Goal: Task Accomplishment & Management: Use online tool/utility

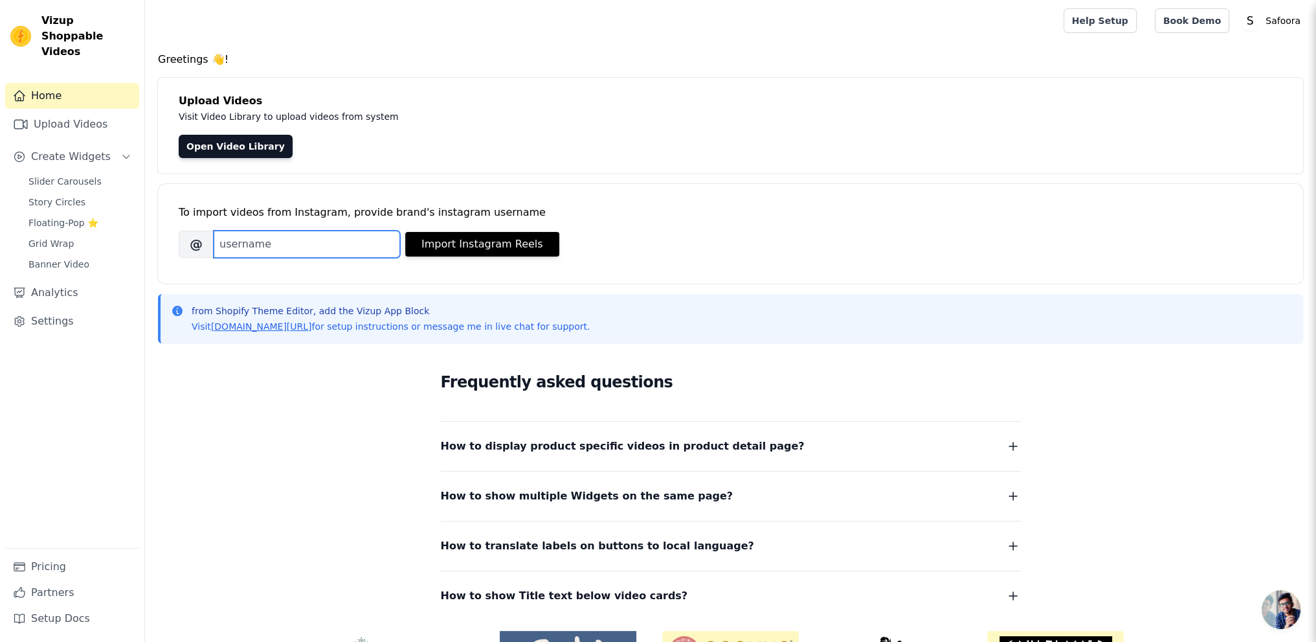
click at [292, 248] on input "Brand's Instagram Username" at bounding box center [307, 244] width 186 height 27
paste input "https://www.instagram.com/safoora.pakistan/"
type input "https://www.instagram.com/safoora.pakistan/"
click at [492, 234] on button "Import Instagram Reels" at bounding box center [482, 244] width 154 height 25
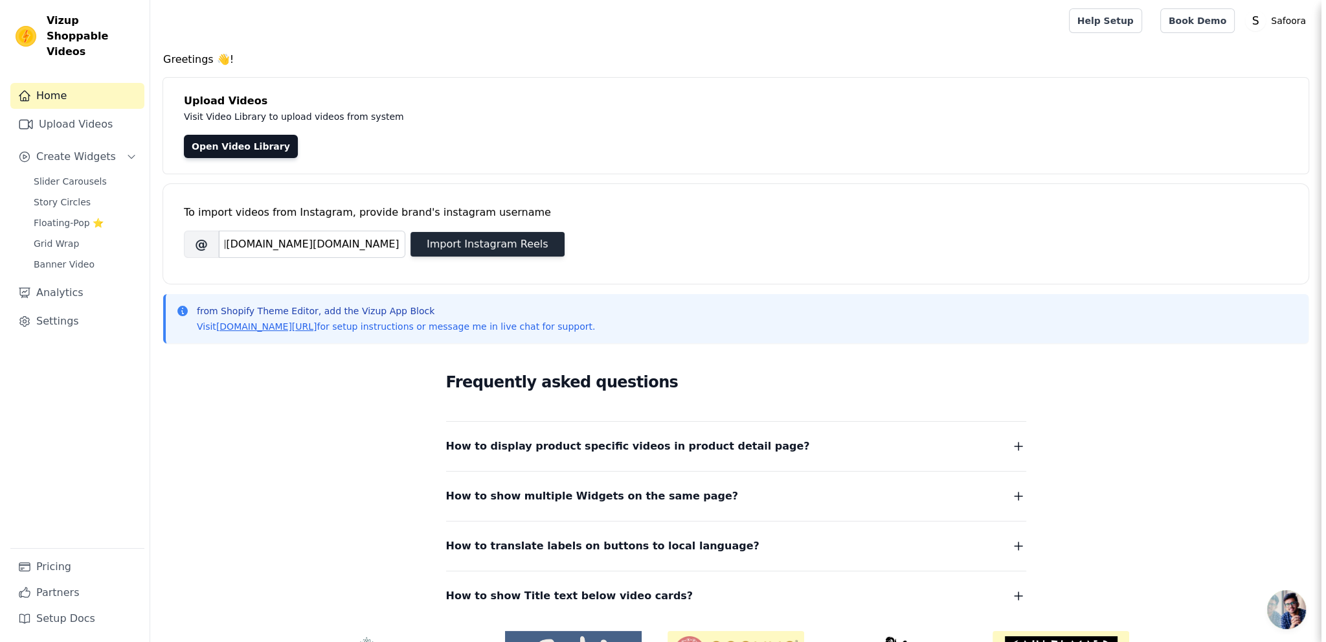
scroll to position [0, 0]
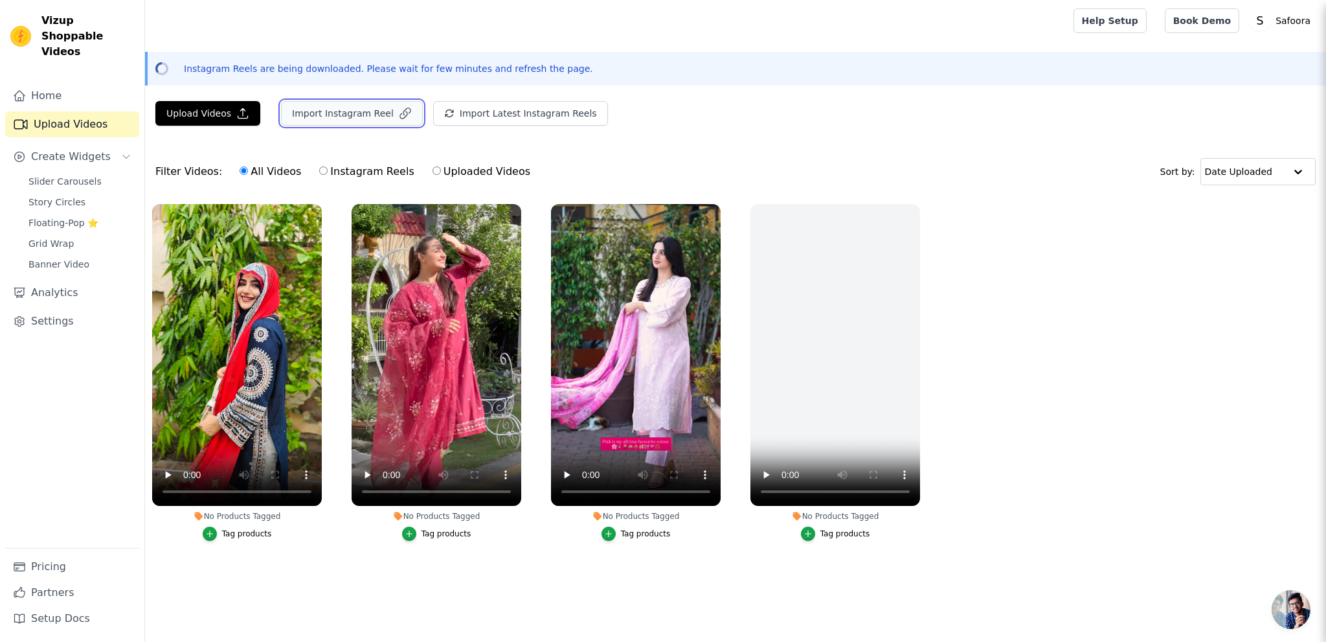
click at [346, 113] on button "Import Instagram Reel" at bounding box center [352, 113] width 142 height 25
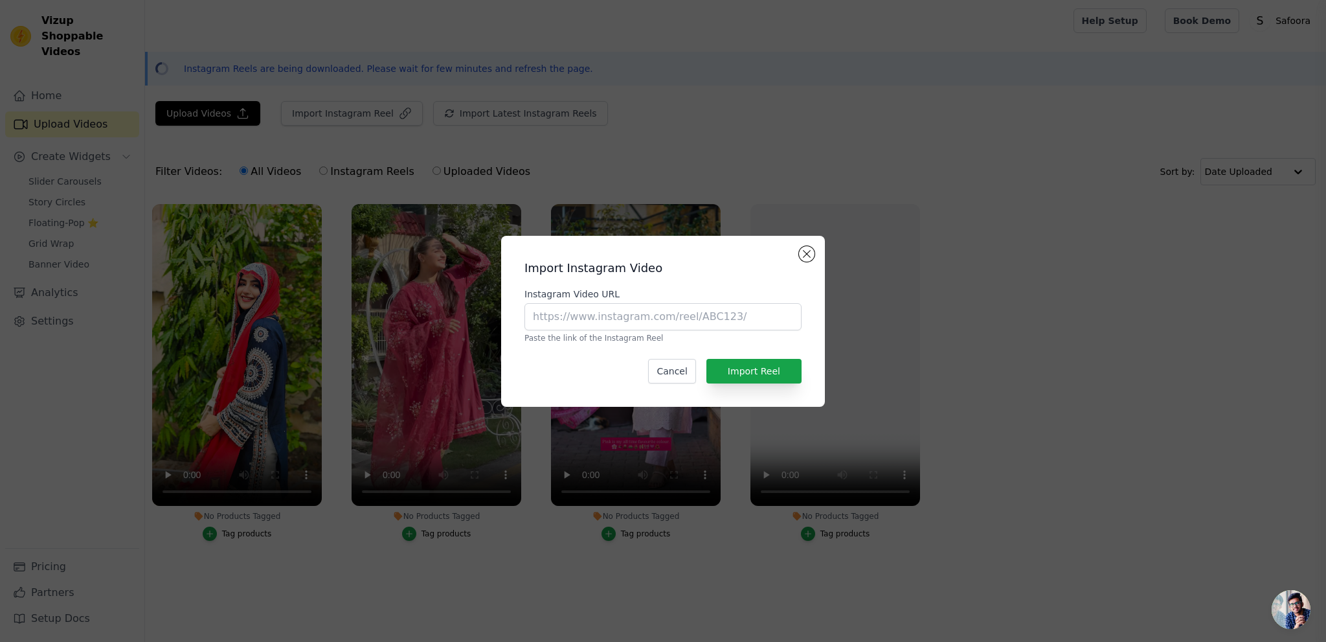
click at [836, 134] on div "Import Instagram Video Instagram Video URL Paste the link of the Instagram Reel…" at bounding box center [663, 321] width 1326 height 642
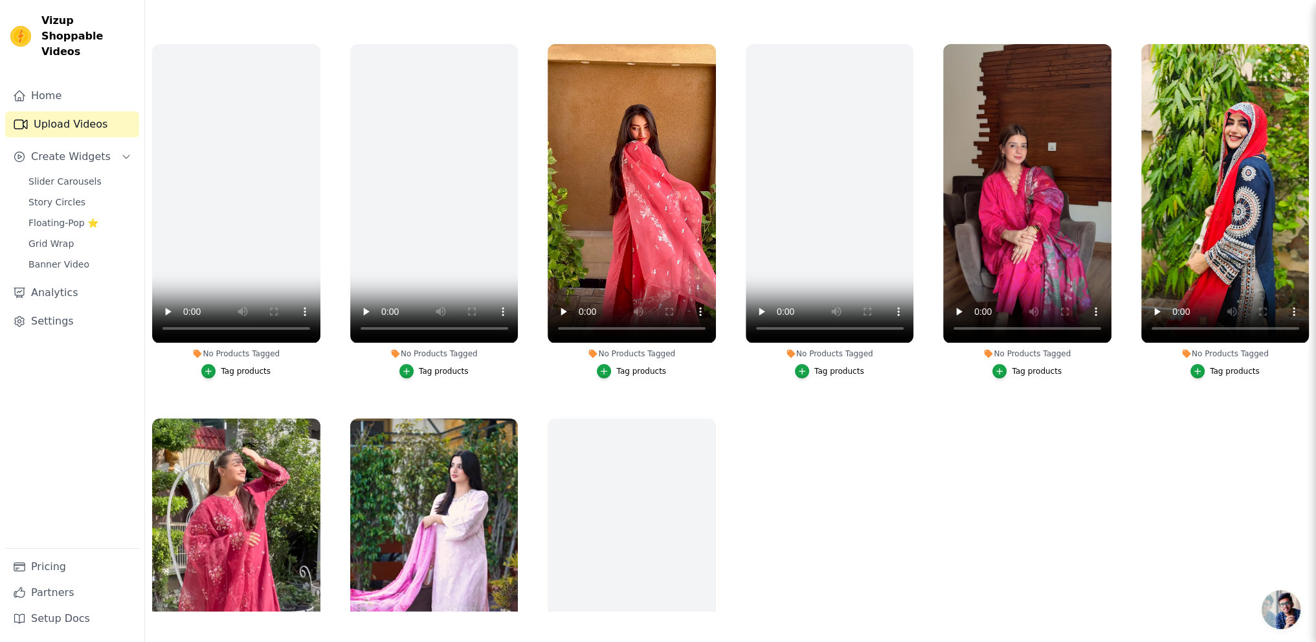
scroll to position [328, 0]
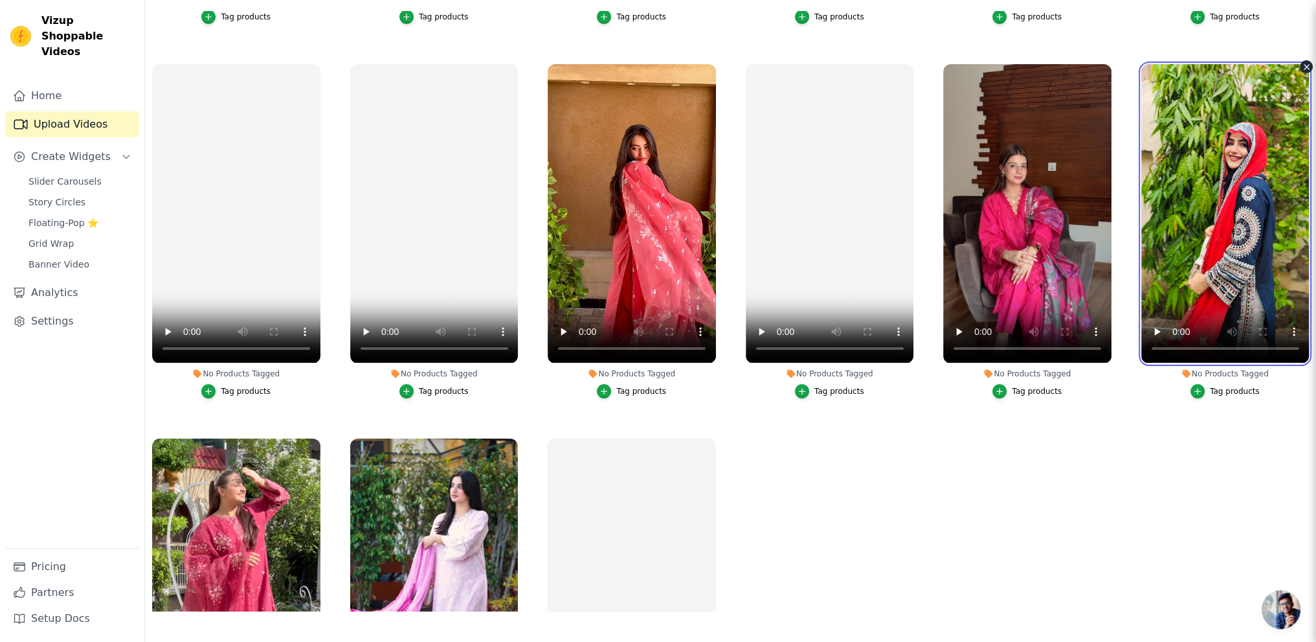
click at [1204, 212] on video at bounding box center [1226, 213] width 168 height 298
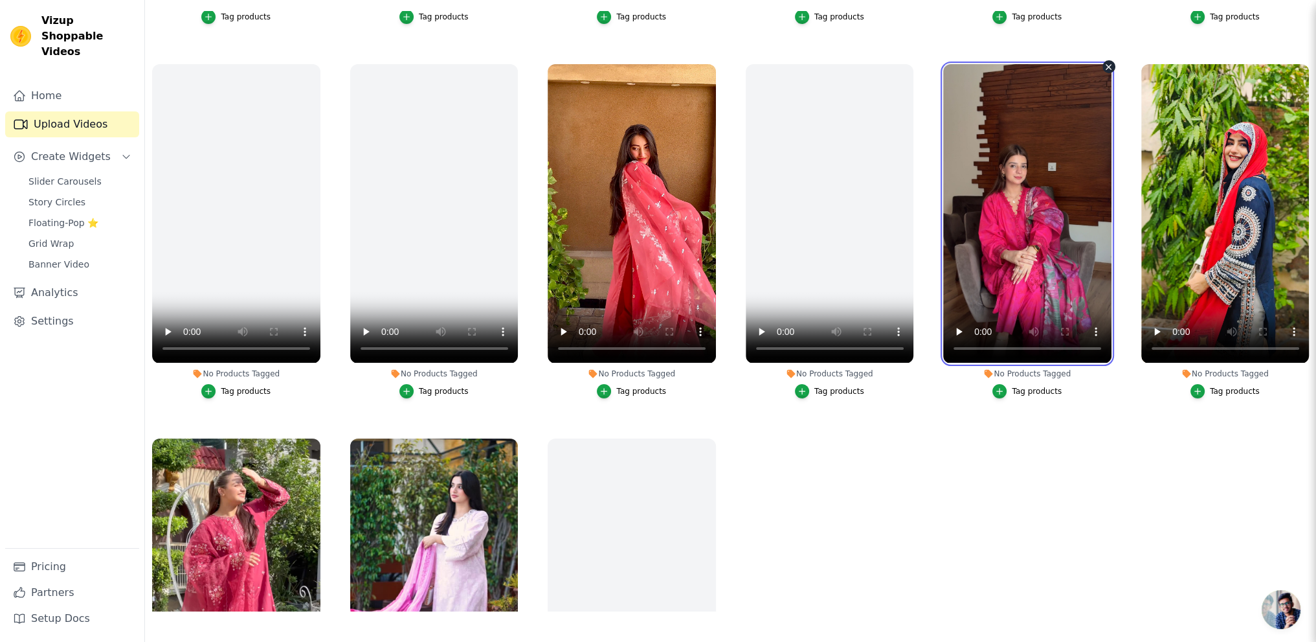
click at [998, 267] on video at bounding box center [1027, 213] width 168 height 298
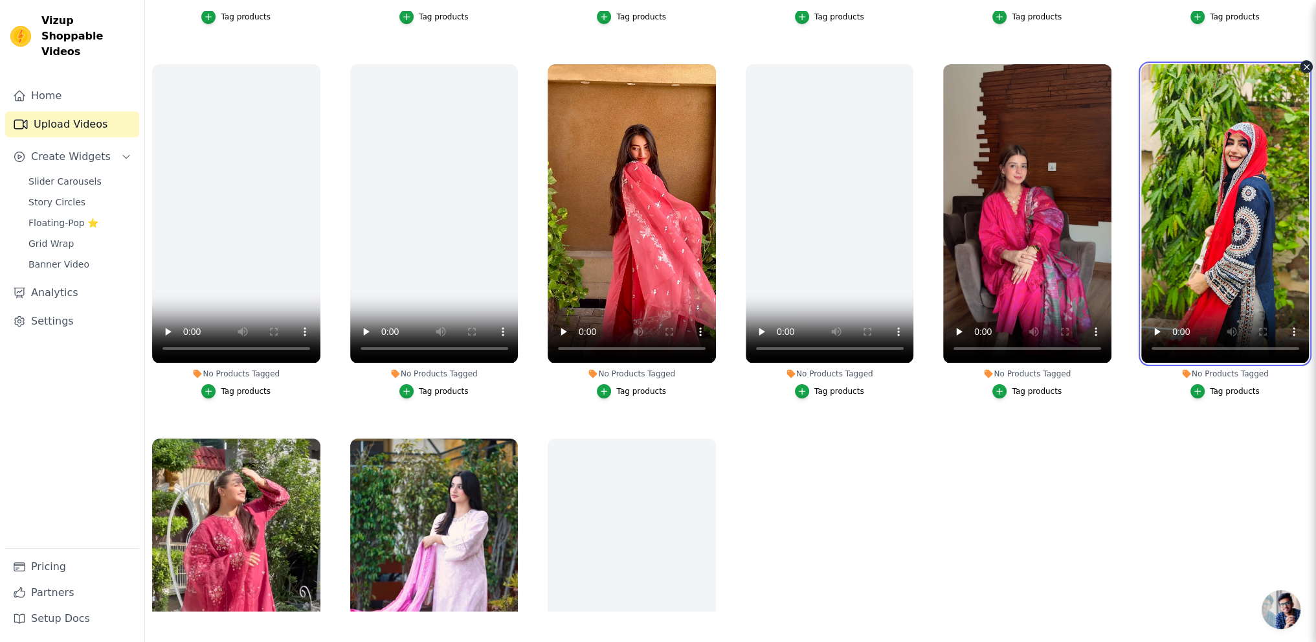
click at [1254, 217] on video at bounding box center [1226, 213] width 168 height 298
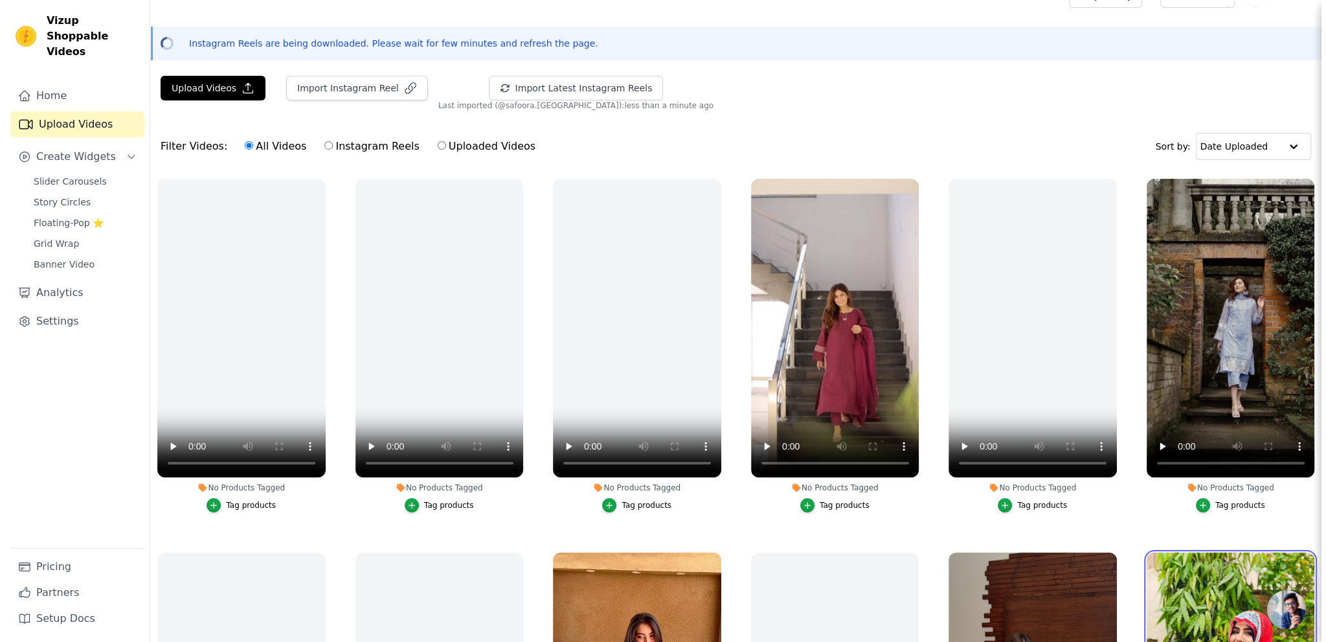
scroll to position [0, 0]
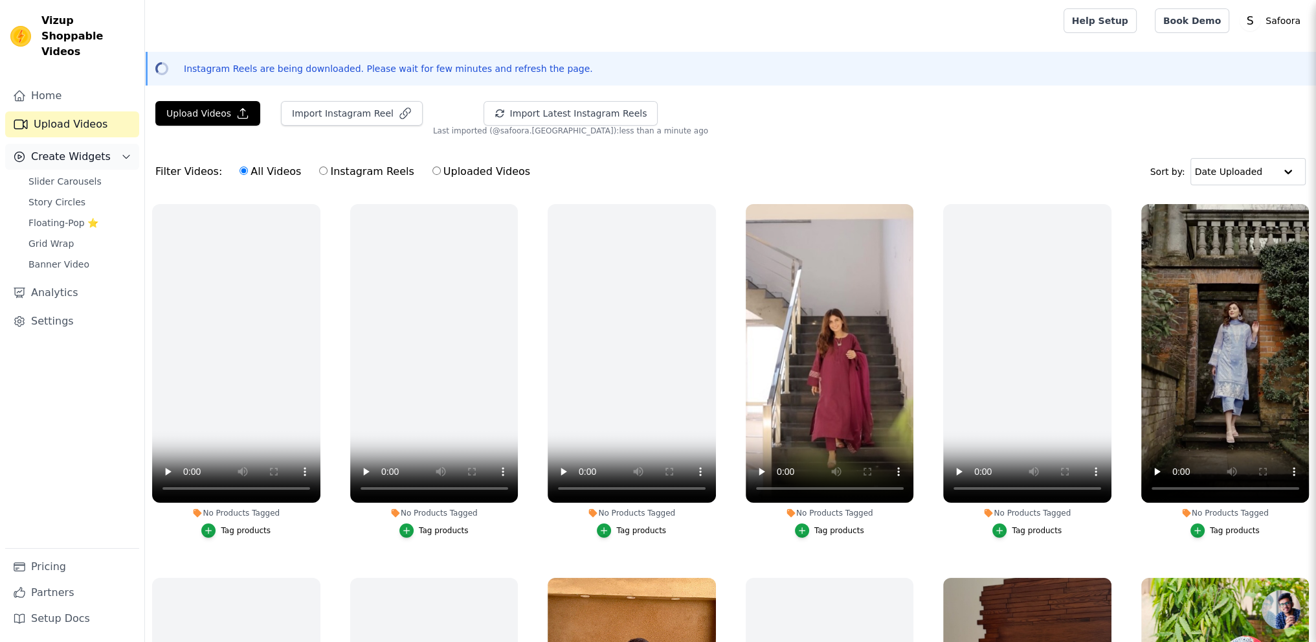
click at [63, 149] on span "Create Widgets" at bounding box center [71, 157] width 80 height 16
click at [58, 175] on span "Slider Carousels" at bounding box center [64, 181] width 73 height 13
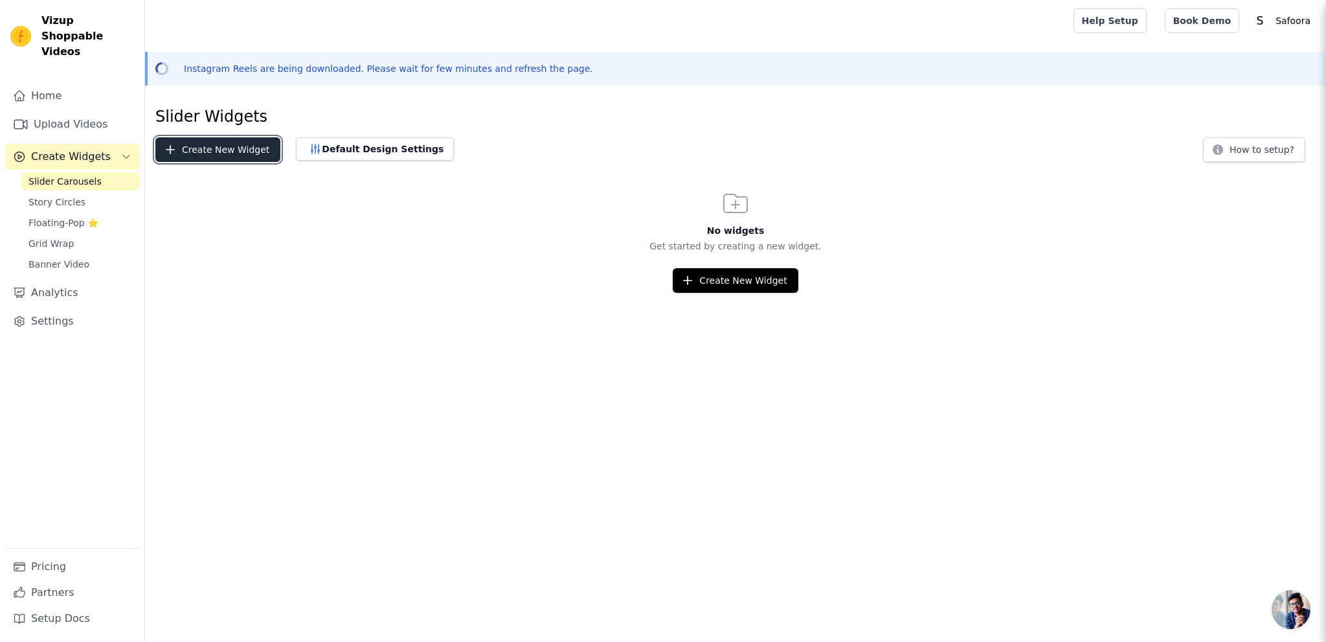
click at [218, 149] on button "Create New Widget" at bounding box center [217, 149] width 125 height 25
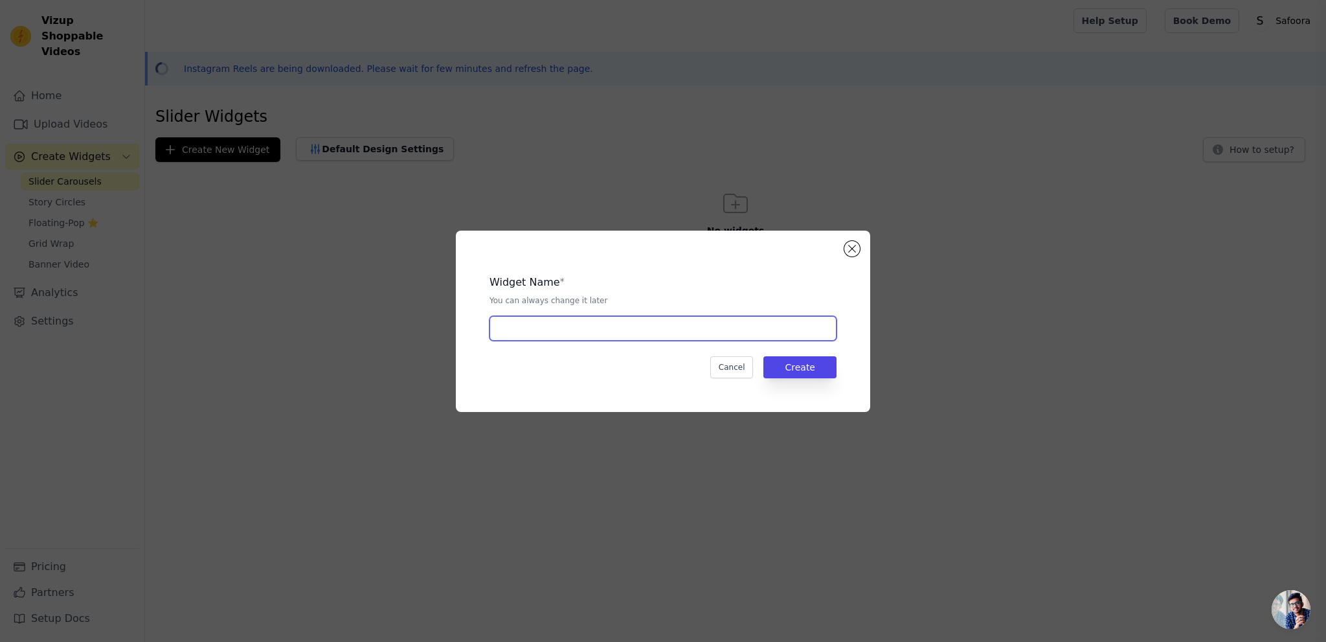
click at [543, 327] on input "text" at bounding box center [662, 328] width 347 height 25
type input "V"
type input "Reels"
click at [745, 291] on div "Widget Name * You can always change it later" at bounding box center [662, 290] width 347 height 31
click at [802, 374] on button "Create" at bounding box center [799, 367] width 73 height 22
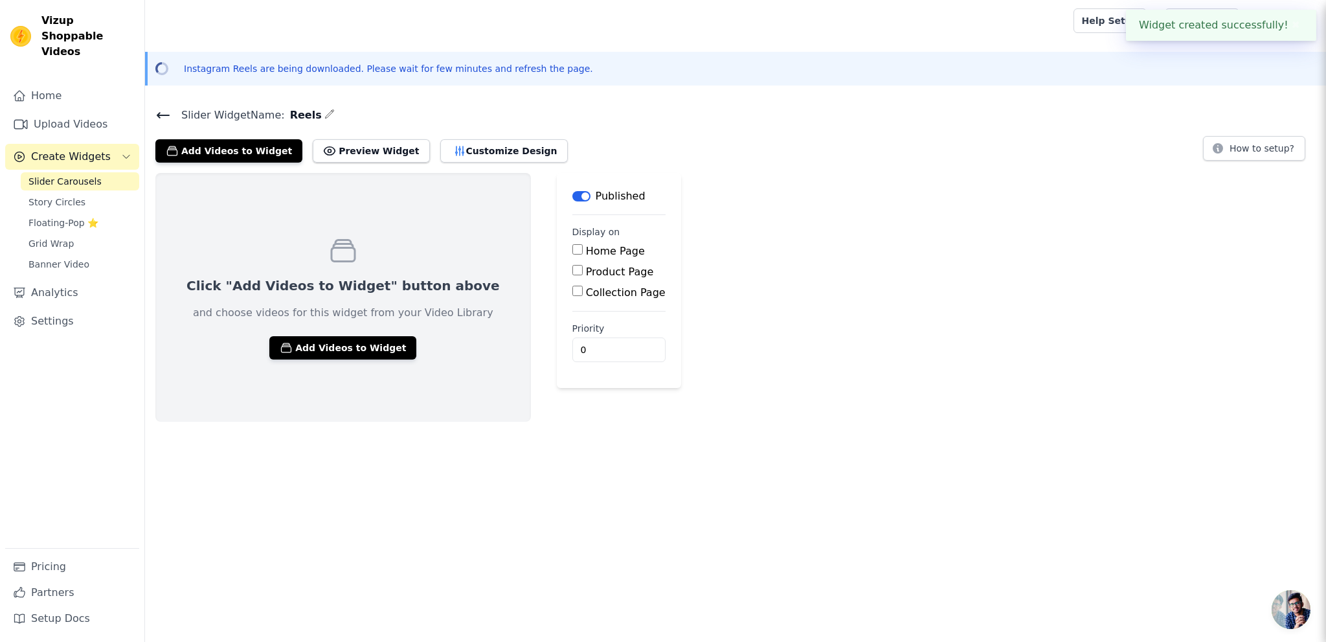
click at [572, 247] on input "Home Page" at bounding box center [577, 249] width 10 height 10
checkbox input "true"
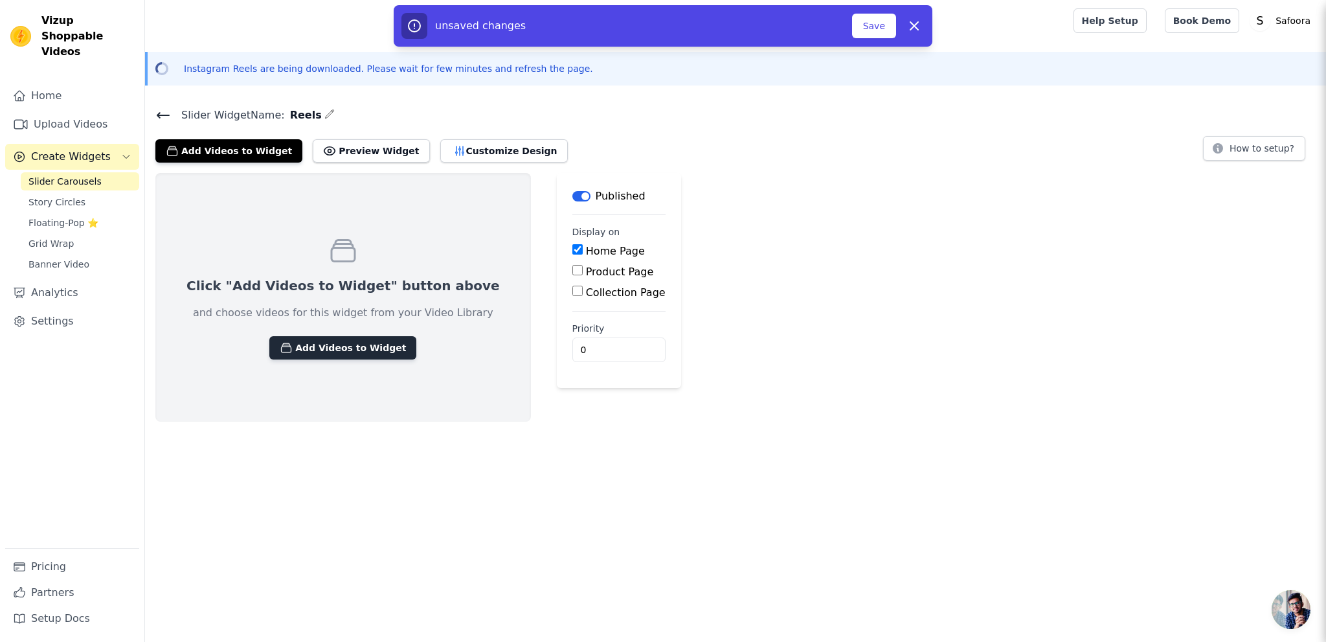
click at [341, 350] on button "Add Videos to Widget" at bounding box center [342, 347] width 147 height 23
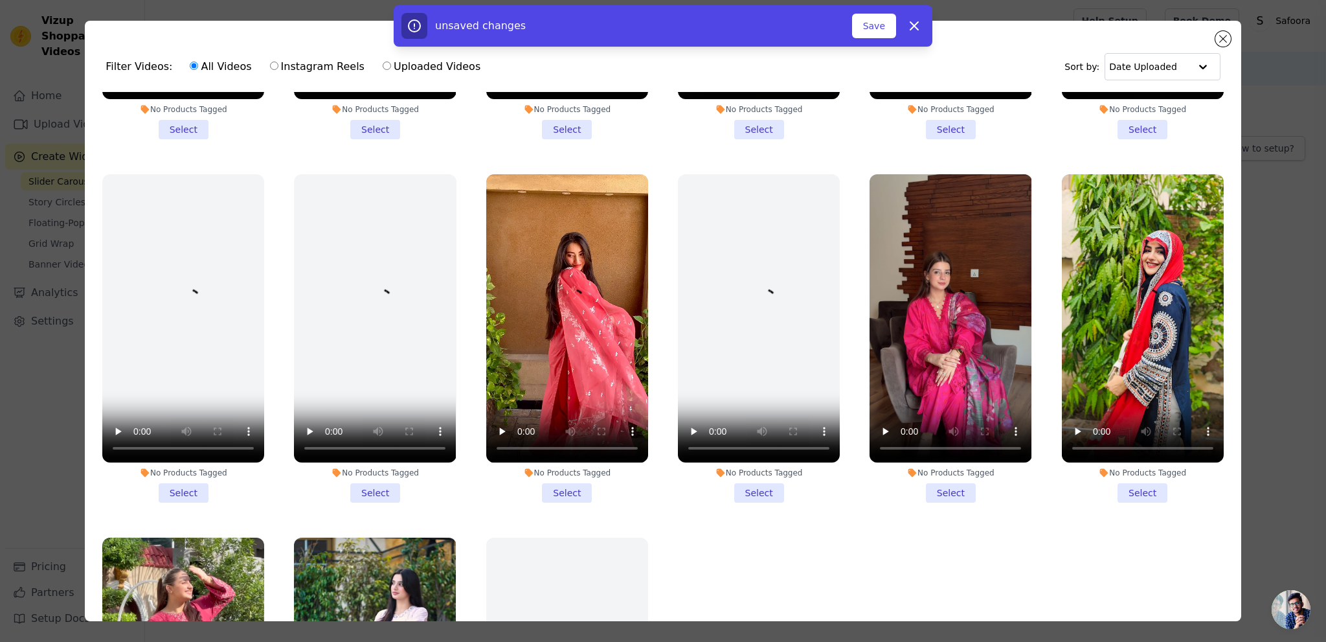
scroll to position [287, 0]
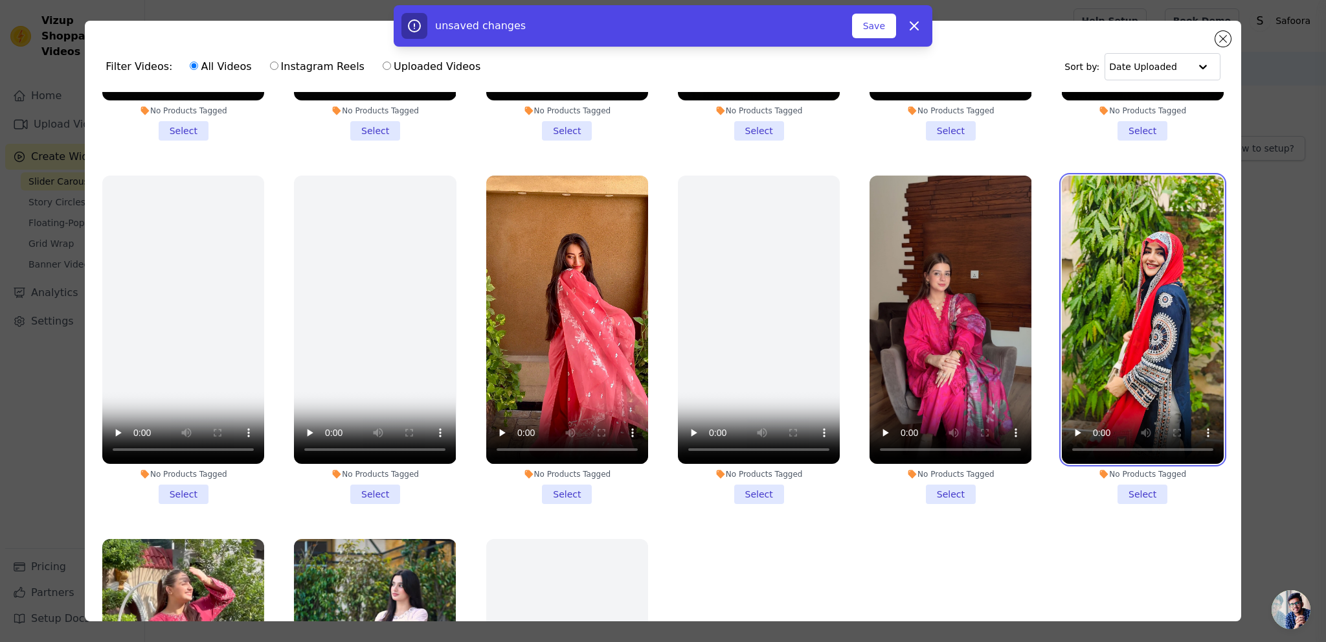
click at [1129, 291] on video at bounding box center [1143, 319] width 162 height 288
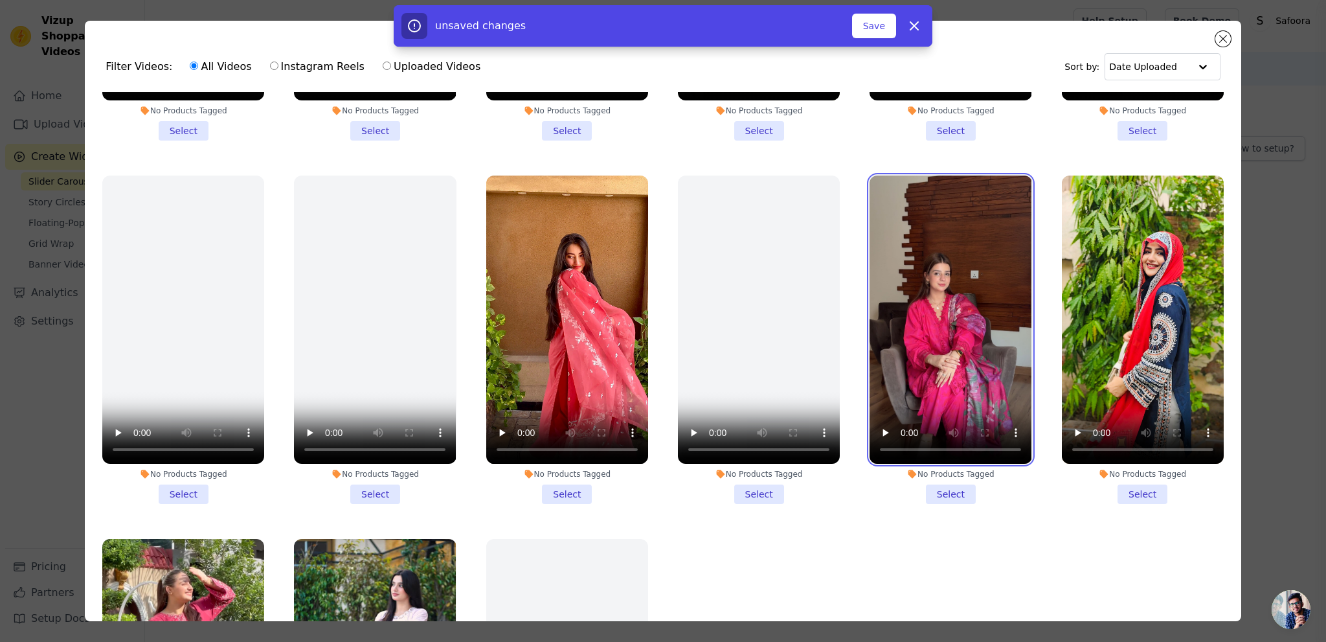
click at [952, 319] on video at bounding box center [951, 319] width 162 height 288
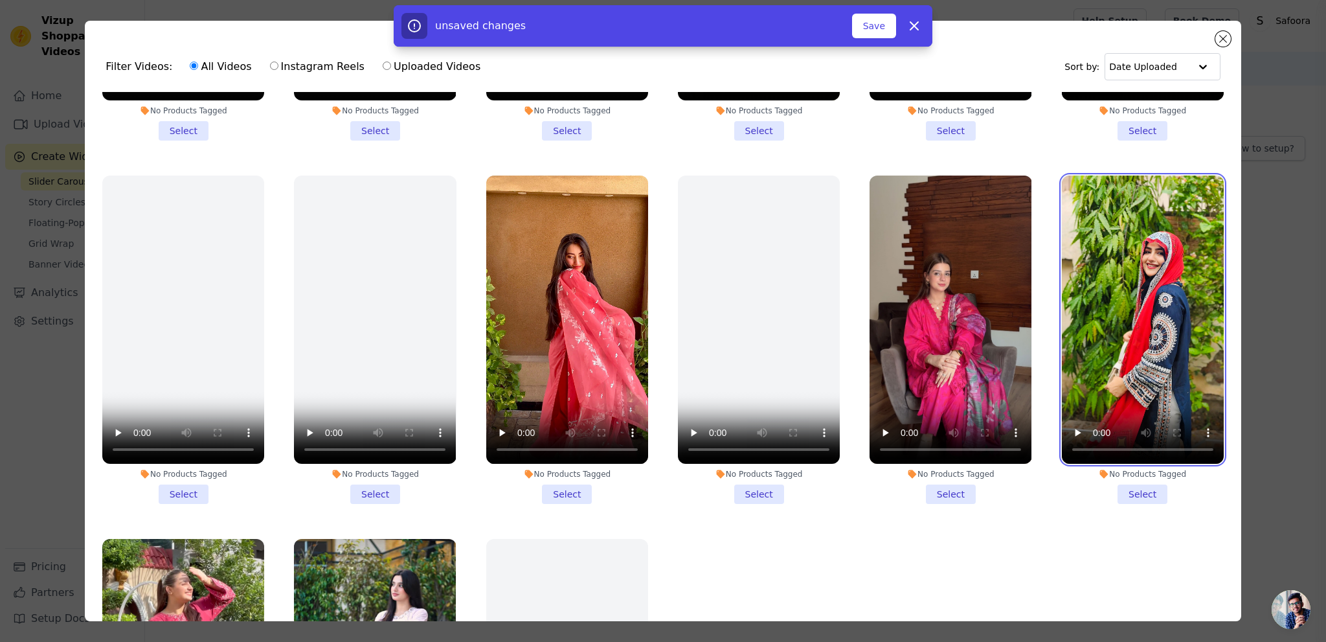
click at [1086, 309] on video at bounding box center [1143, 319] width 162 height 288
click at [1099, 515] on ul "No Products Tagged Select No Products Tagged Select No Products Tagged Select N…" at bounding box center [663, 392] width 1136 height 600
click at [1131, 486] on li "No Products Tagged Select" at bounding box center [1143, 339] width 162 height 328
click at [0, 0] on input "No Products Tagged Select" at bounding box center [0, 0] width 0 height 0
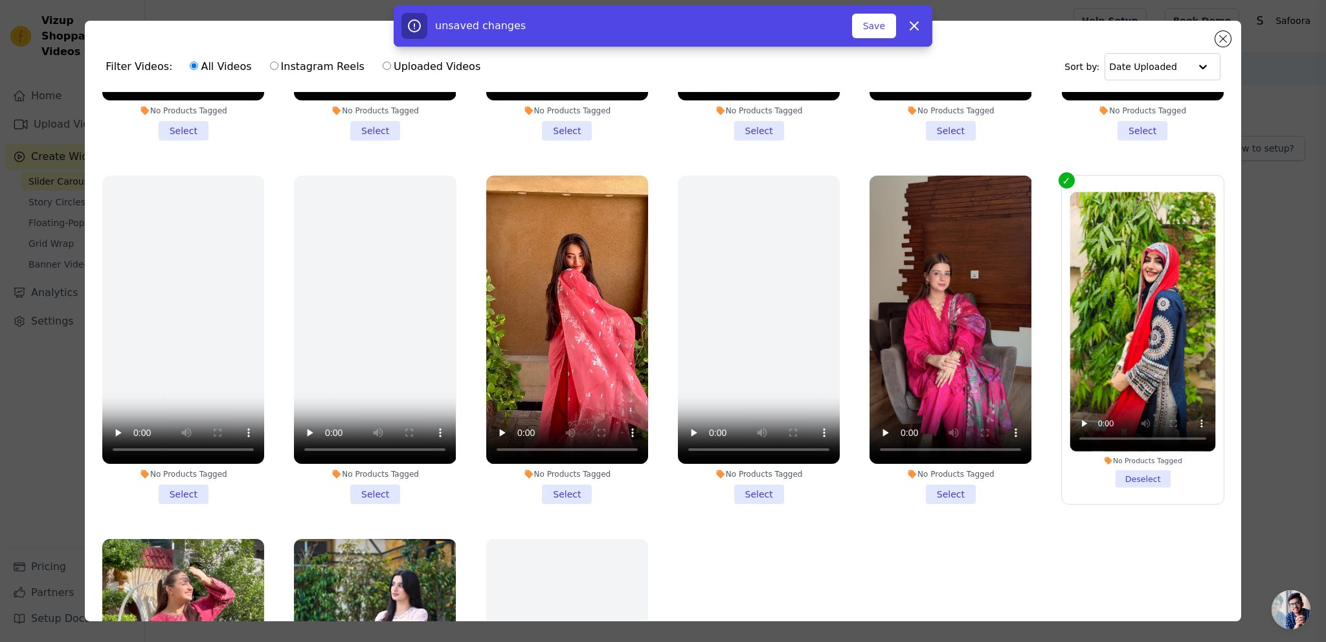
click at [1114, 456] on div "No Products Tagged" at bounding box center [1143, 460] width 146 height 9
click at [0, 0] on input "No Products Tagged Deselect" at bounding box center [0, 0] width 0 height 0
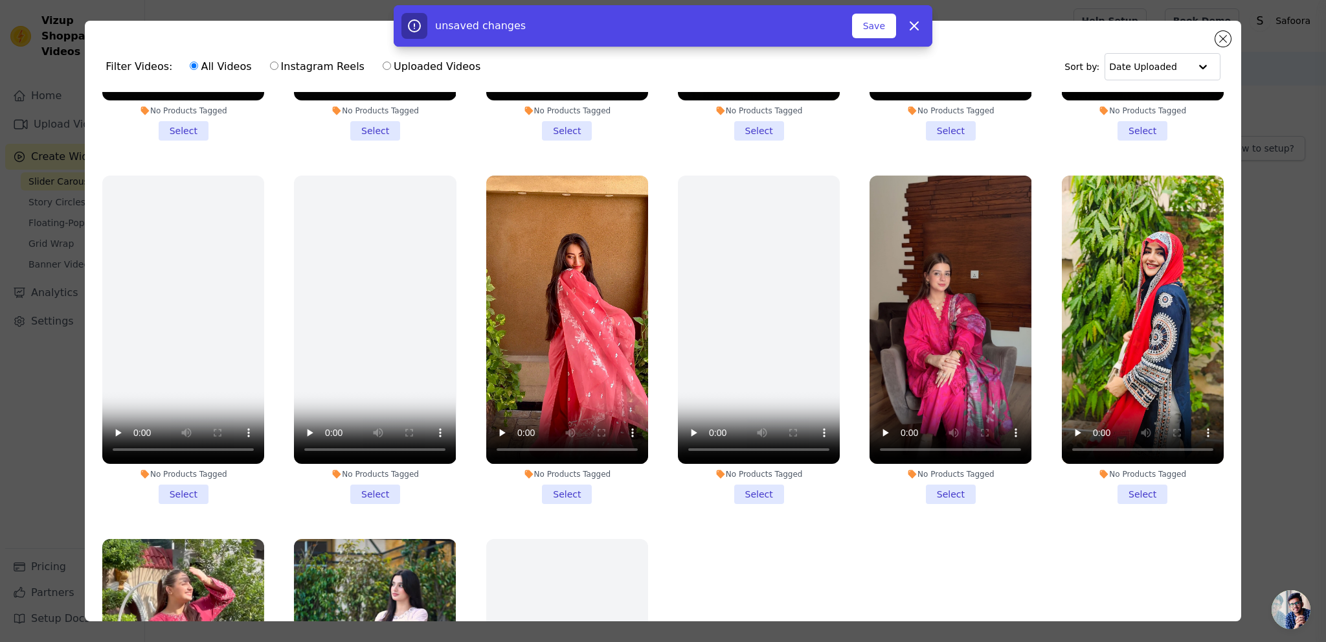
click at [1127, 486] on li "No Products Tagged Select" at bounding box center [1143, 339] width 162 height 328
click at [0, 0] on input "No Products Tagged Select" at bounding box center [0, 0] width 0 height 0
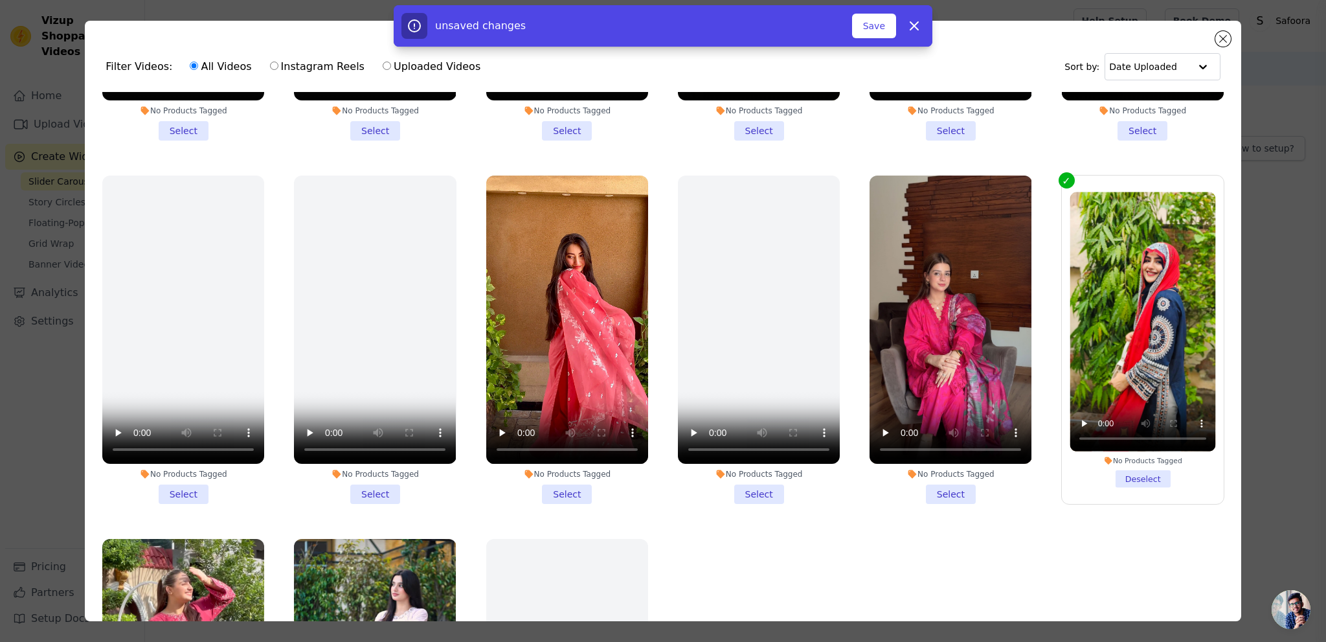
click at [1124, 506] on ul "No Products Tagged Select No Products Tagged Select No Products Tagged Select N…" at bounding box center [663, 392] width 1136 height 600
click at [939, 489] on li "No Products Tagged Select" at bounding box center [951, 339] width 162 height 328
click at [0, 0] on input "No Products Tagged Select" at bounding box center [0, 0] width 0 height 0
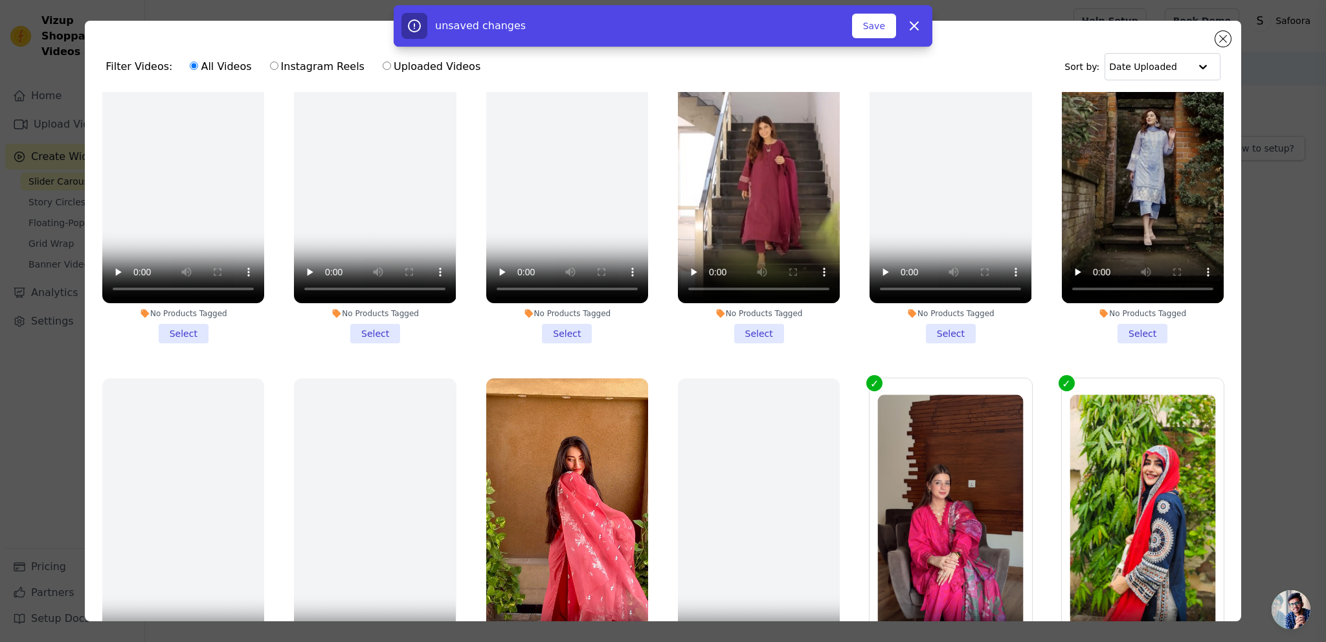
scroll to position [0, 0]
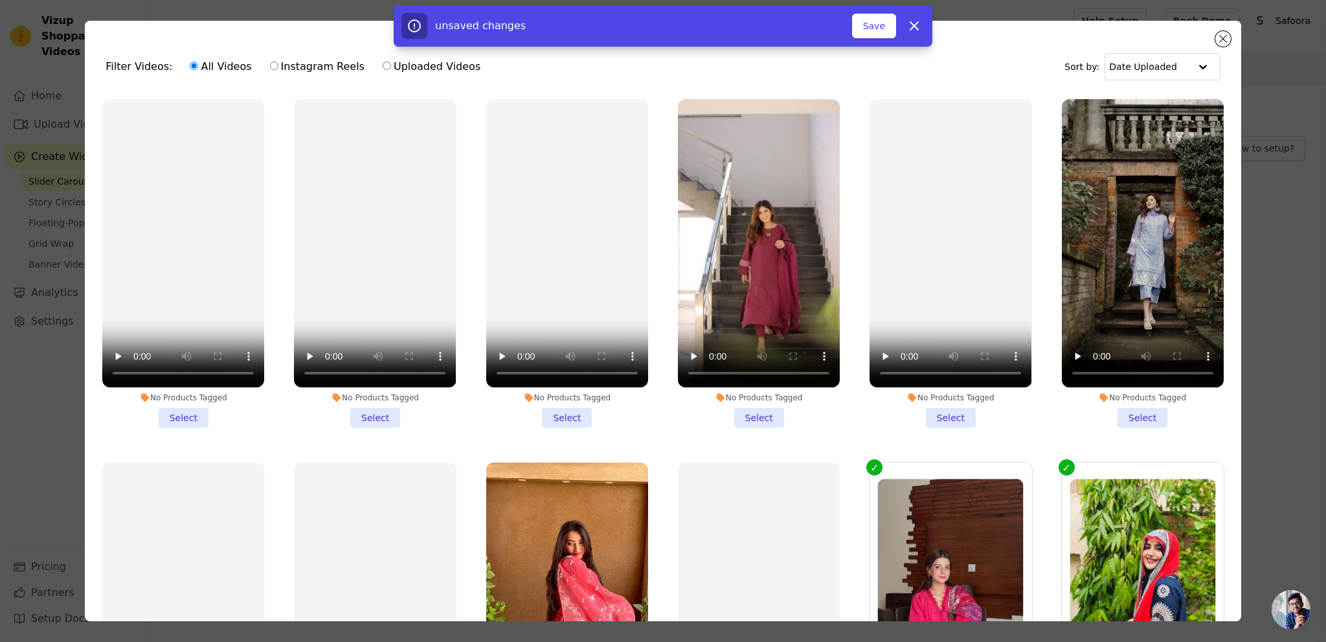
click at [1127, 416] on li "No Products Tagged Select" at bounding box center [1143, 263] width 162 height 328
click at [0, 0] on input "No Products Tagged Select" at bounding box center [0, 0] width 0 height 0
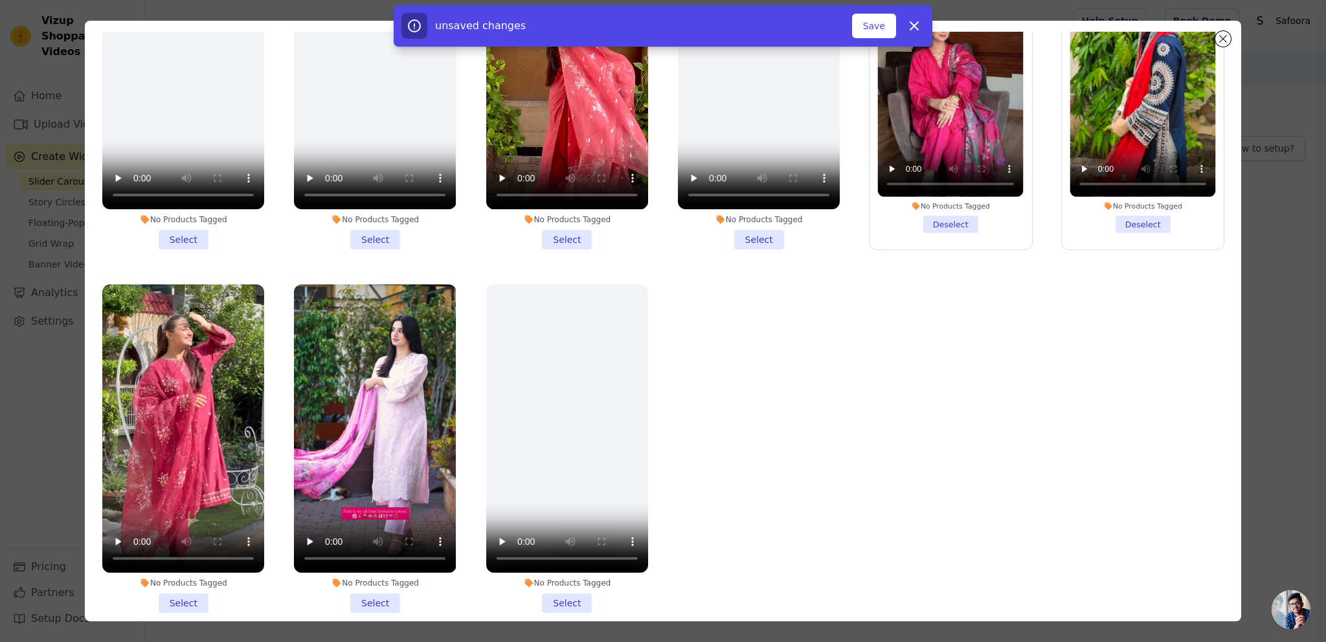
scroll to position [112, 0]
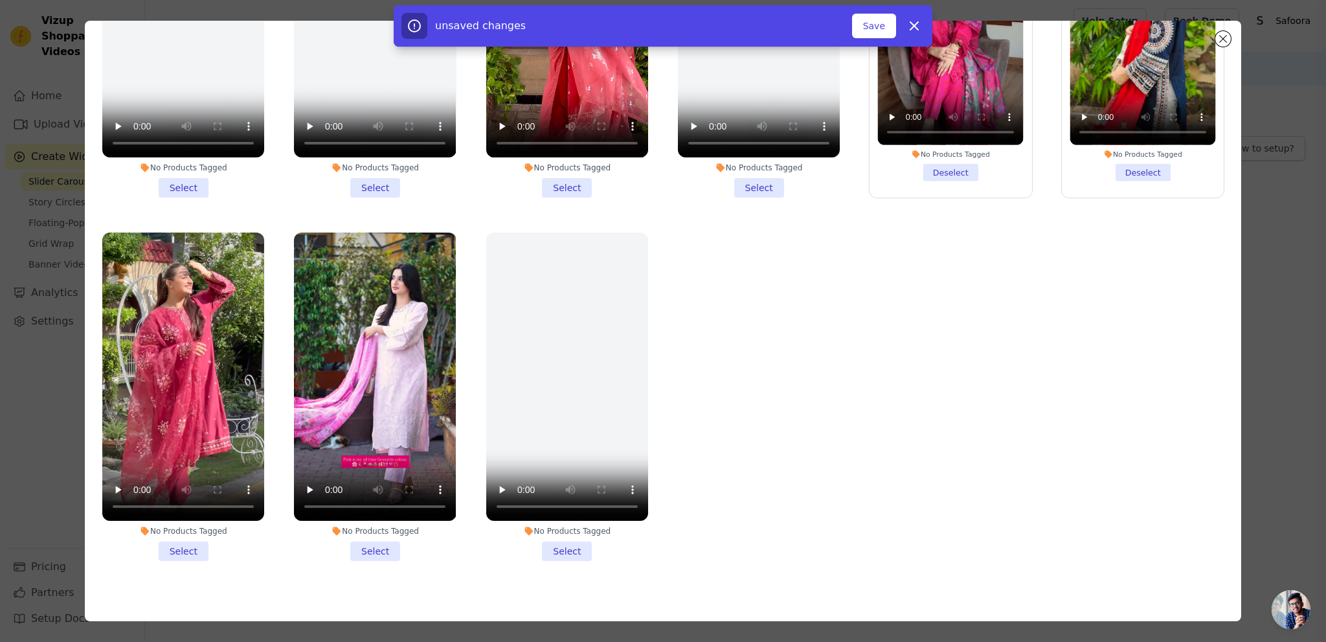
click at [379, 537] on li "No Products Tagged Select" at bounding box center [375, 396] width 162 height 328
click at [0, 0] on input "No Products Tagged Select" at bounding box center [0, 0] width 0 height 0
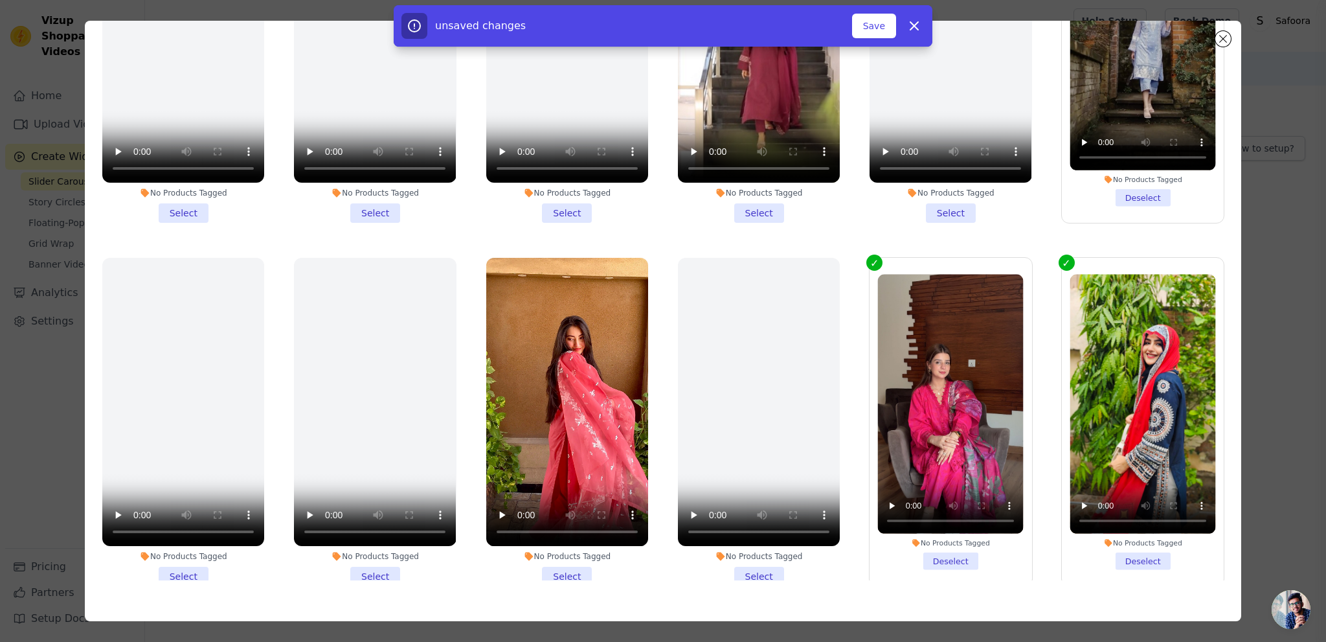
scroll to position [0, 0]
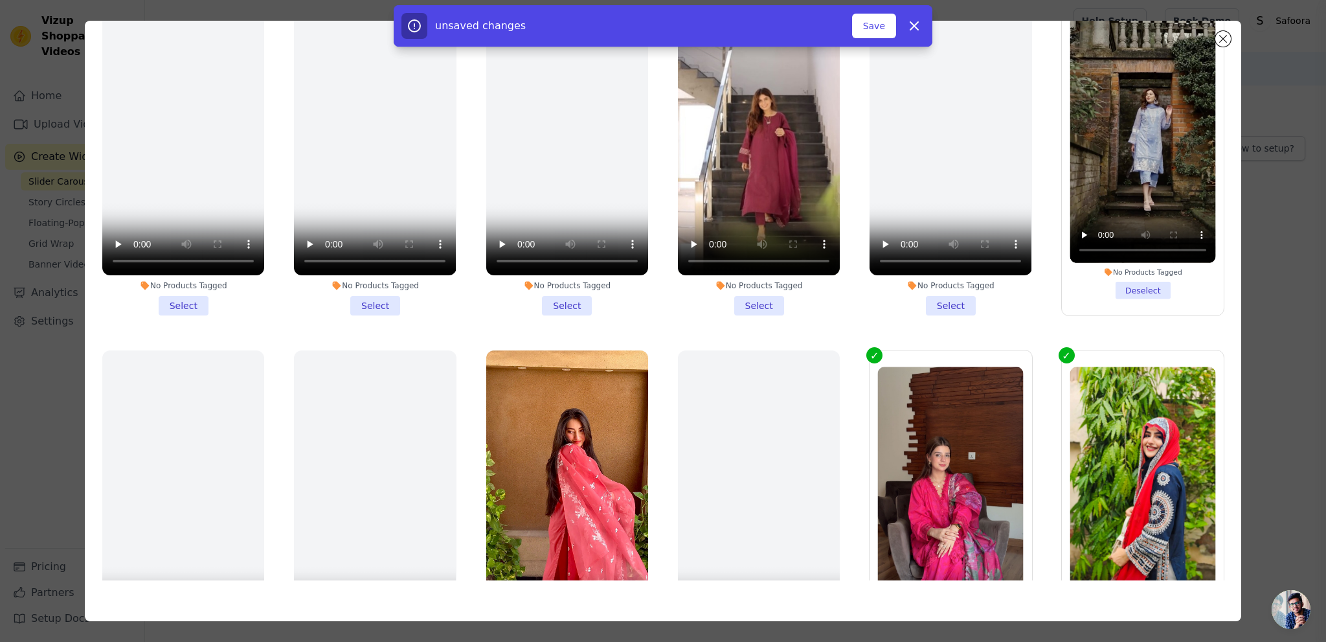
click at [732, 300] on li "No Products Tagged Select" at bounding box center [759, 151] width 162 height 328
click at [0, 0] on input "No Products Tagged Select" at bounding box center [0, 0] width 0 height 0
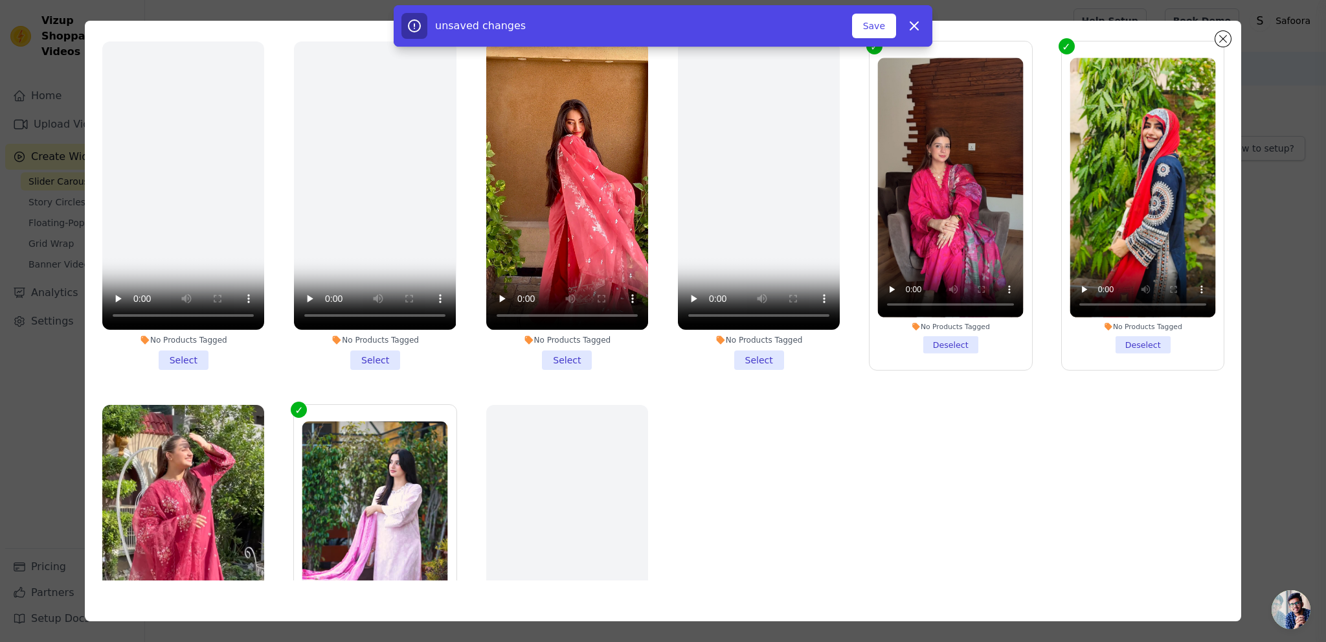
scroll to position [324, 0]
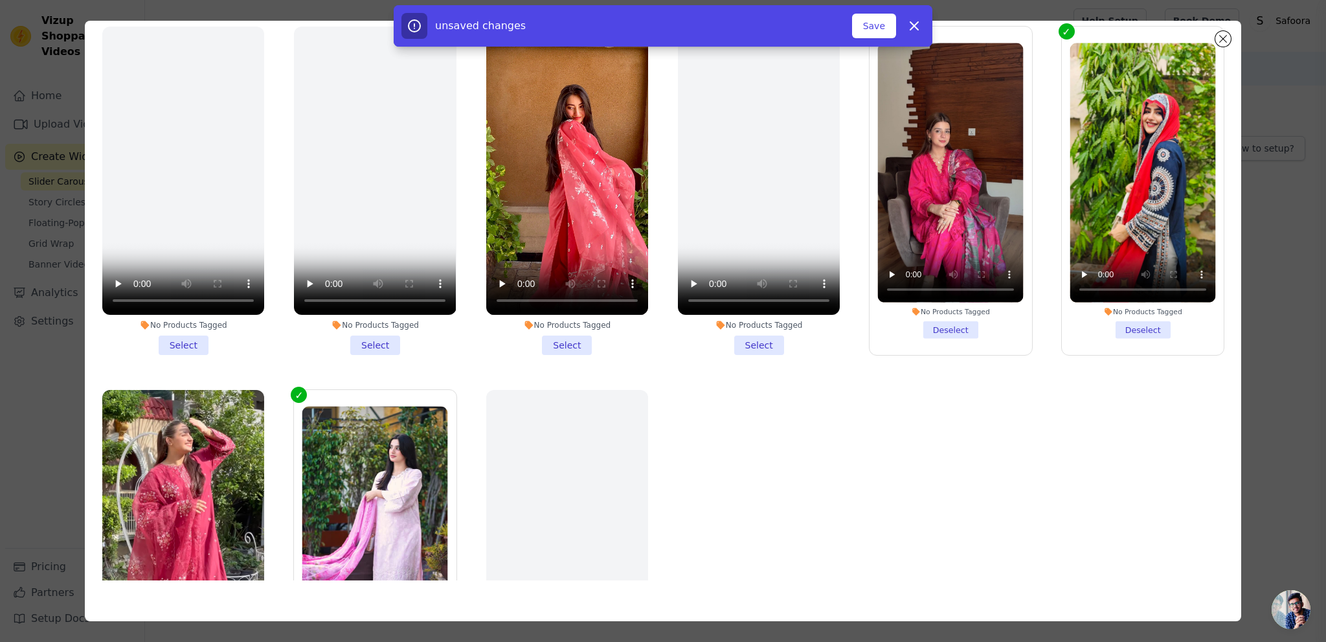
click at [563, 332] on li "No Products Tagged Select" at bounding box center [567, 191] width 162 height 328
click at [0, 0] on input "No Products Tagged Select" at bounding box center [0, 0] width 0 height 0
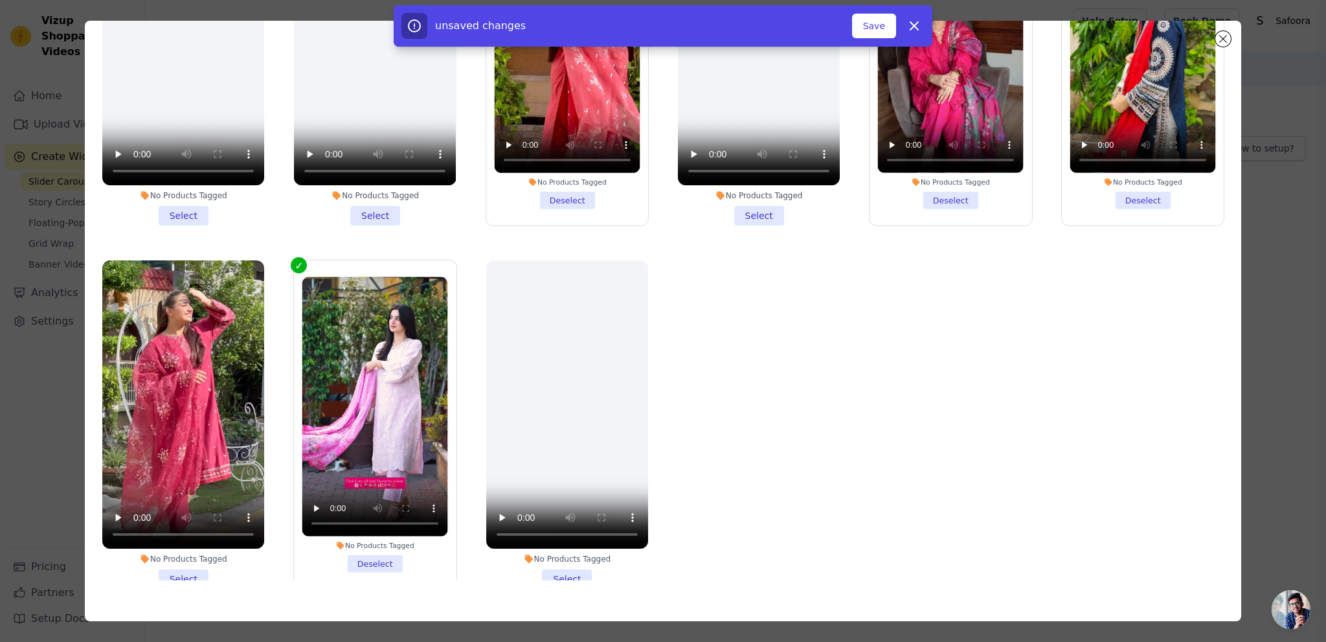
scroll to position [481, 0]
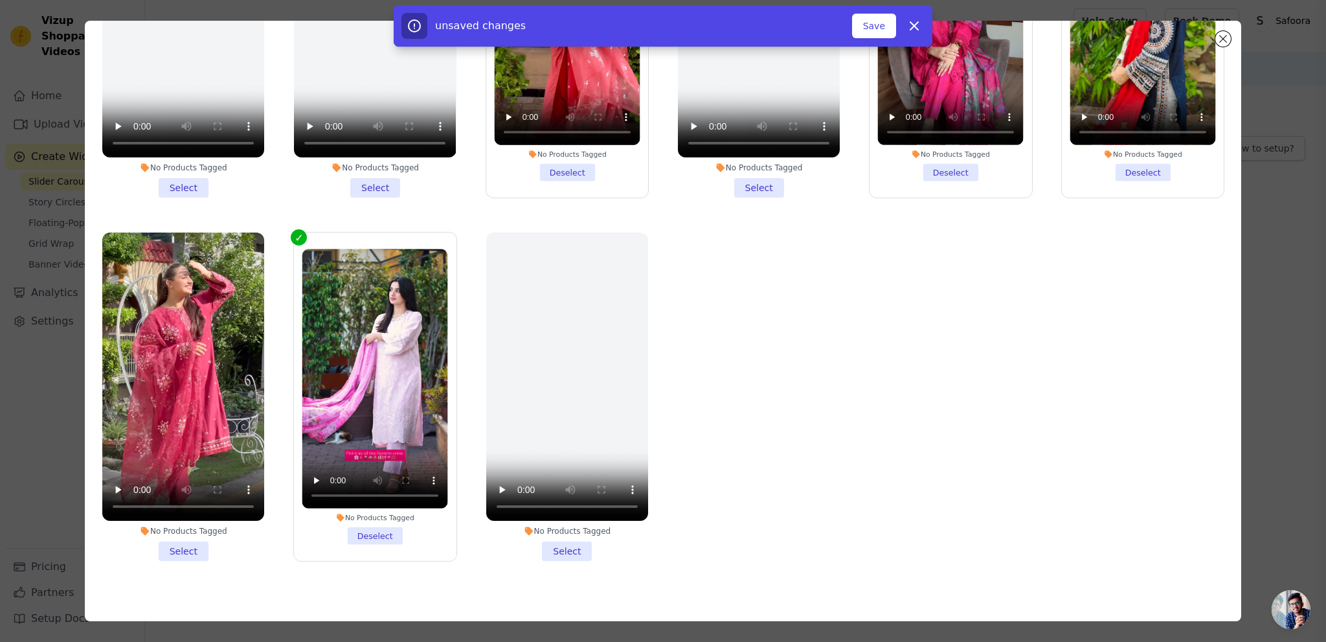
click at [186, 535] on li "No Products Tagged Select" at bounding box center [183, 396] width 162 height 328
click at [0, 0] on input "No Products Tagged Select" at bounding box center [0, 0] width 0 height 0
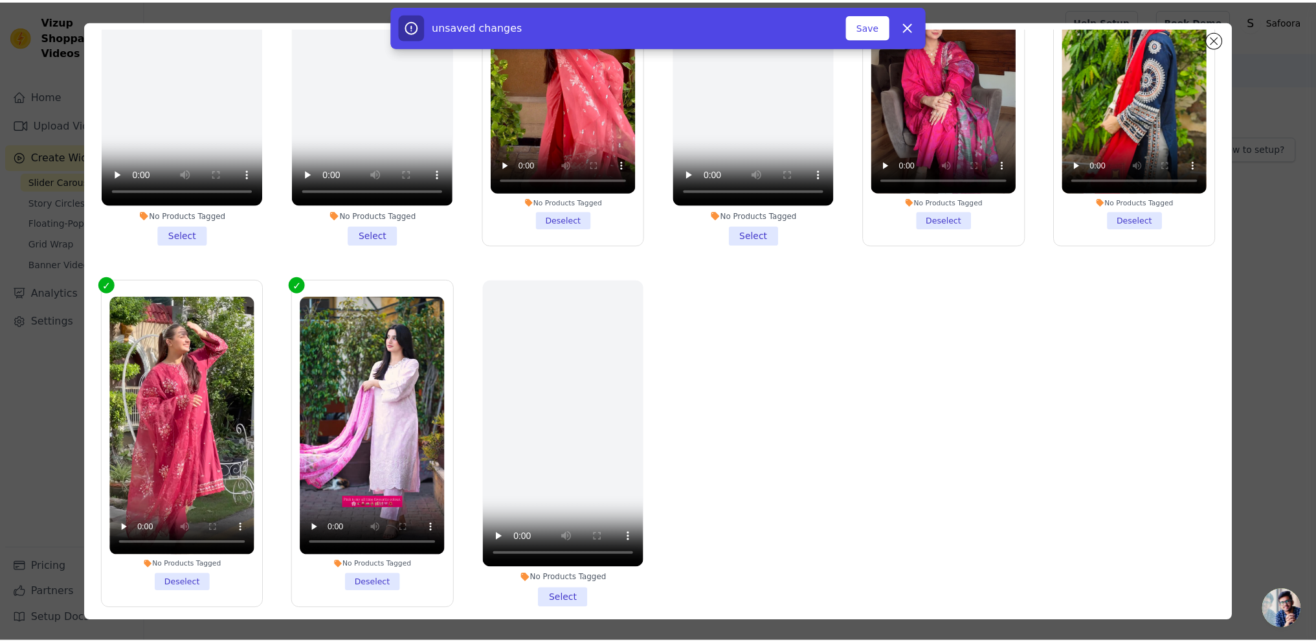
scroll to position [112, 0]
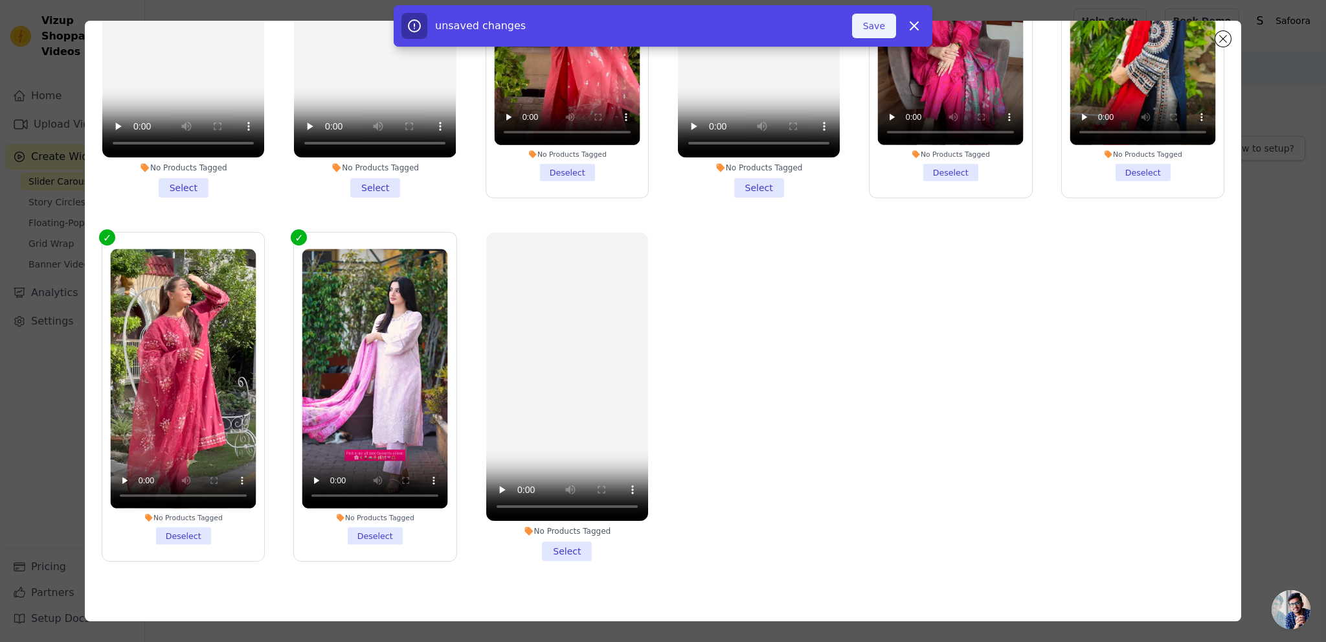
click at [879, 27] on button "Save" at bounding box center [874, 26] width 44 height 25
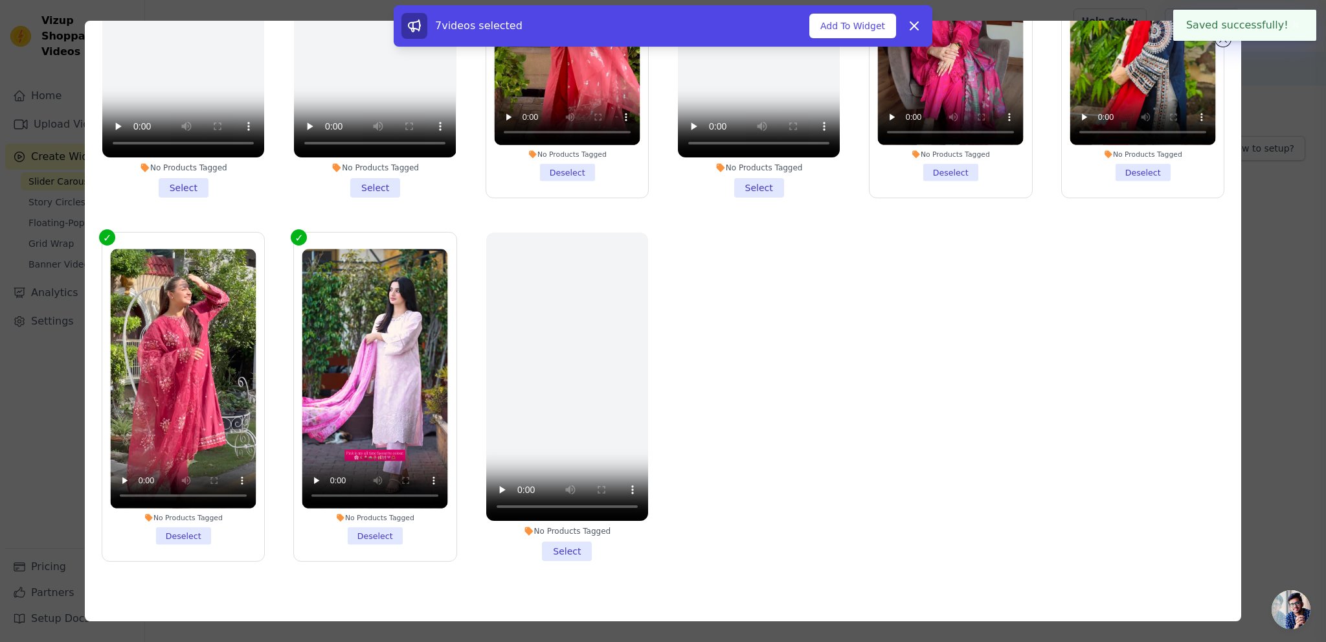
click at [872, 28] on button "Add To Widget" at bounding box center [852, 26] width 87 height 25
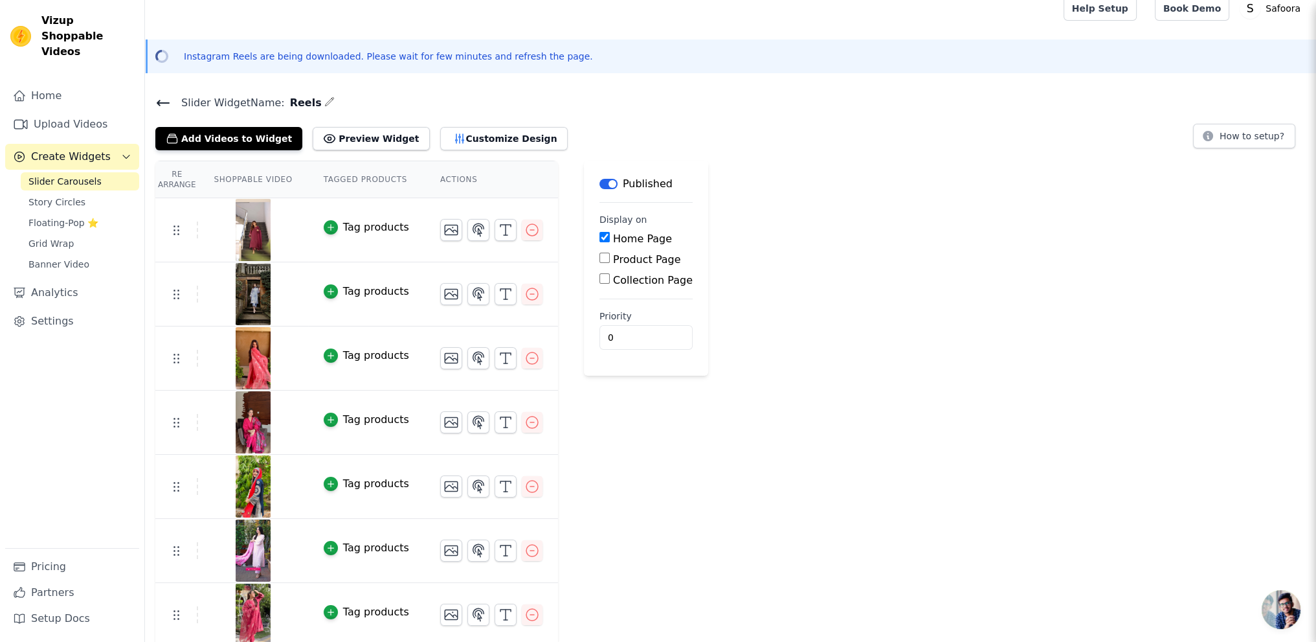
scroll to position [16, 0]
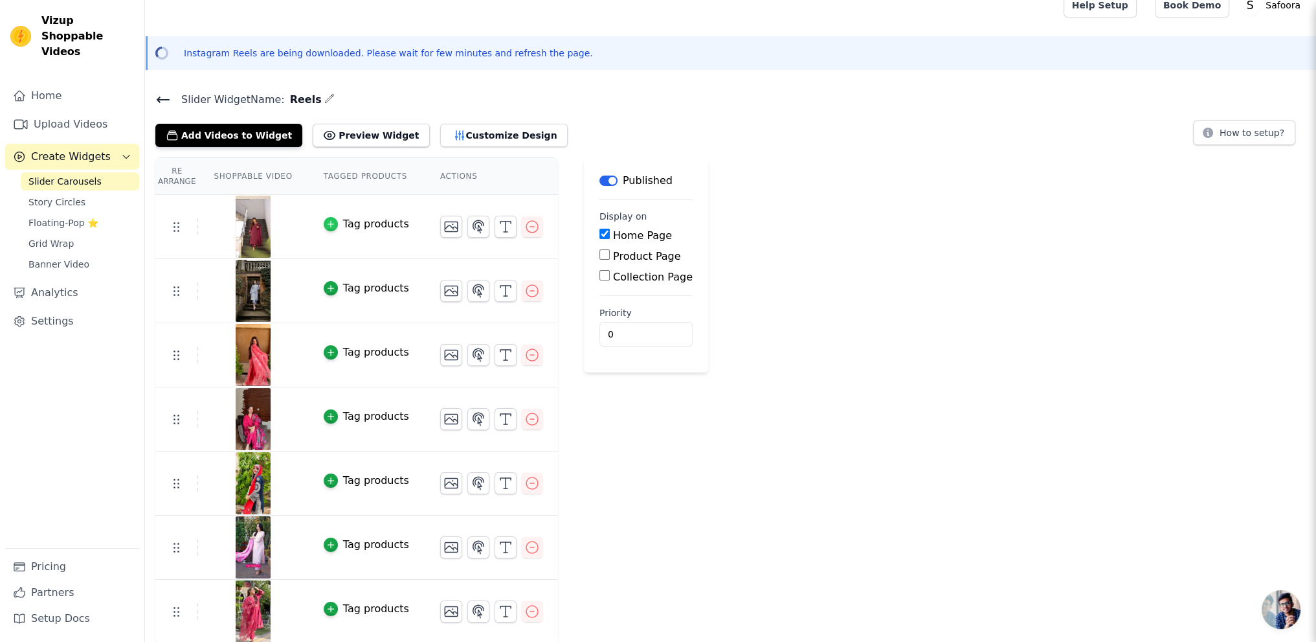
click at [326, 225] on icon "button" at bounding box center [330, 223] width 9 height 9
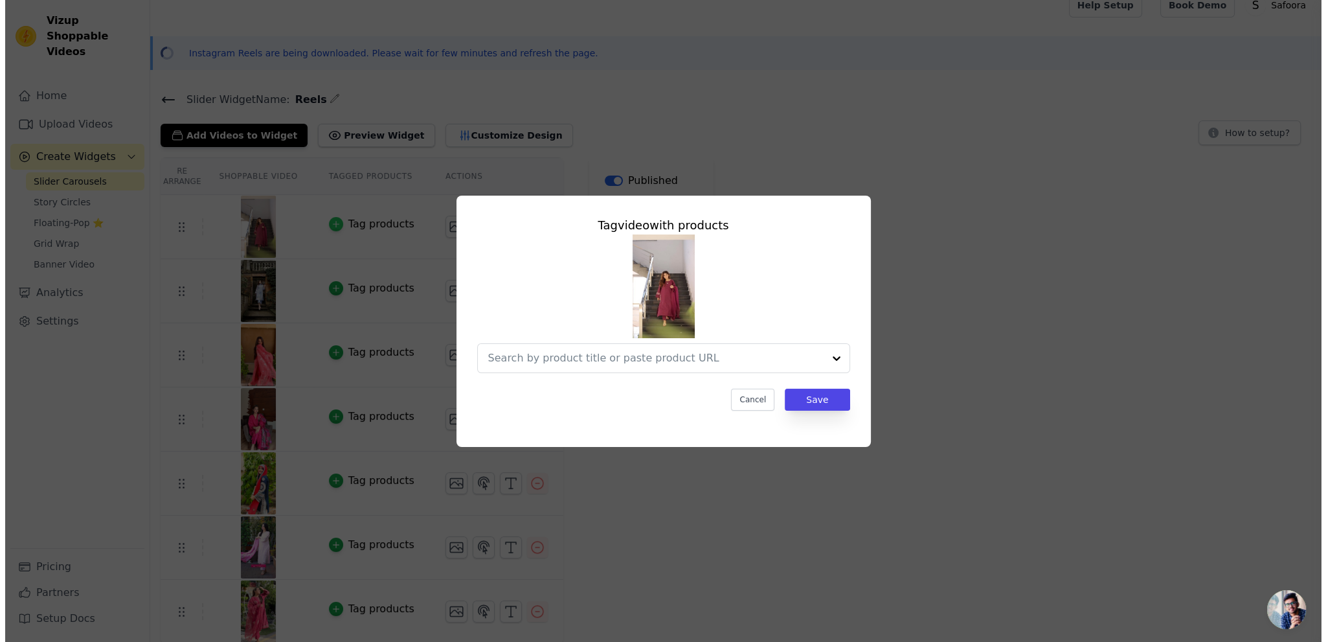
scroll to position [0, 0]
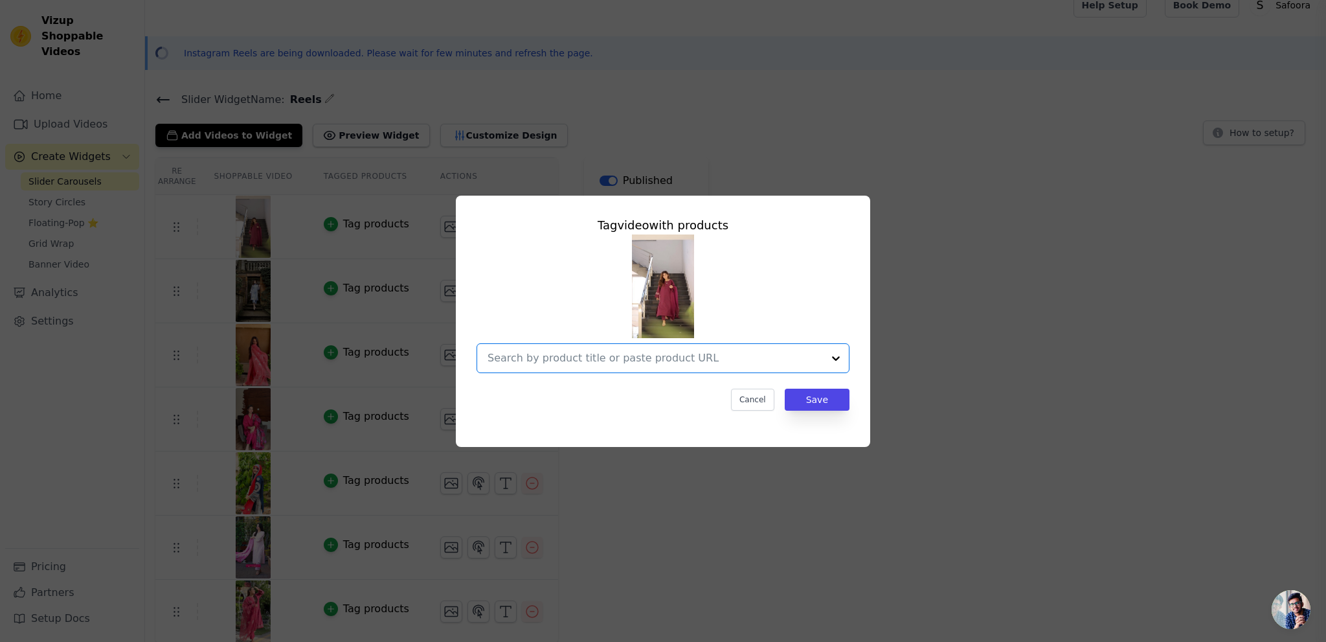
click at [640, 360] on input "text" at bounding box center [655, 358] width 335 height 16
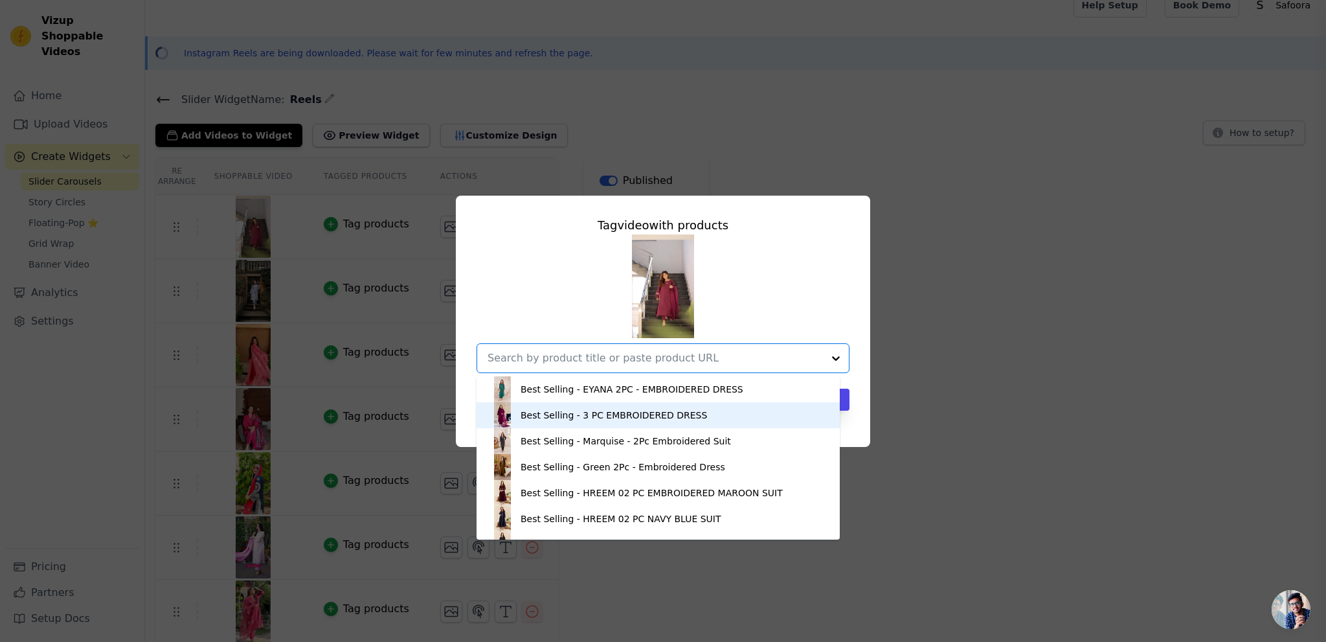
click at [620, 414] on div "Best Selling - 3 PC EMBROIDERED DRESS" at bounding box center [614, 415] width 186 height 13
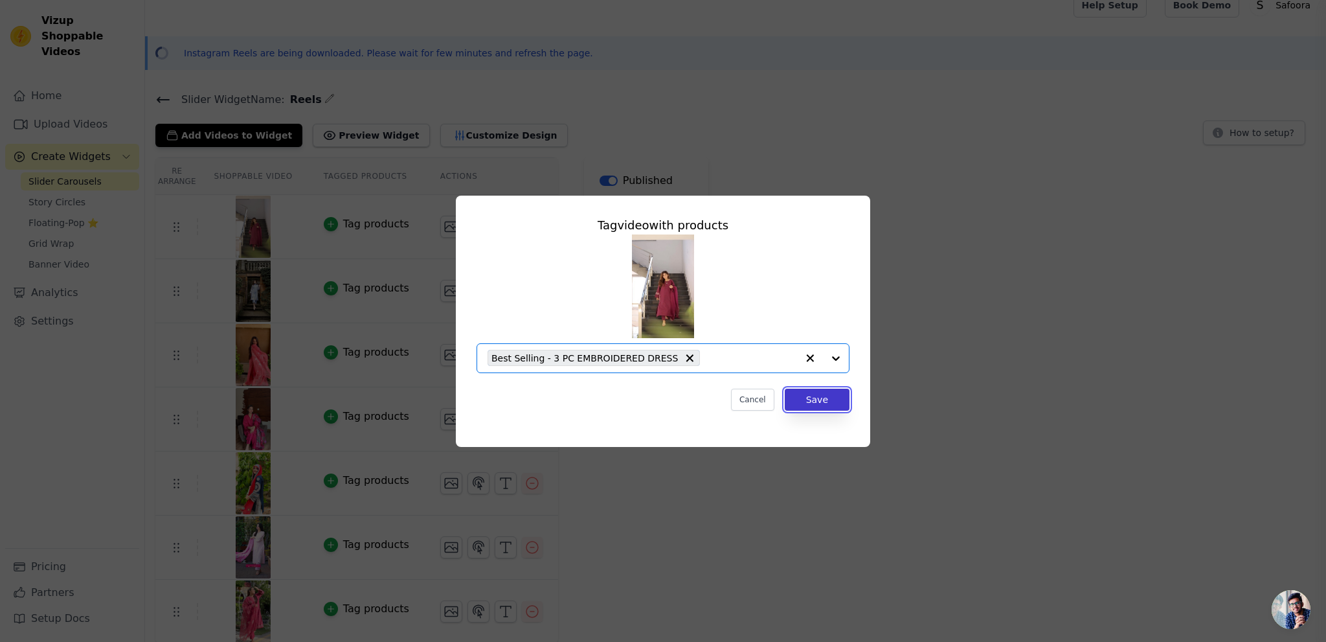
click at [818, 396] on button "Save" at bounding box center [817, 399] width 65 height 22
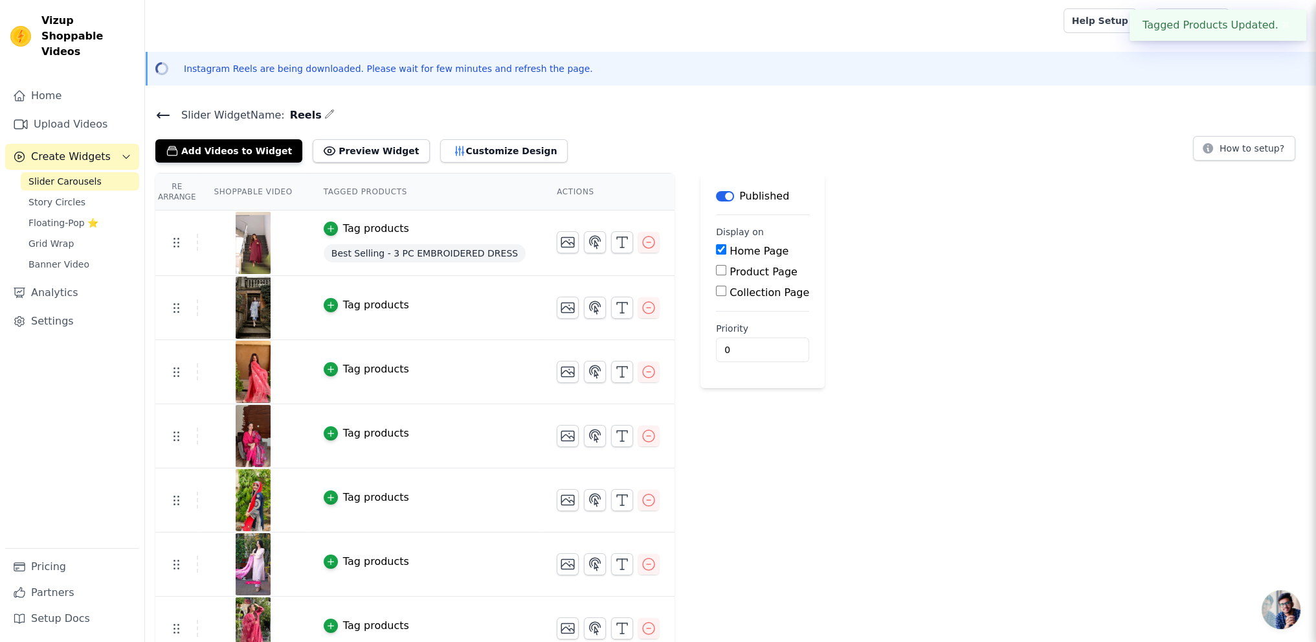
click at [376, 308] on div "Tag products" at bounding box center [376, 305] width 66 height 16
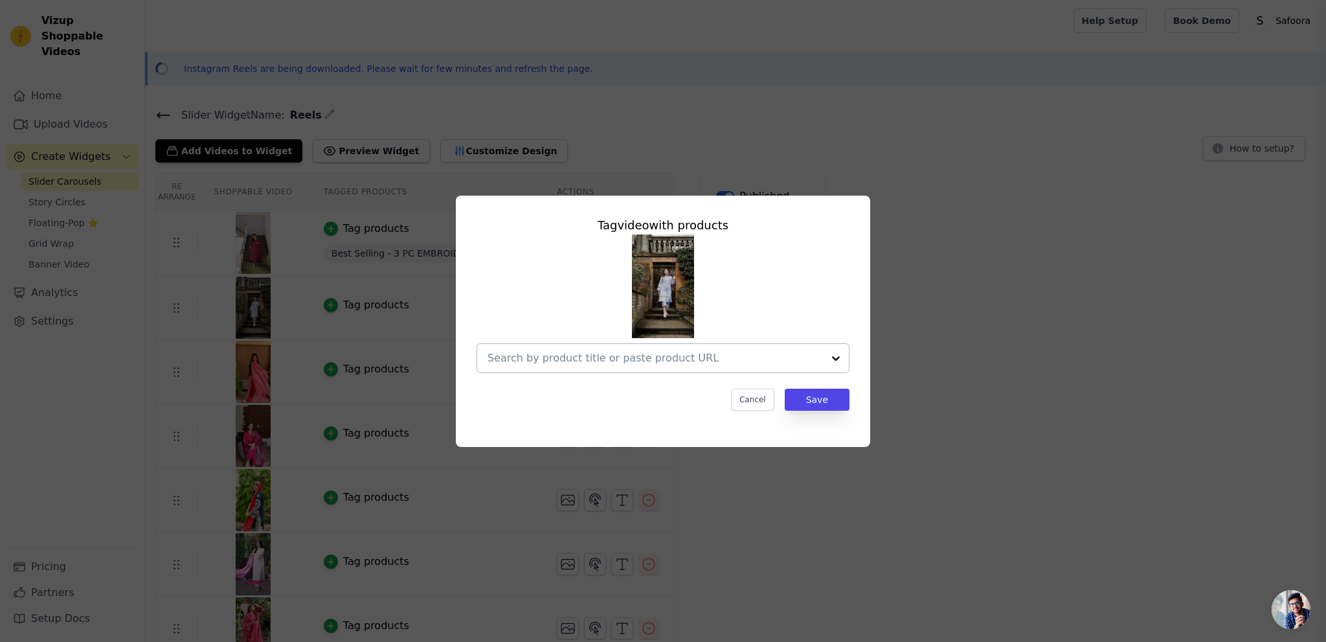
click at [593, 361] on input "text" at bounding box center [655, 358] width 335 height 16
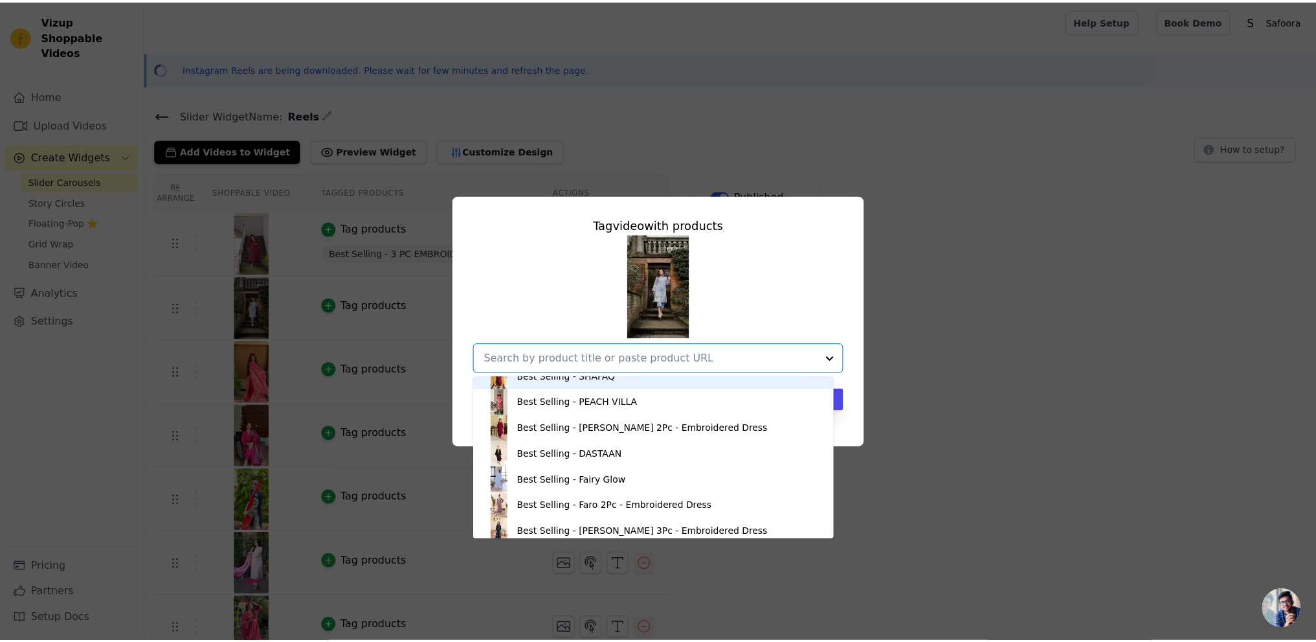
scroll to position [259, 0]
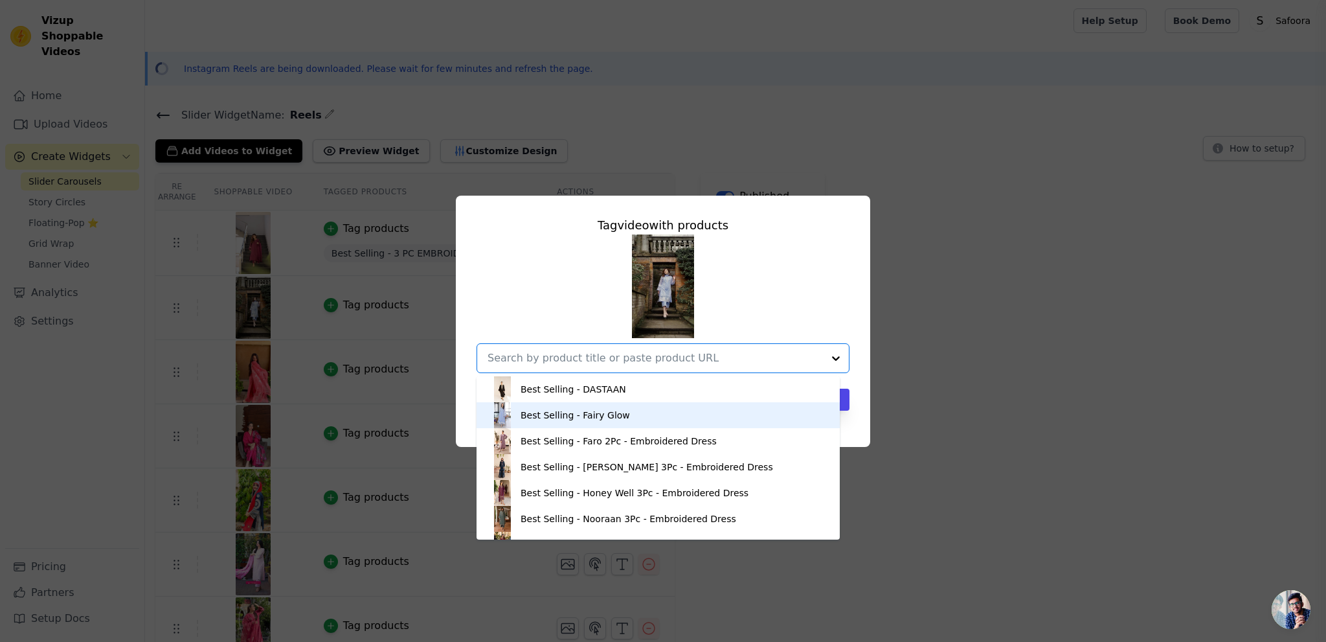
click at [574, 415] on div "Best Selling - Fairy Glow" at bounding box center [575, 415] width 109 height 13
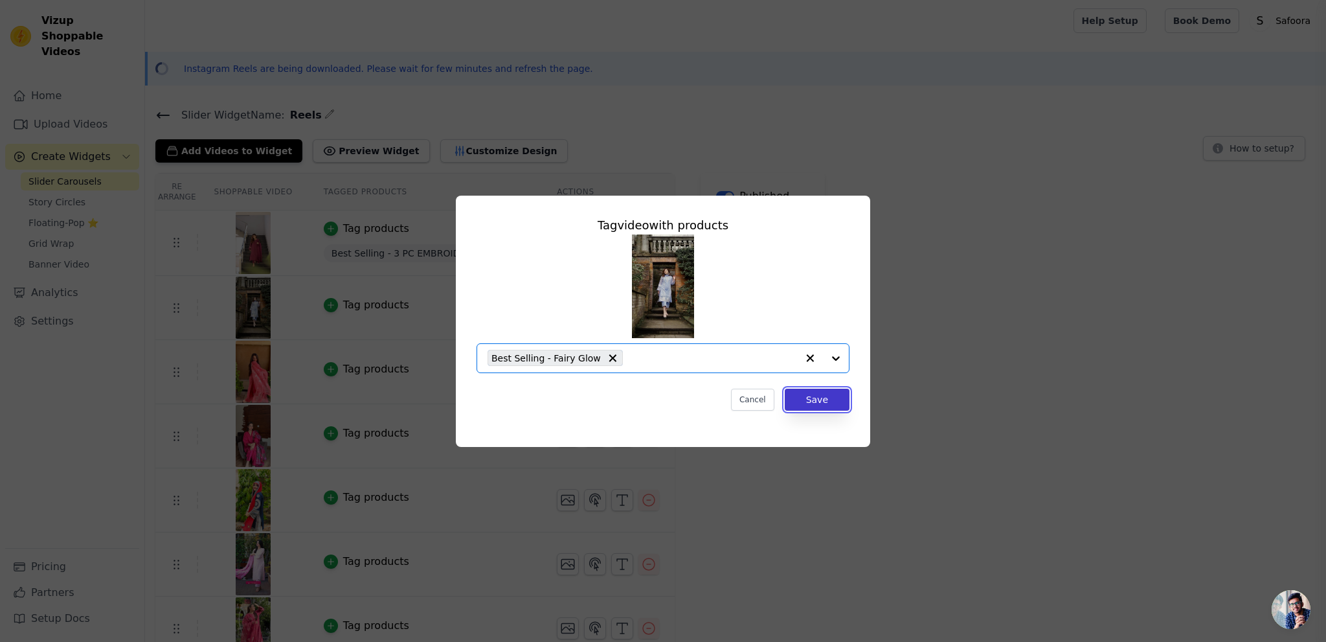
click at [803, 403] on button "Save" at bounding box center [817, 399] width 65 height 22
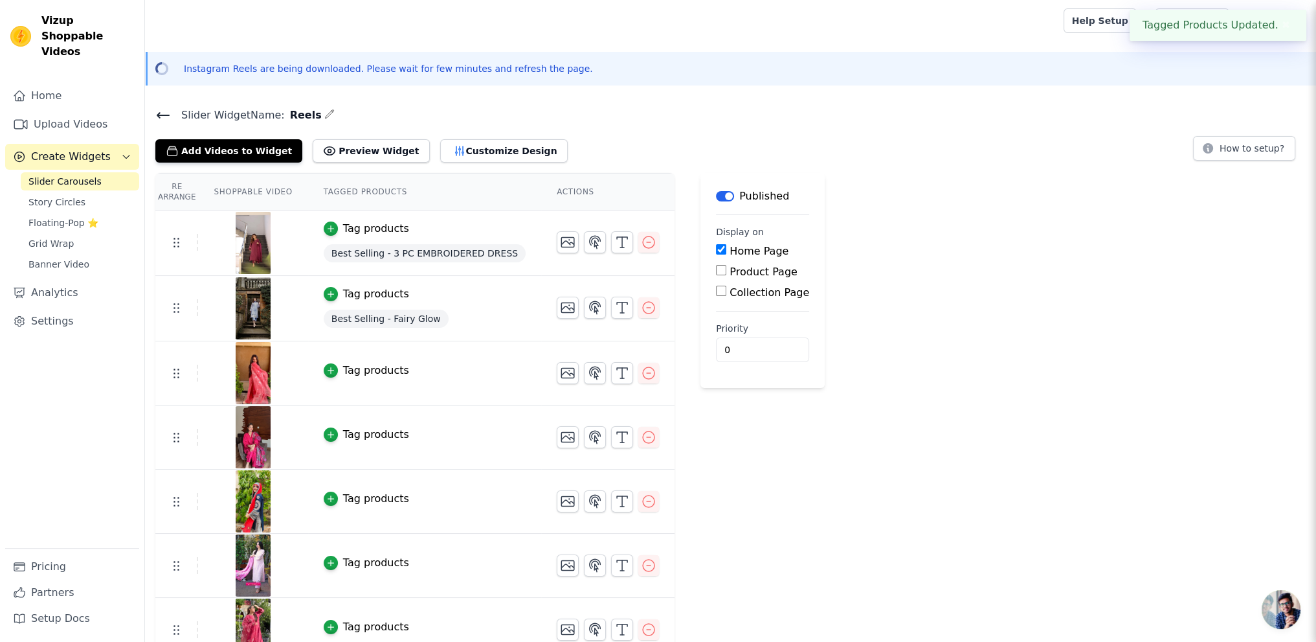
scroll to position [18, 0]
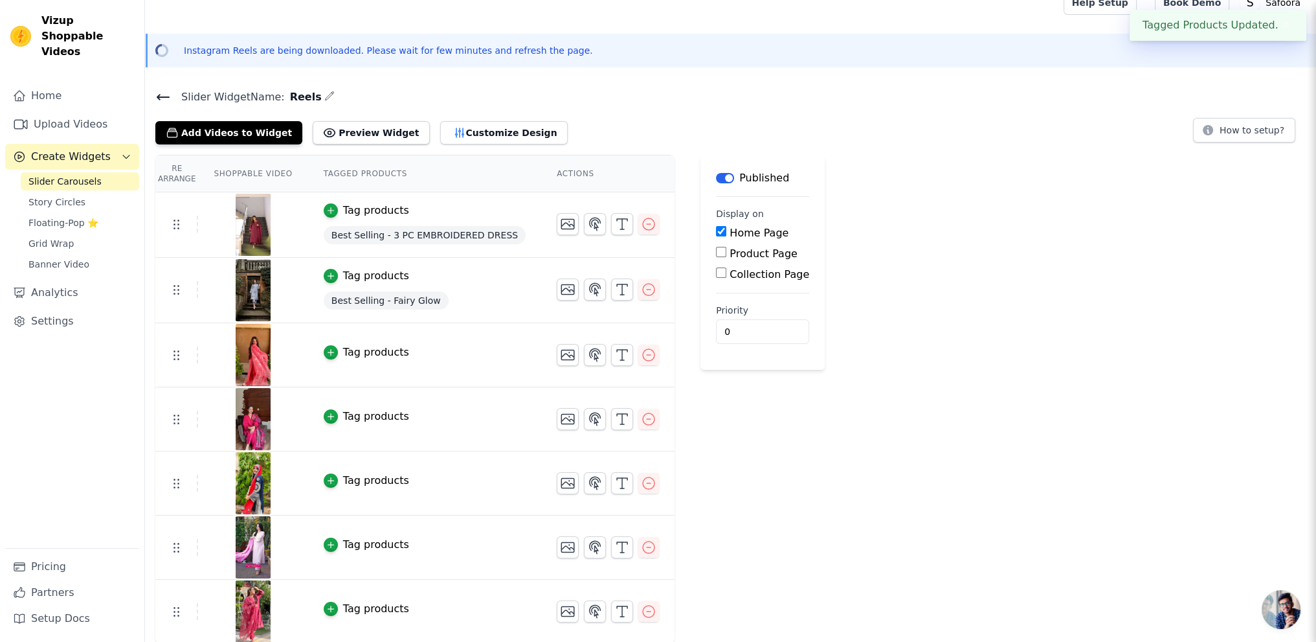
click at [350, 355] on div "Tag products" at bounding box center [376, 352] width 66 height 16
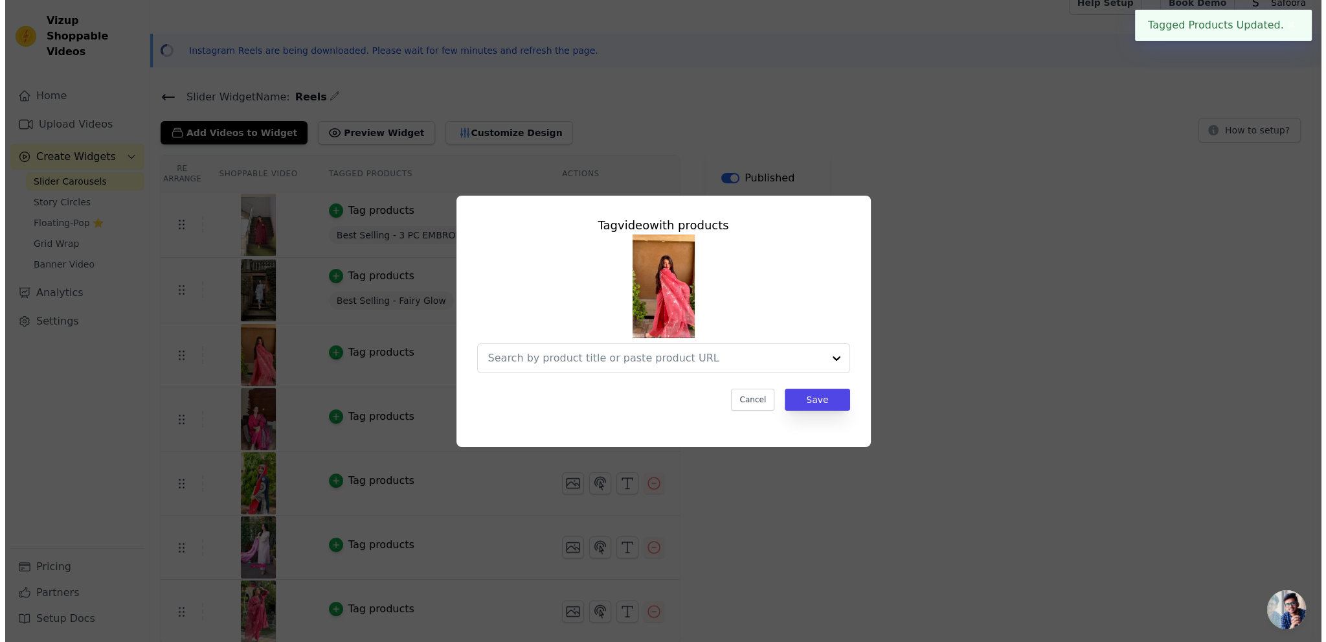
scroll to position [0, 0]
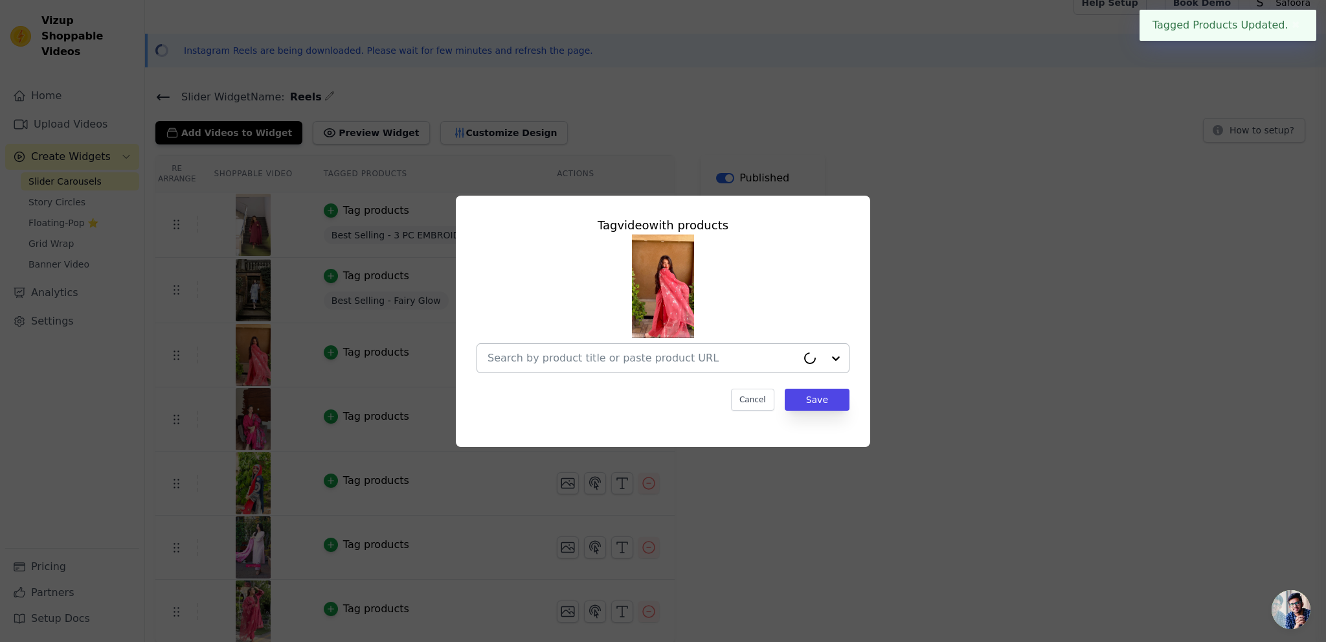
click at [605, 359] on input "text" at bounding box center [642, 358] width 309 height 16
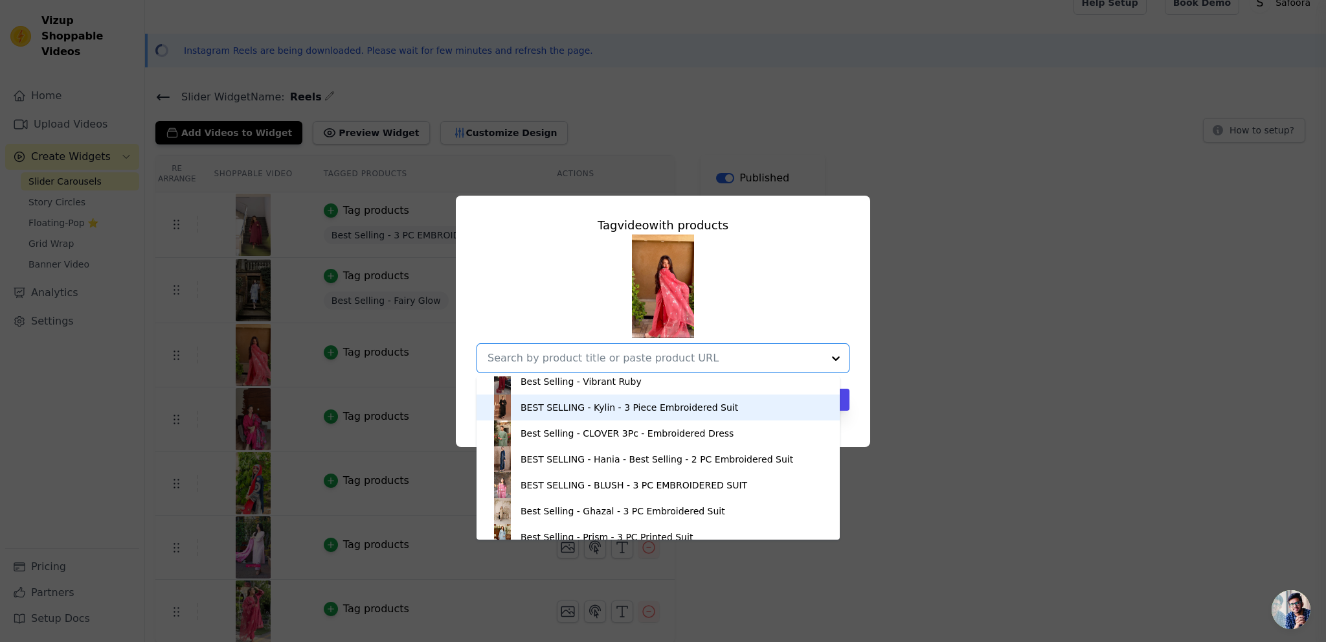
scroll to position [453, 0]
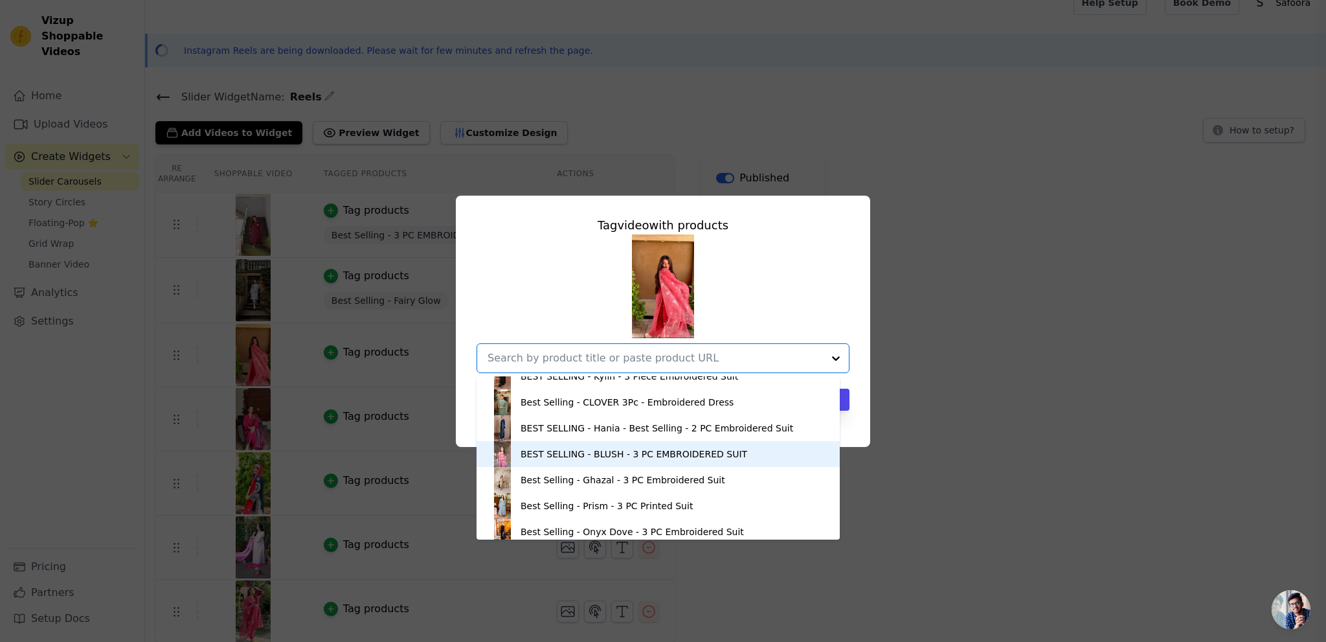
click at [546, 458] on div "BEST SELLING - BLUSH - 3 PC EMBROIDERED SUIT" at bounding box center [634, 453] width 227 height 13
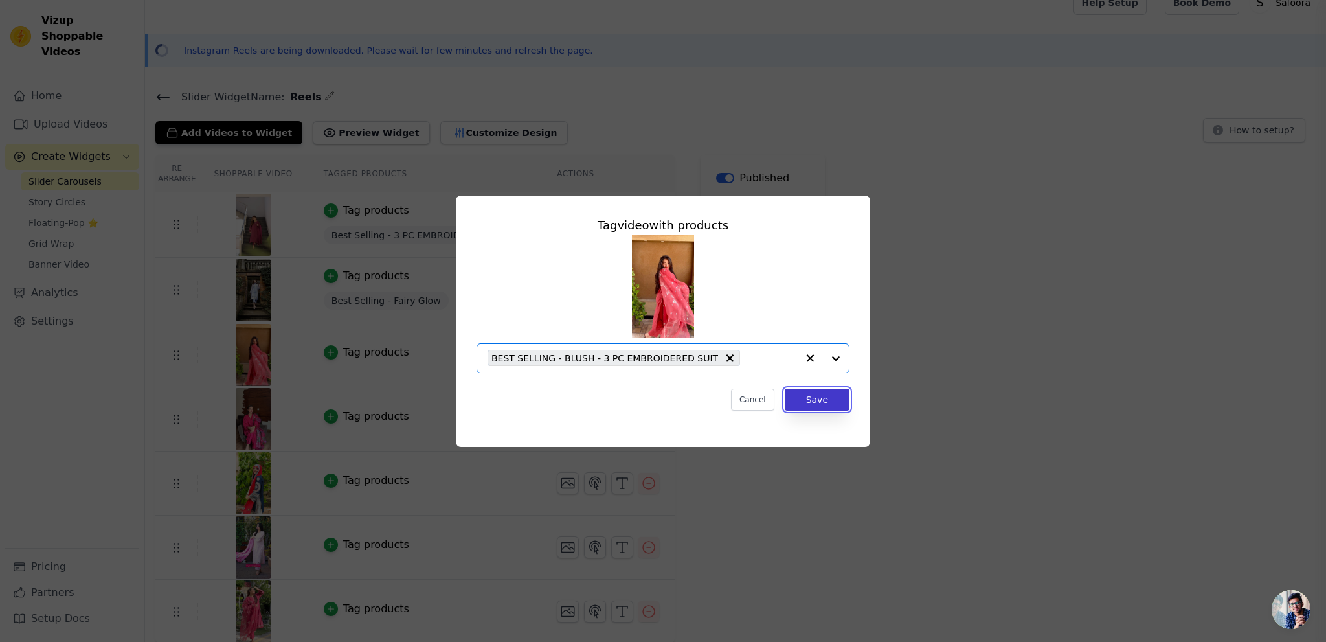
click at [802, 399] on button "Save" at bounding box center [817, 399] width 65 height 22
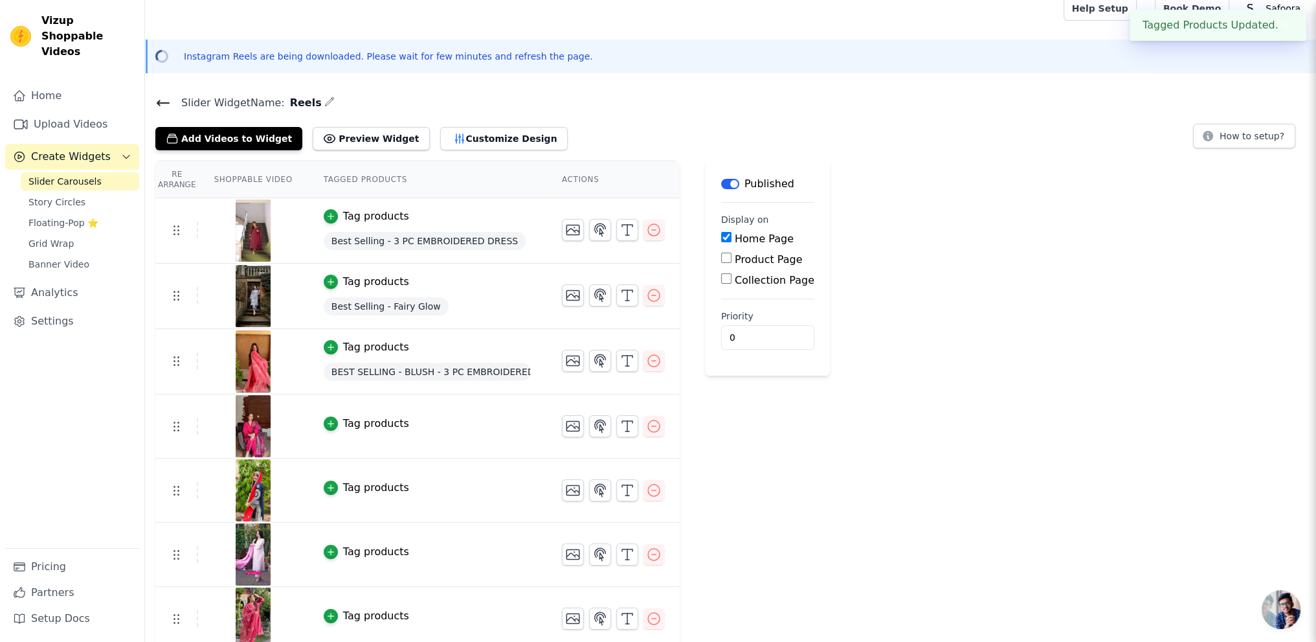
scroll to position [19, 0]
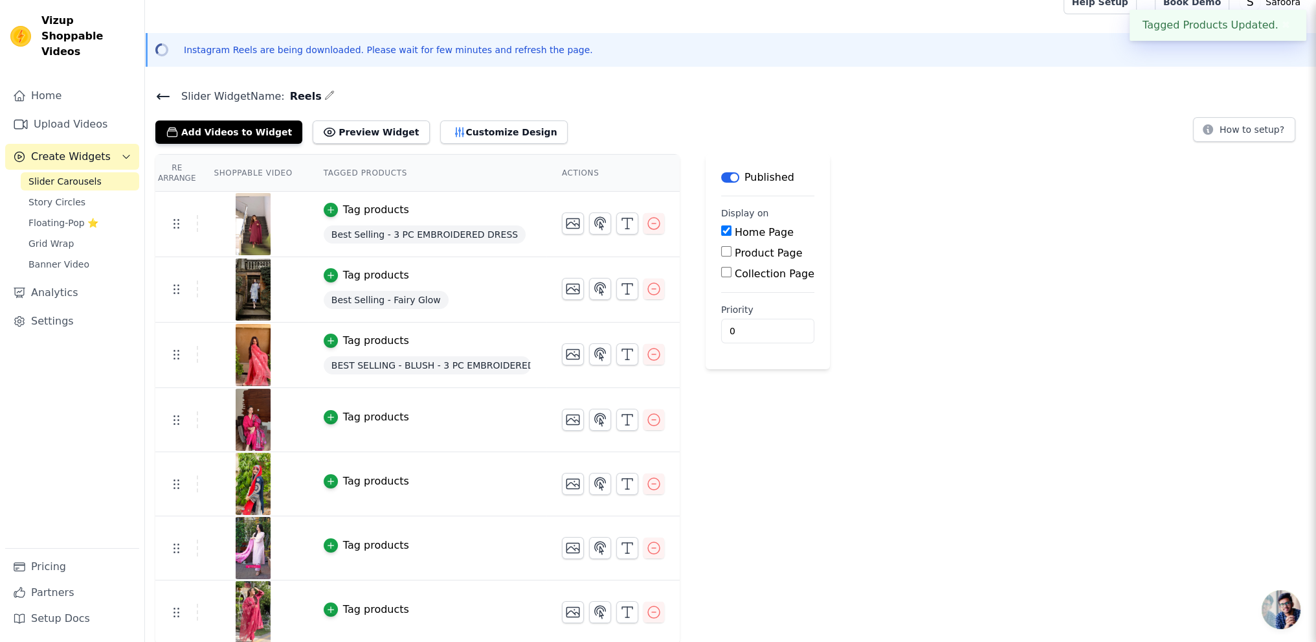
click at [360, 413] on div "Tag products" at bounding box center [376, 417] width 66 height 16
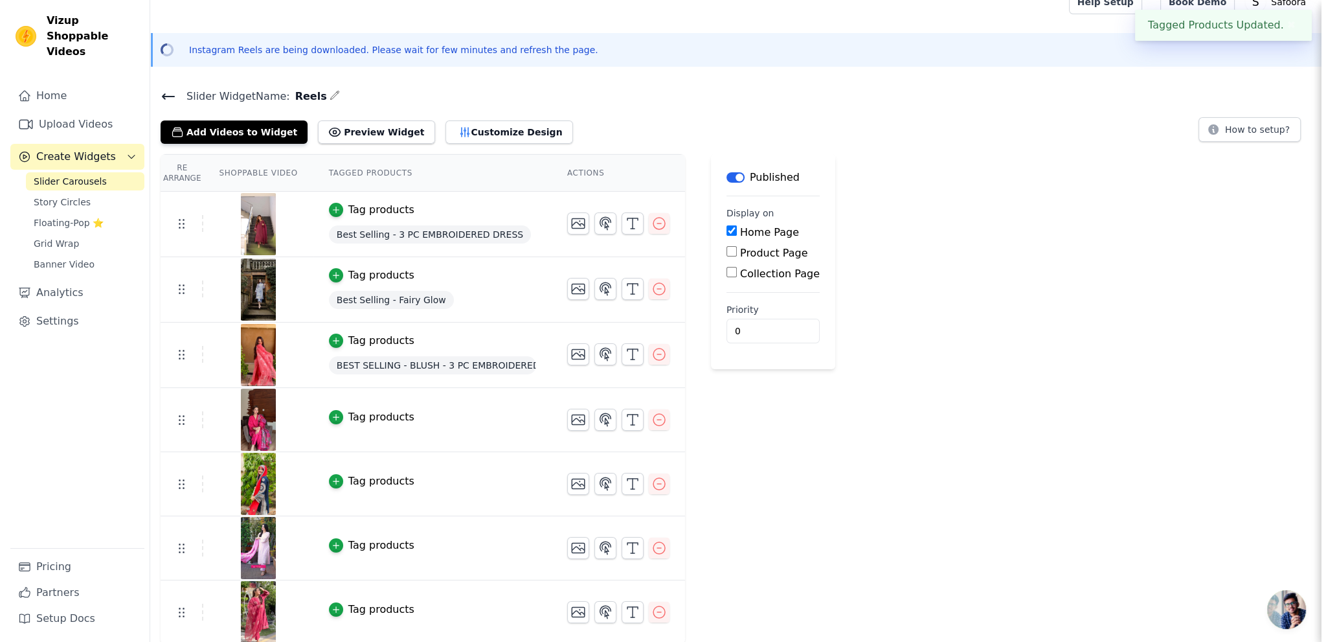
scroll to position [0, 0]
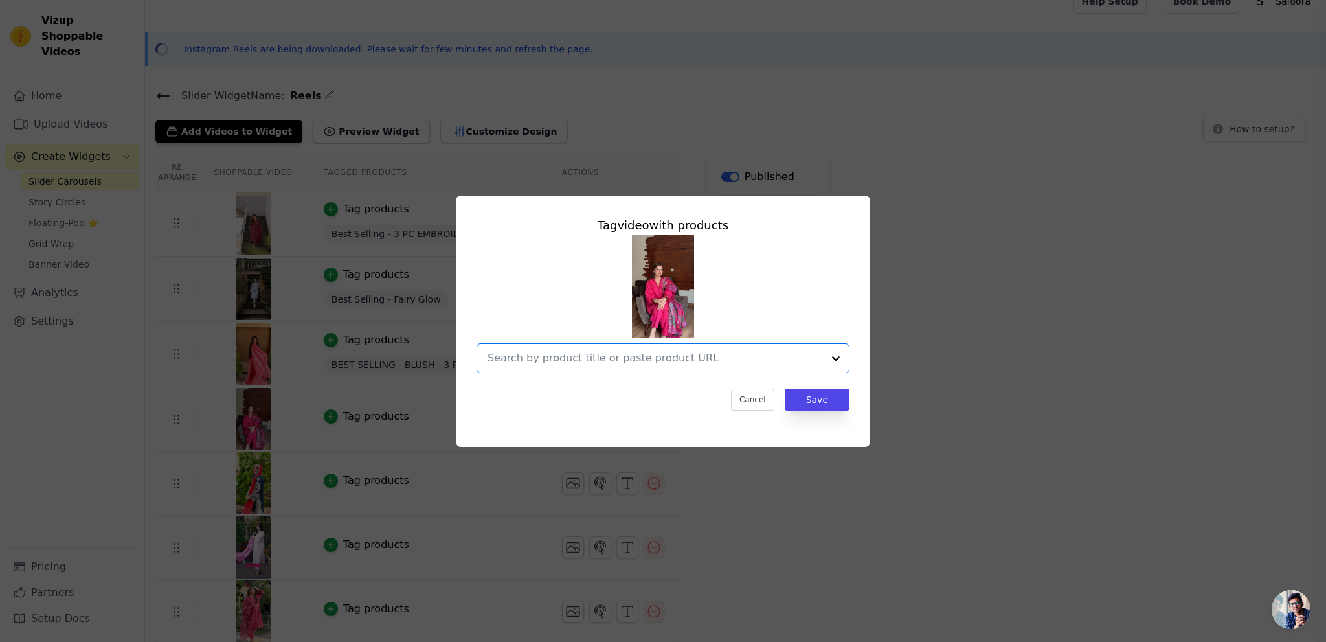
click at [720, 354] on input "text" at bounding box center [655, 358] width 335 height 16
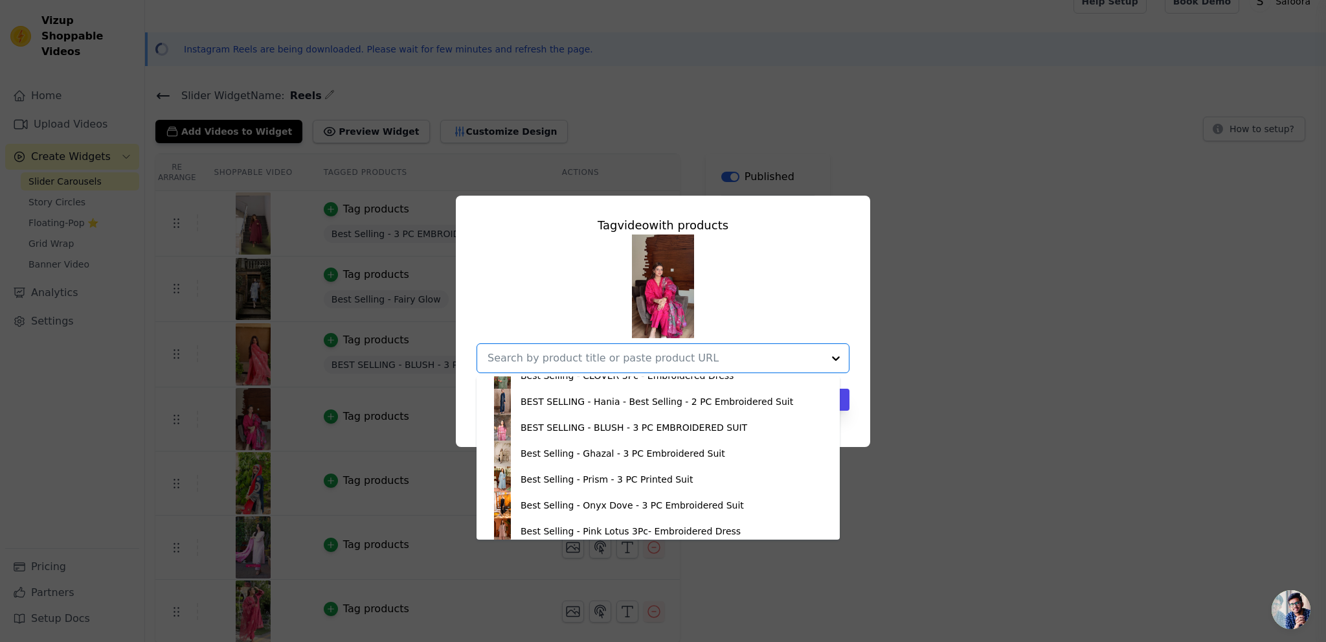
scroll to position [647, 0]
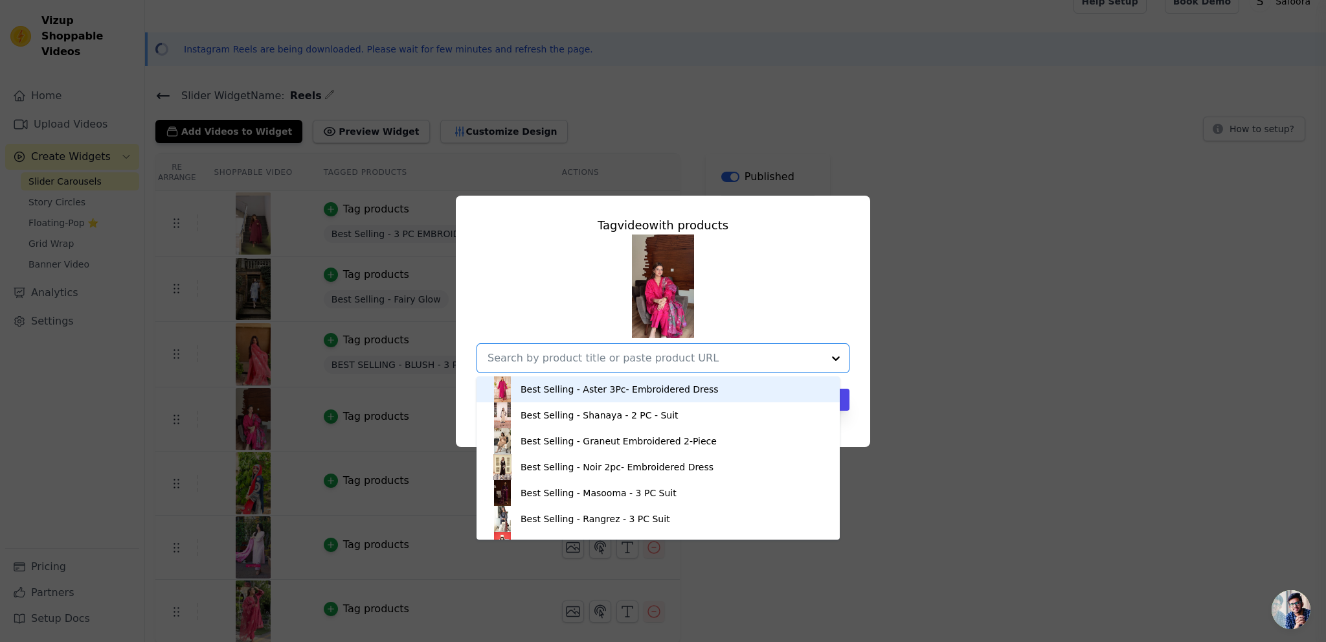
click at [545, 391] on div "Best Selling - Aster 3Pc- Embroidered Dress" at bounding box center [620, 389] width 198 height 13
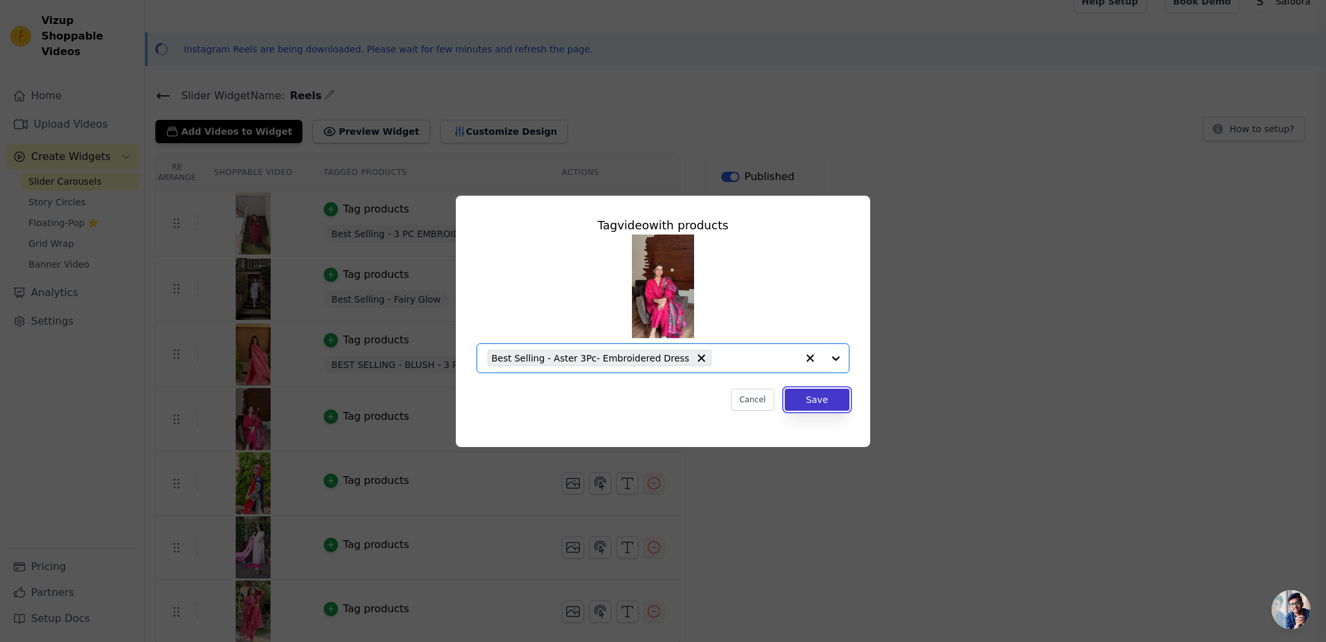
click at [798, 392] on button "Save" at bounding box center [817, 399] width 65 height 22
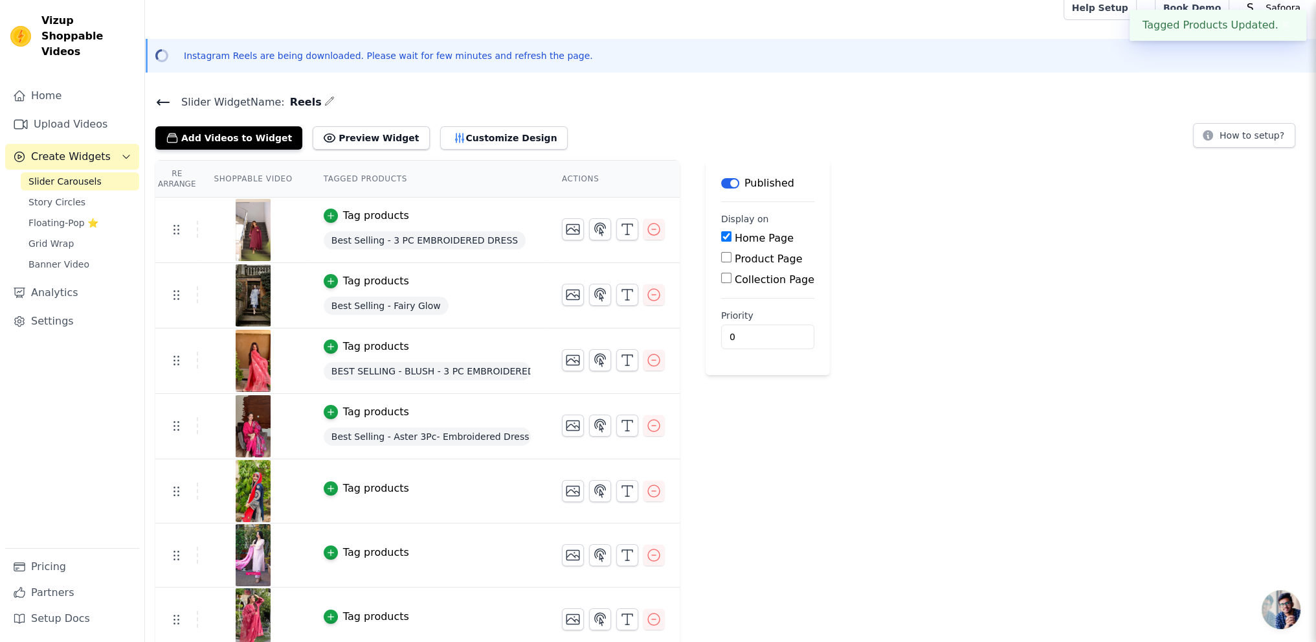
scroll to position [21, 0]
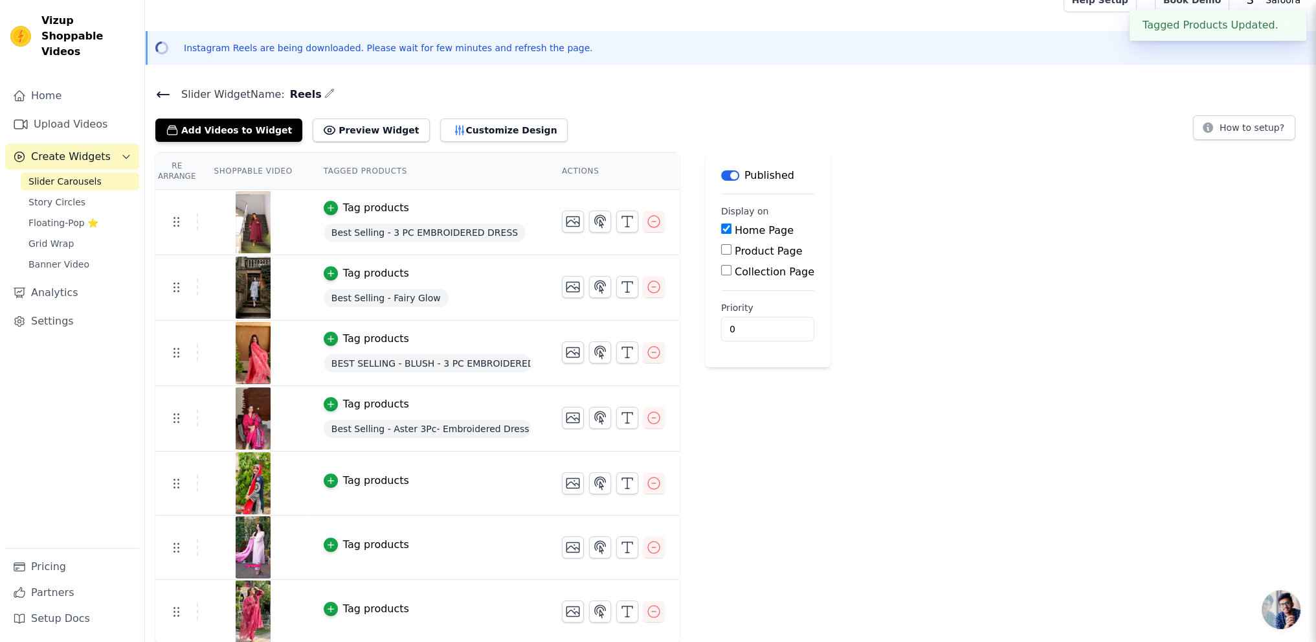
click at [374, 479] on div "Tag products" at bounding box center [376, 481] width 66 height 16
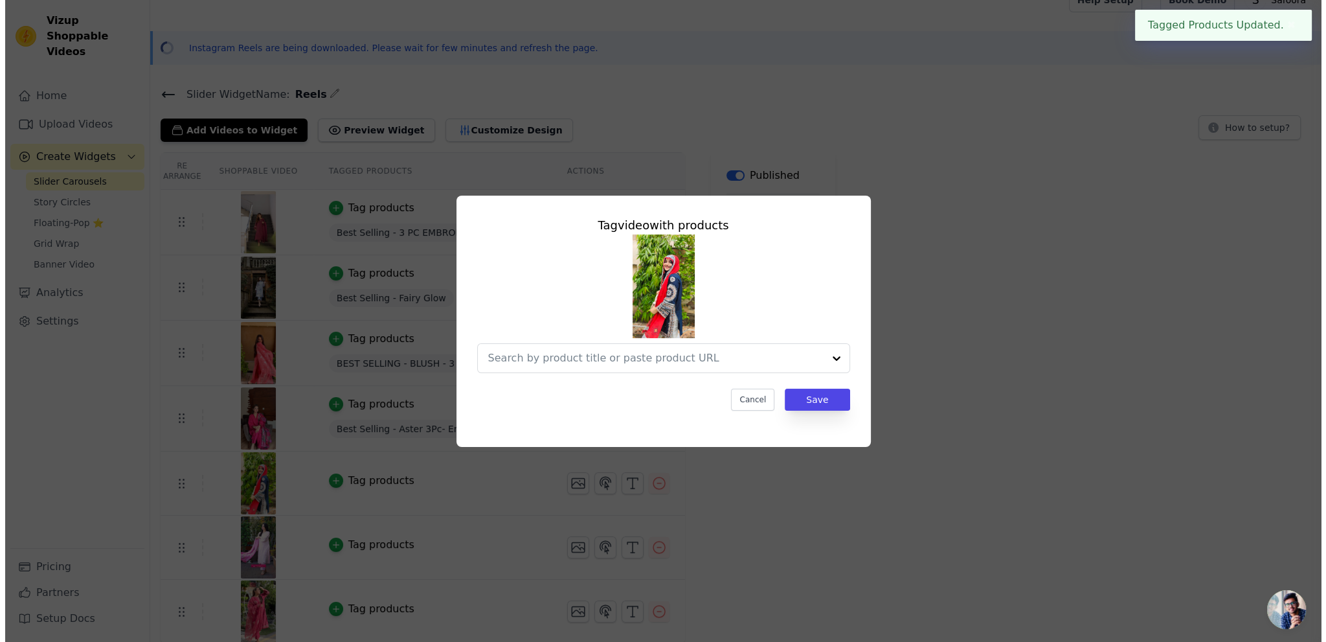
scroll to position [0, 0]
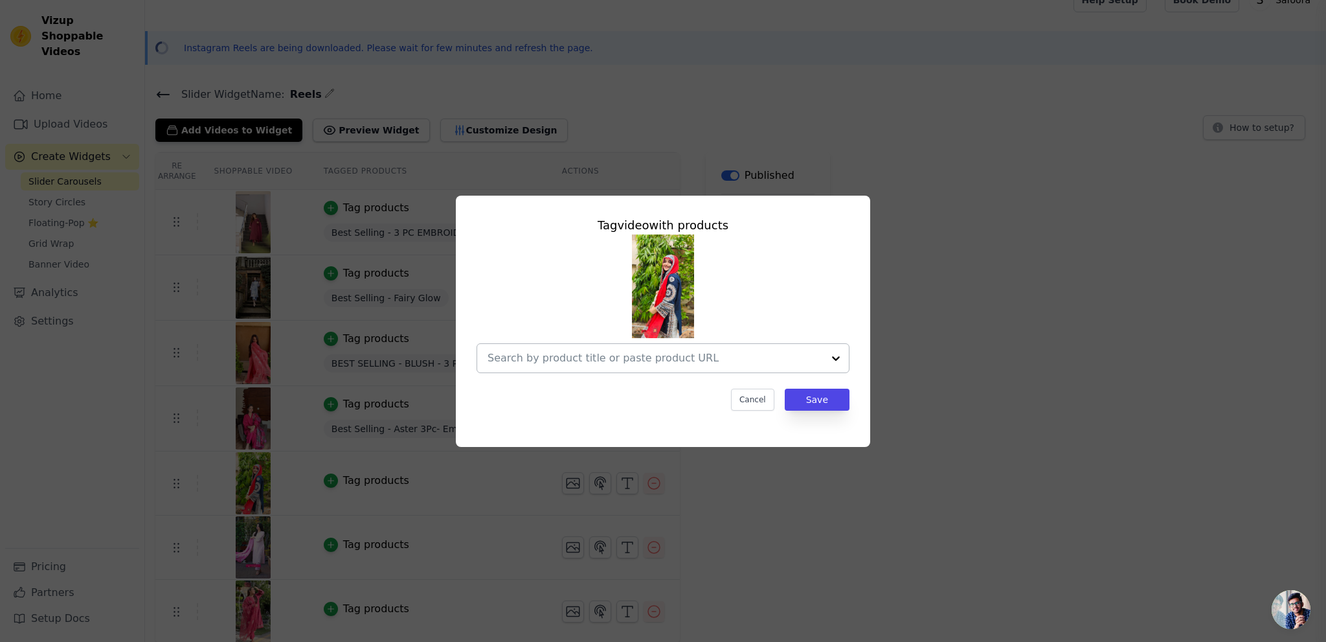
click at [663, 361] on input "text" at bounding box center [655, 358] width 335 height 16
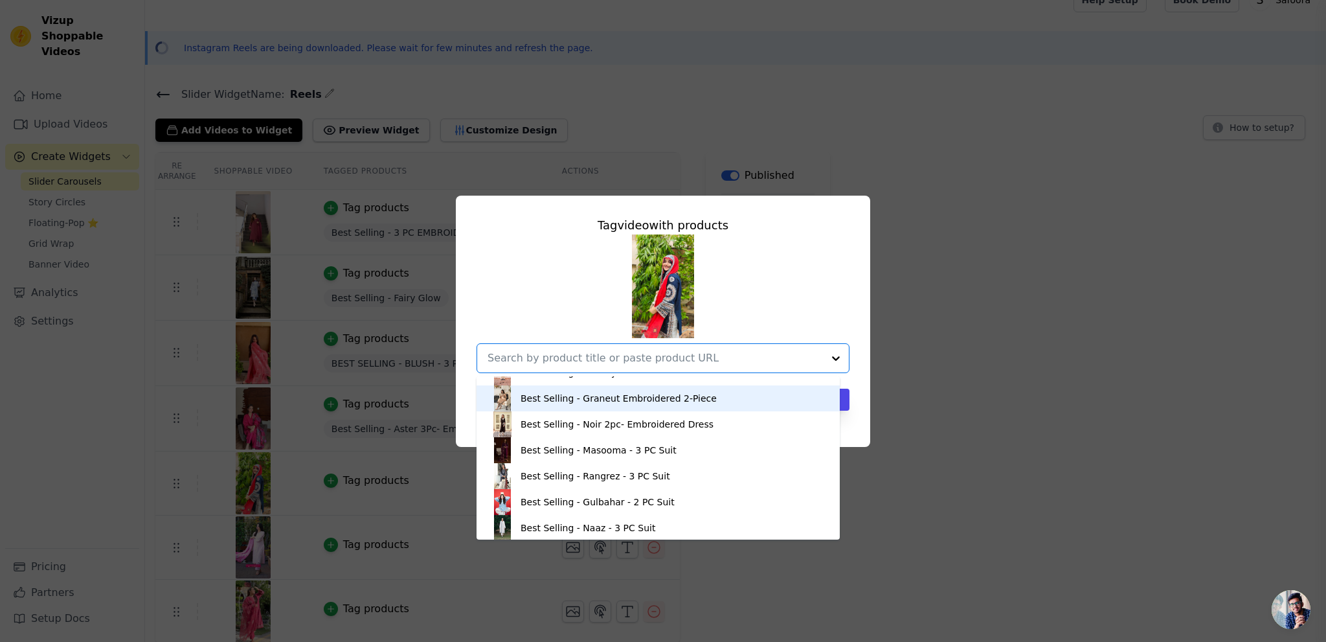
scroll to position [712, 0]
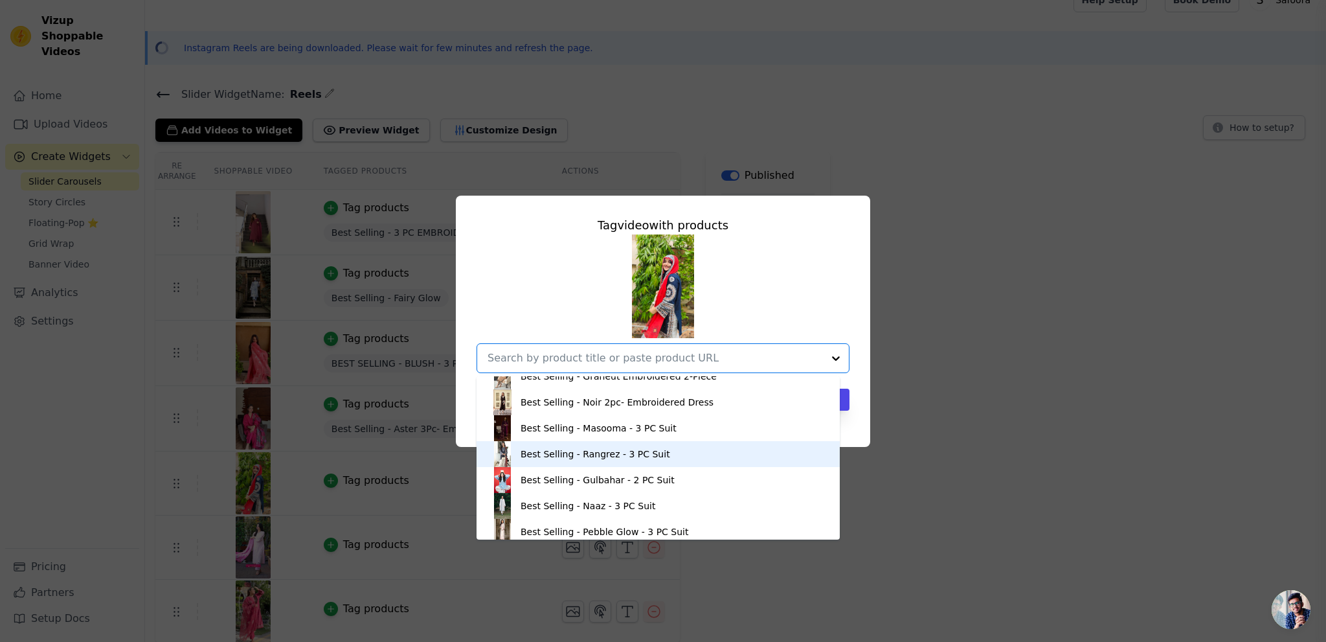
click at [589, 452] on div "Best Selling - Rangrez - 3 PC Suit" at bounding box center [596, 453] width 150 height 13
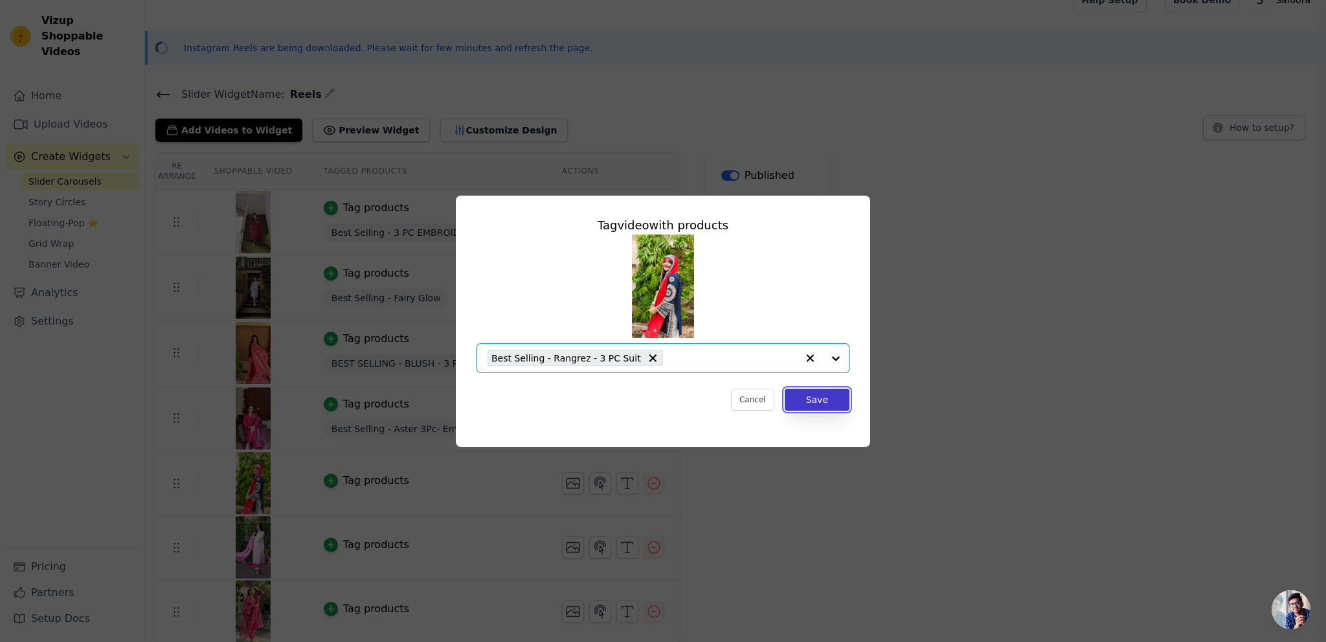
click at [824, 401] on button "Save" at bounding box center [817, 399] width 65 height 22
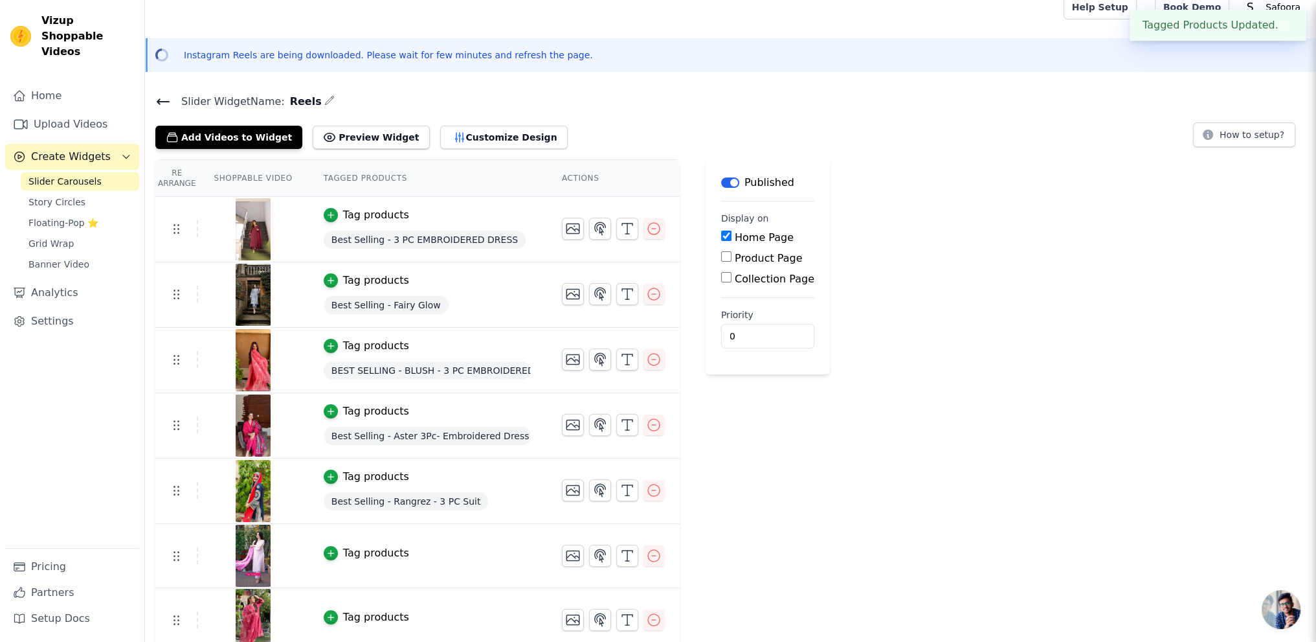
scroll to position [21, 0]
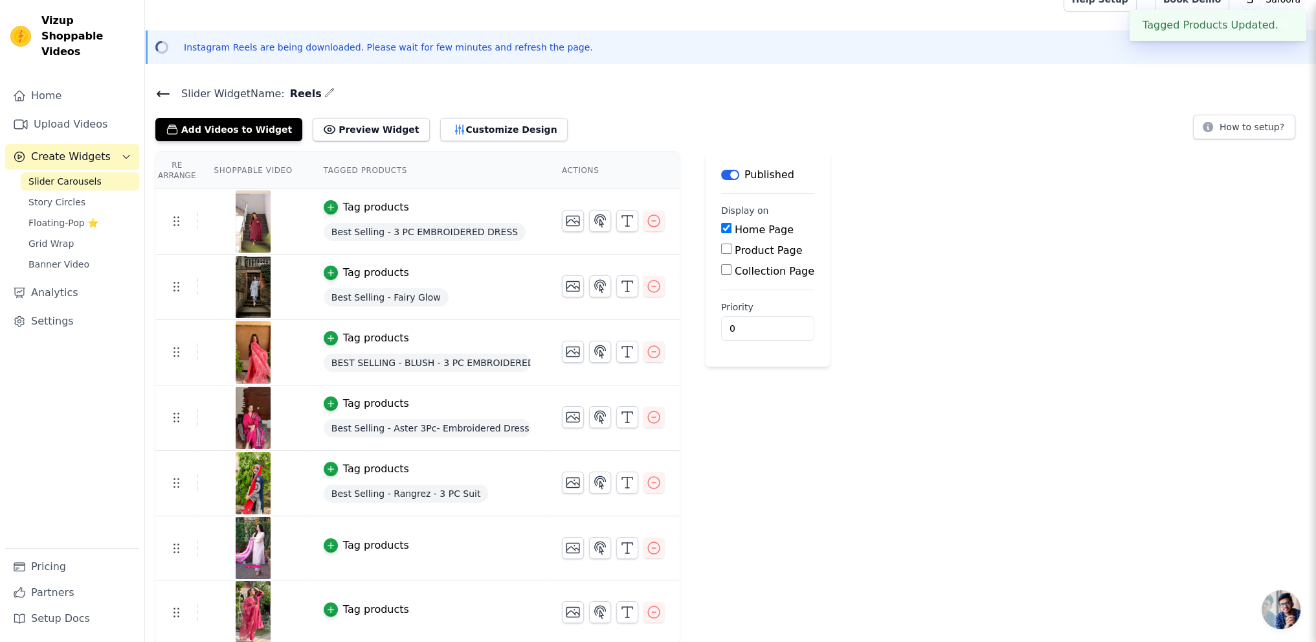
click at [368, 538] on div "Tag products" at bounding box center [376, 545] width 66 height 16
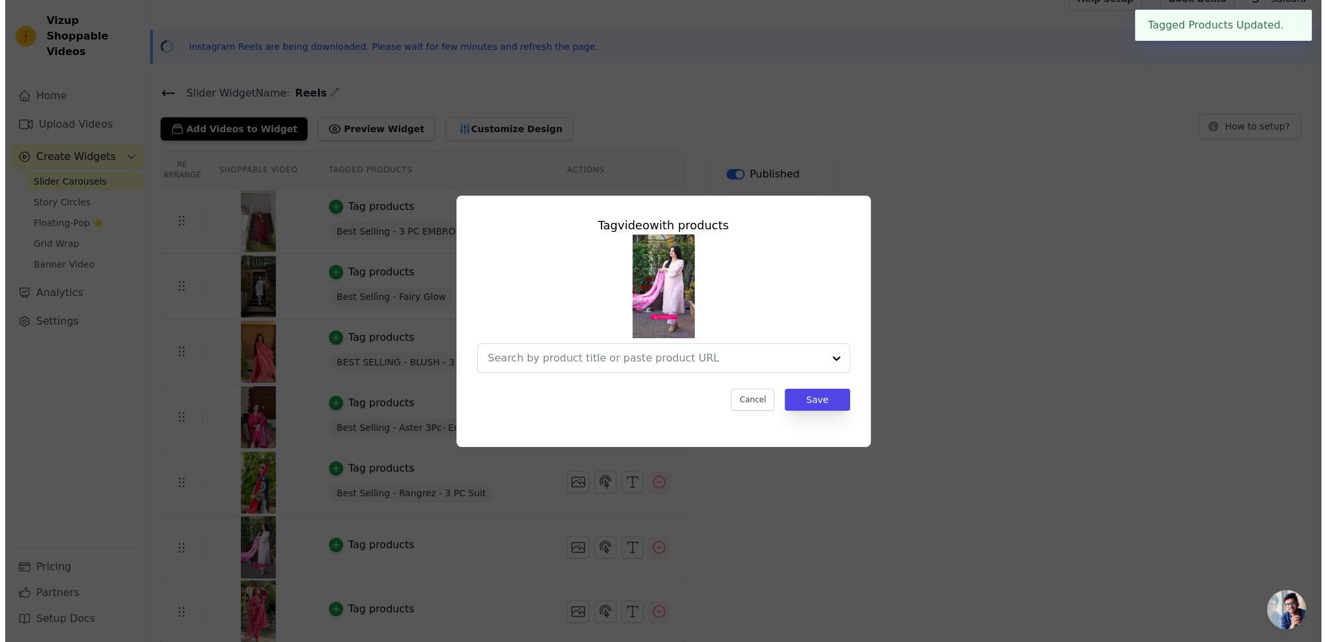
scroll to position [0, 0]
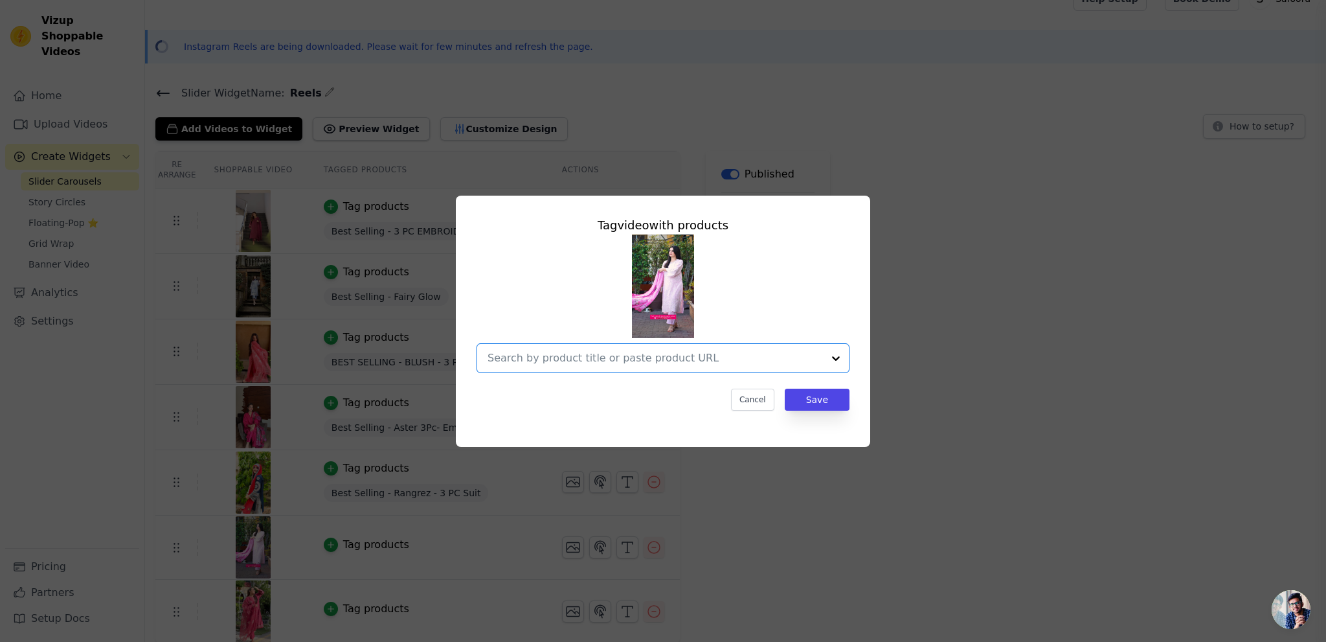
click at [712, 359] on input "text" at bounding box center [655, 358] width 335 height 16
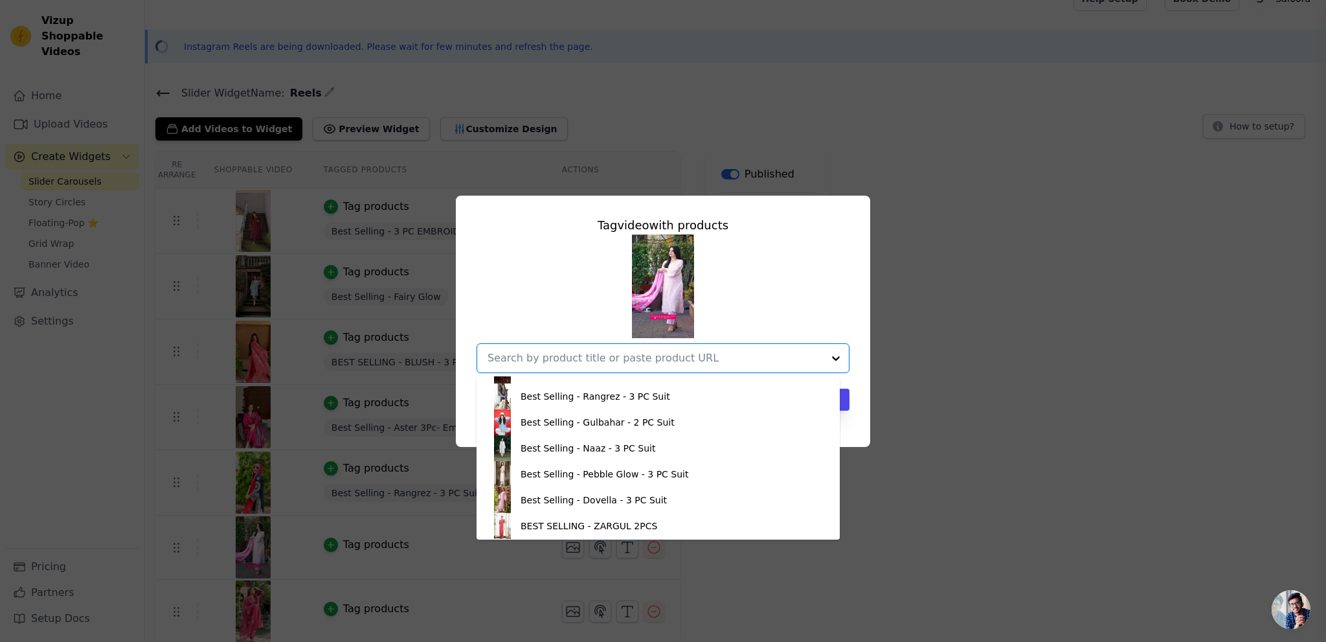
scroll to position [772, 0]
click at [590, 495] on div "Best Selling - Dovella - 3 PC Suit" at bounding box center [594, 497] width 146 height 13
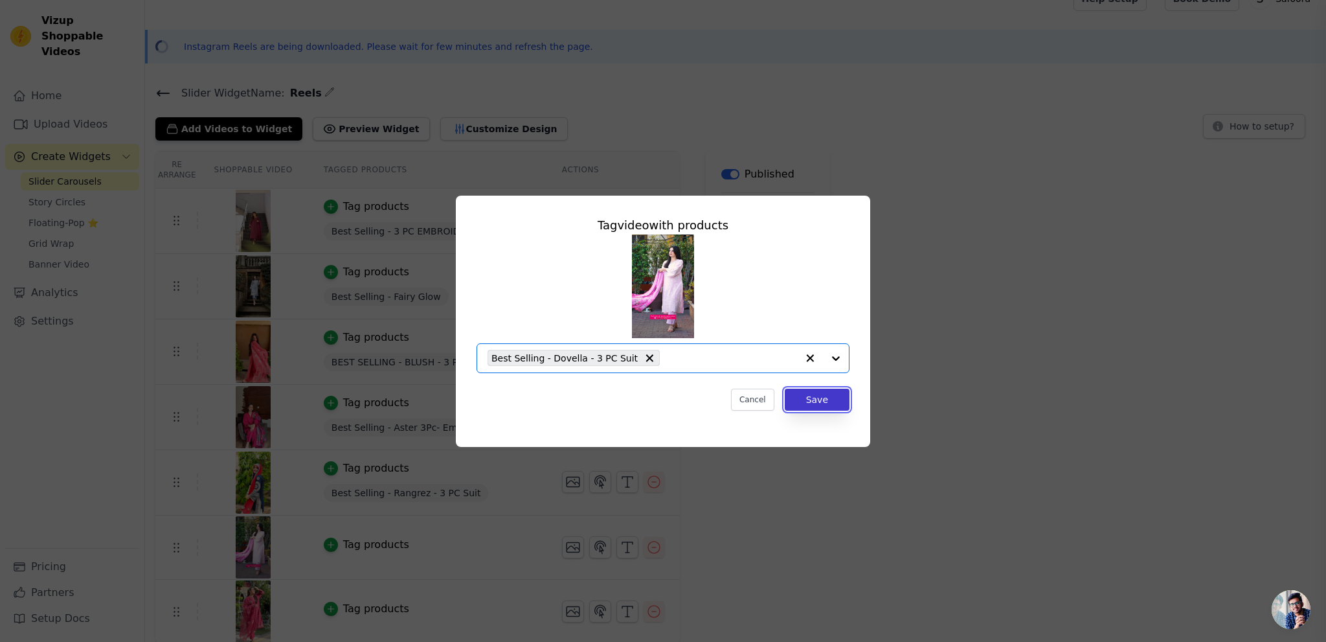
click at [818, 390] on button "Save" at bounding box center [817, 399] width 65 height 22
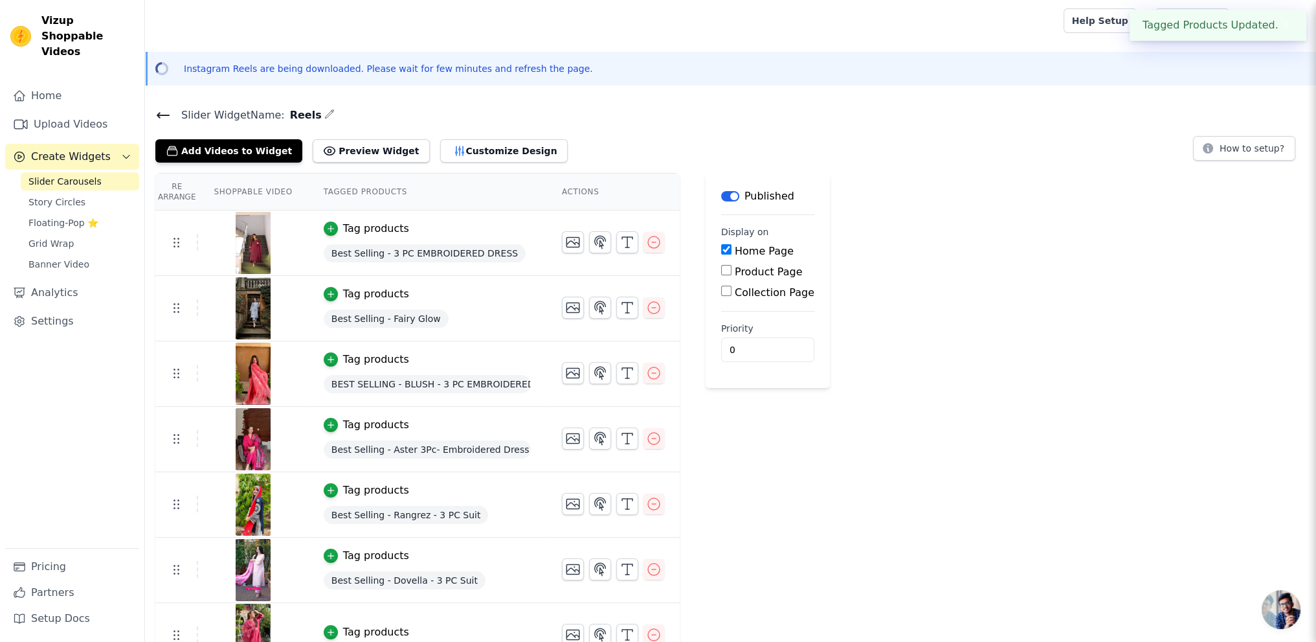
scroll to position [23, 0]
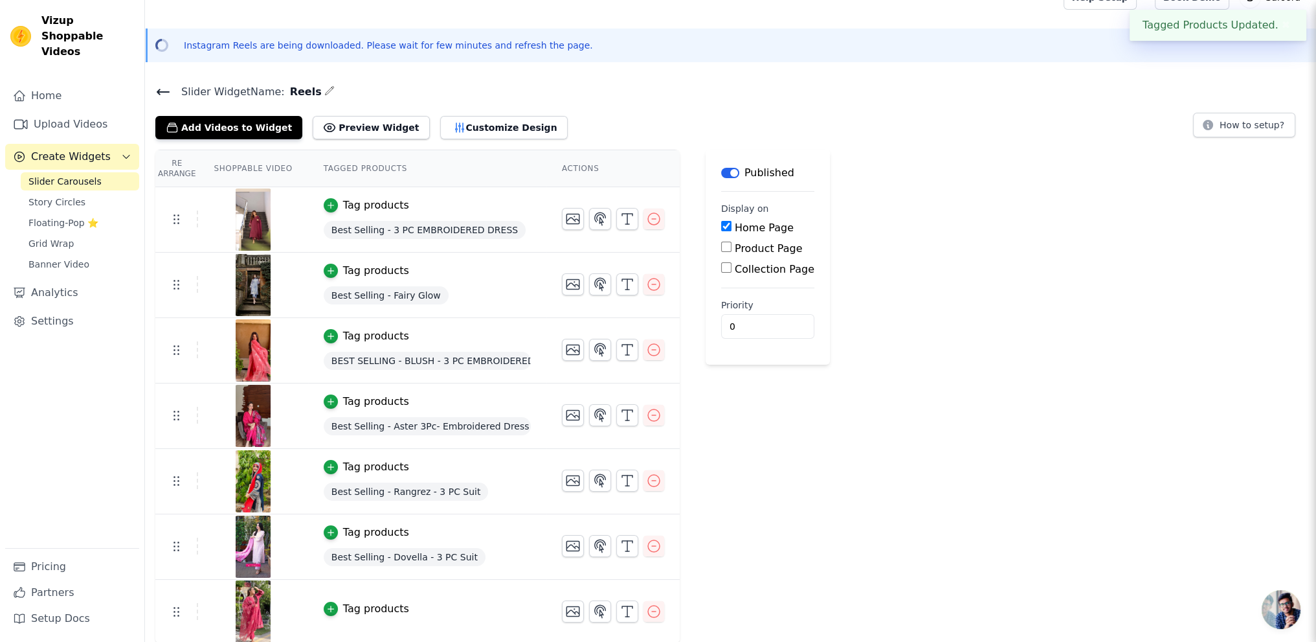
click at [356, 607] on div "Tag products" at bounding box center [376, 609] width 66 height 16
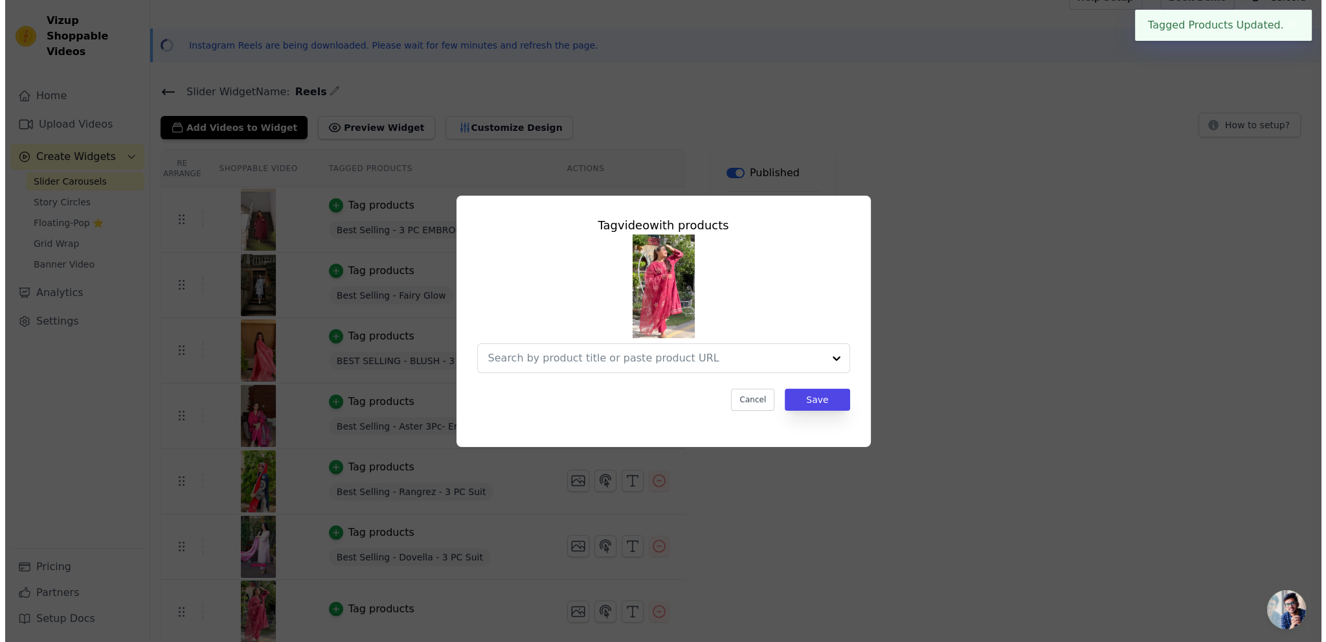
scroll to position [0, 0]
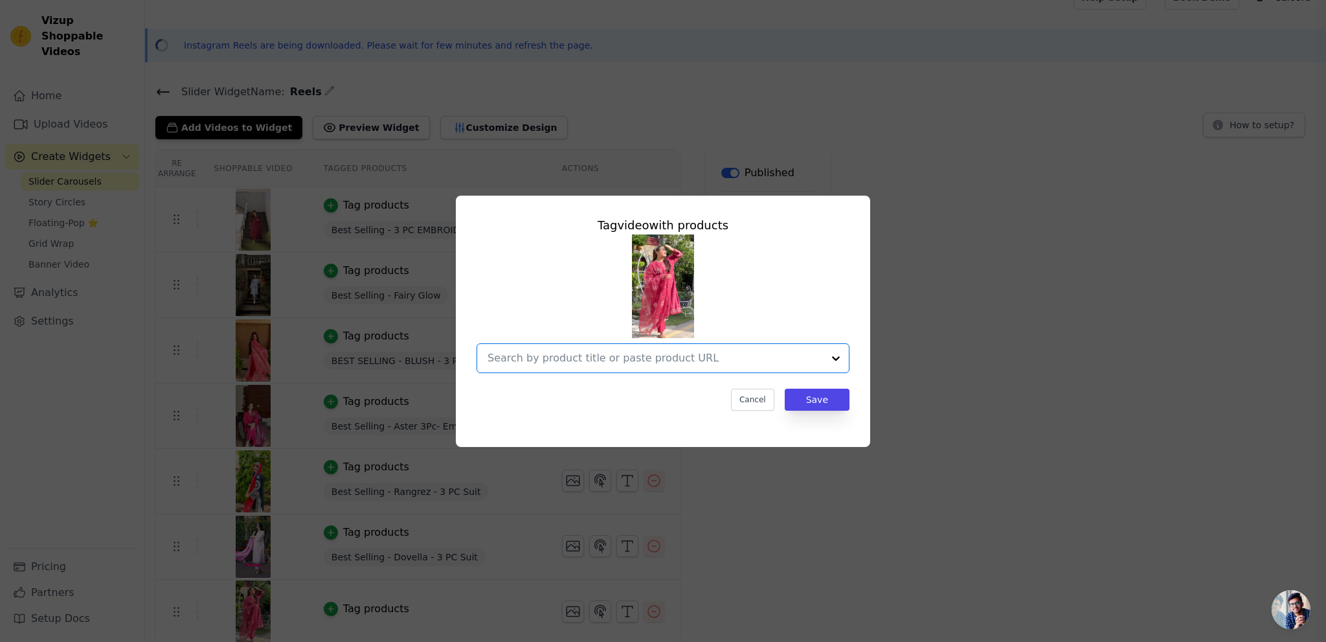
click at [652, 357] on input "text" at bounding box center [655, 358] width 335 height 16
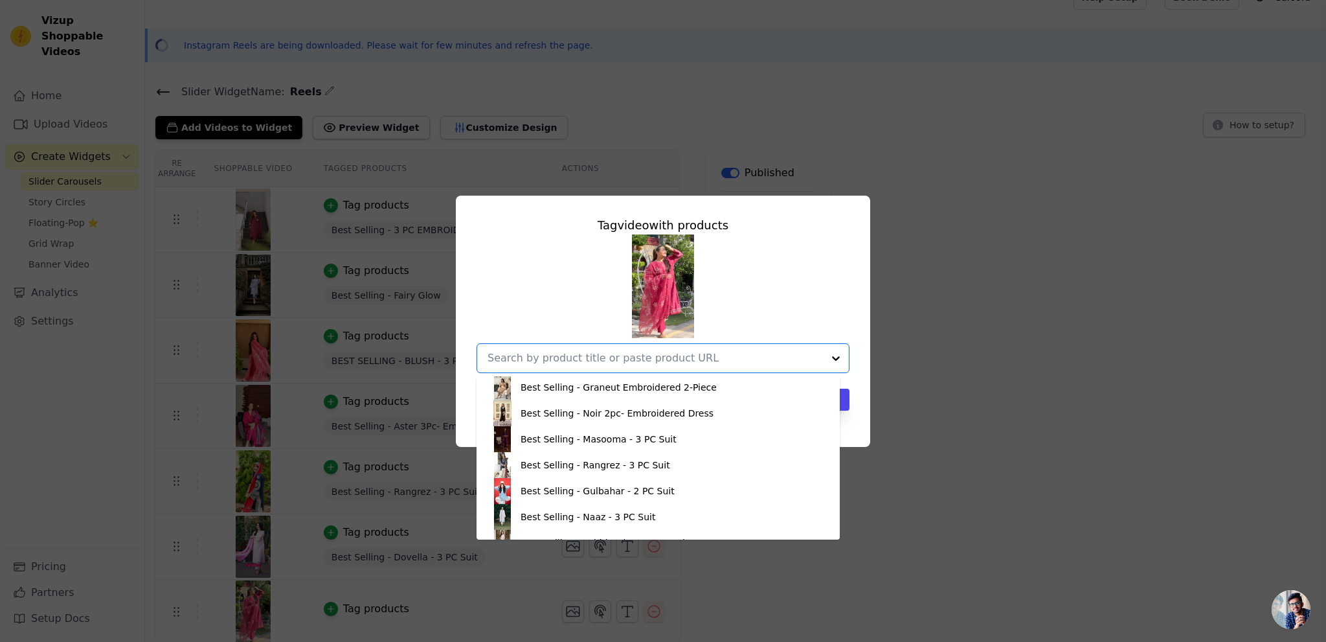
scroll to position [712, 0]
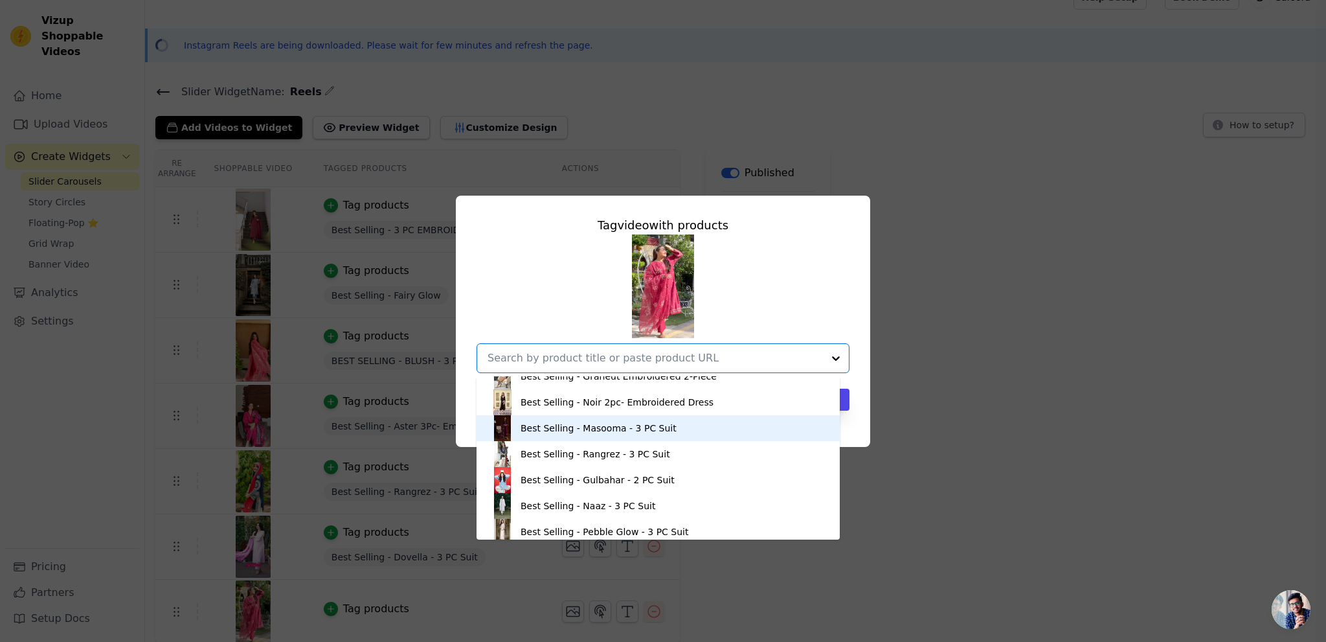
click at [594, 431] on div "Best Selling - Masooma - 3 PC Suit" at bounding box center [599, 428] width 156 height 13
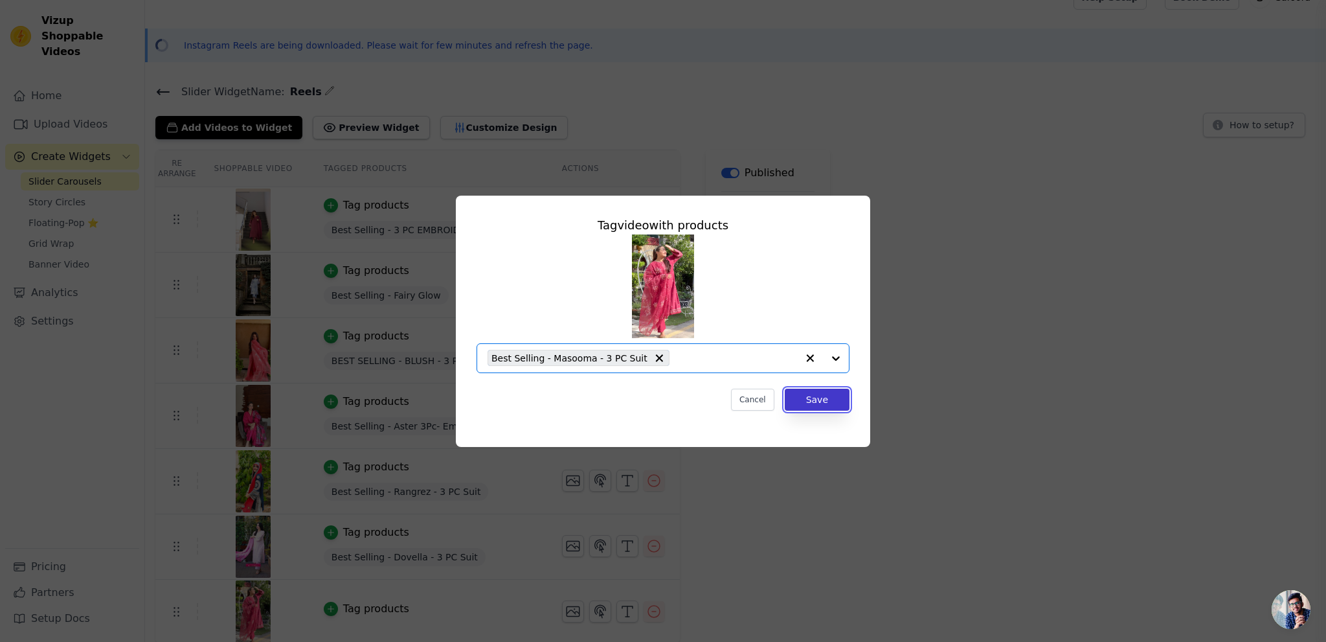
click at [824, 403] on button "Save" at bounding box center [817, 399] width 65 height 22
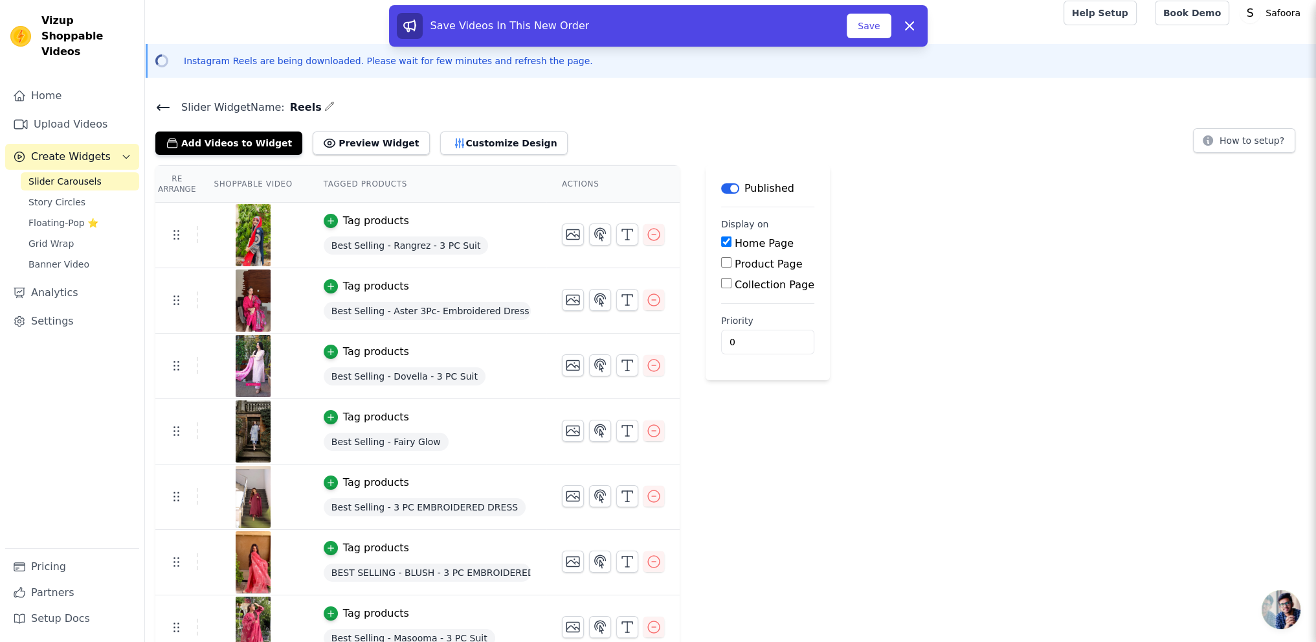
scroll to position [0, 0]
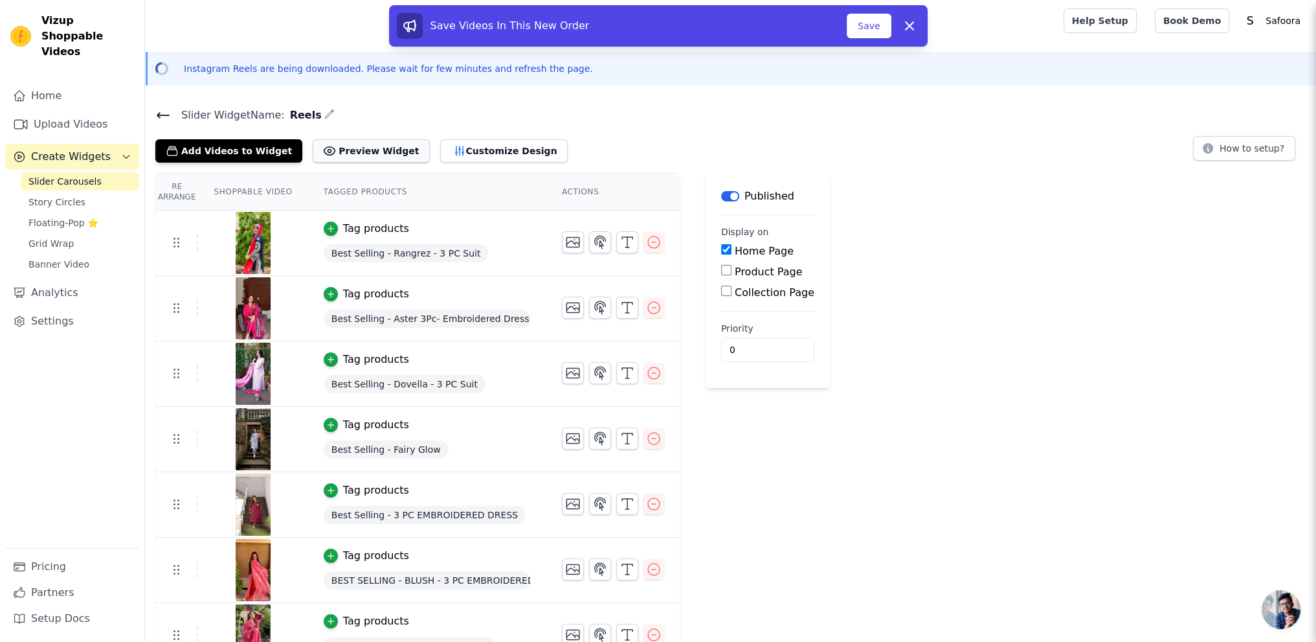
click at [339, 150] on button "Preview Widget" at bounding box center [371, 150] width 117 height 23
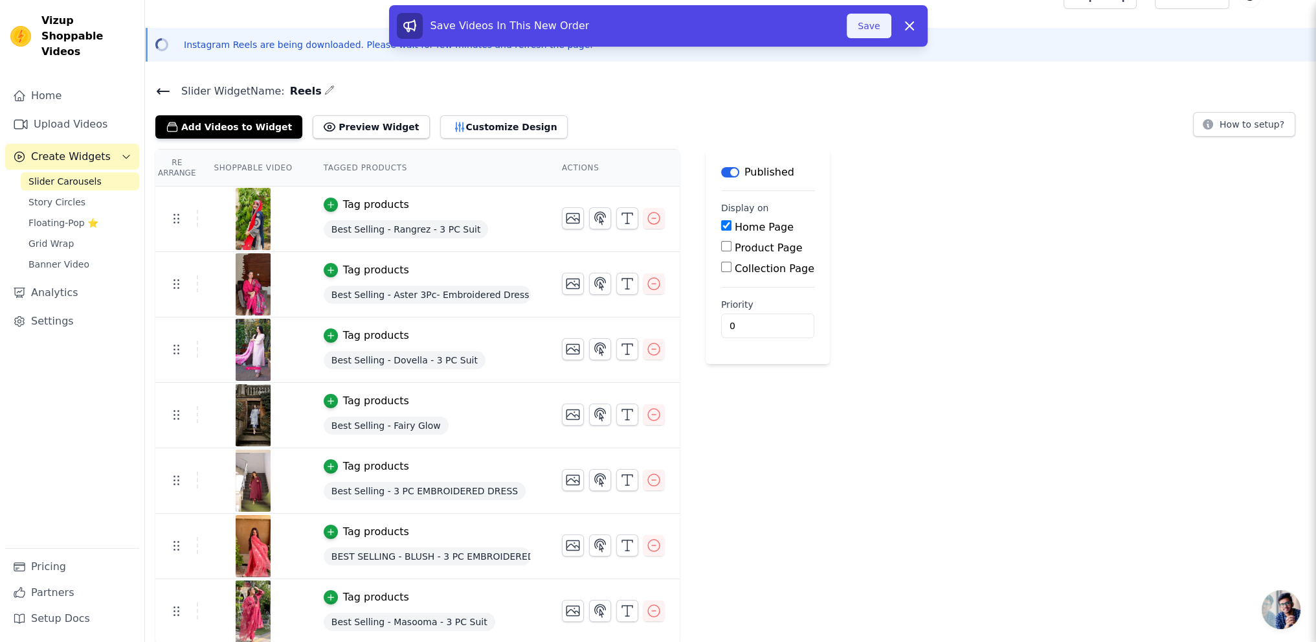
click at [863, 27] on button "Save" at bounding box center [869, 26] width 44 height 25
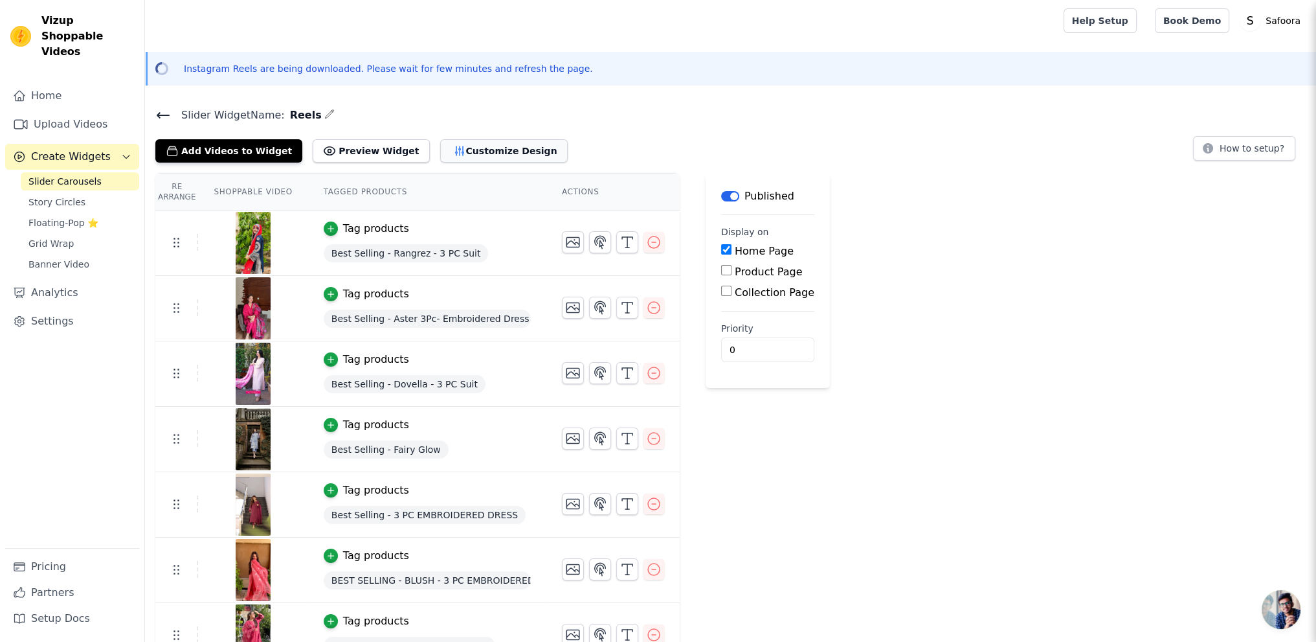
click at [471, 152] on button "Customize Design" at bounding box center [504, 150] width 128 height 23
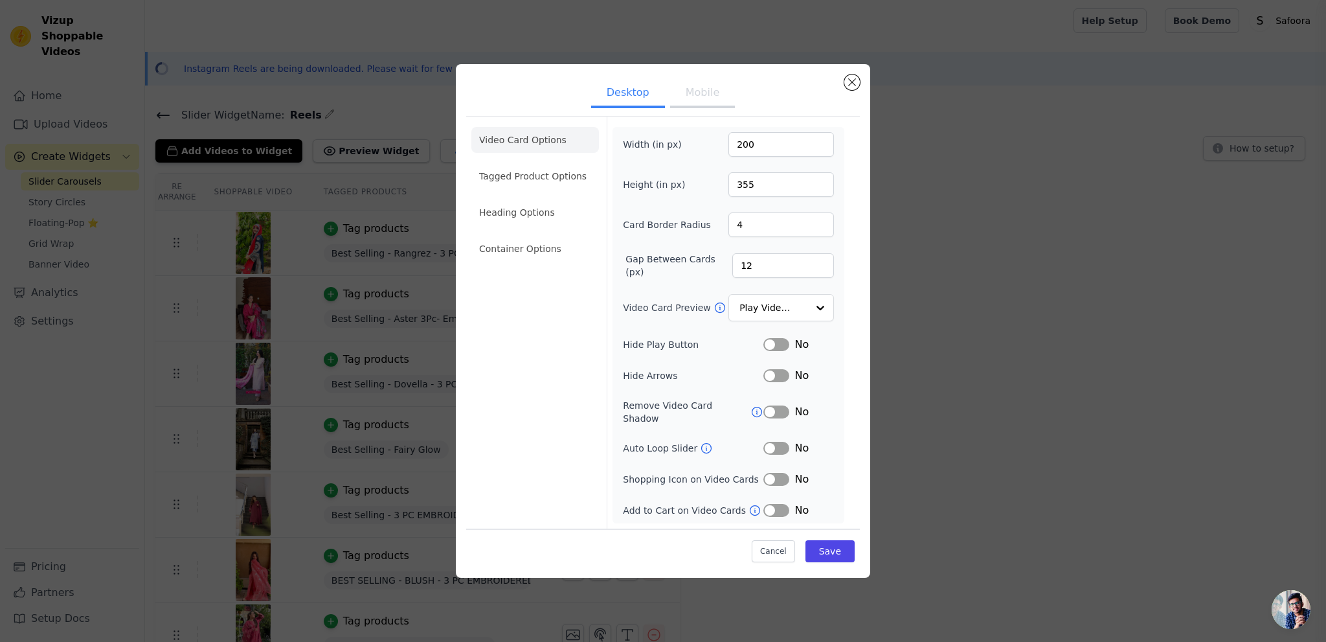
click at [785, 473] on button "Label" at bounding box center [776, 479] width 26 height 13
click at [829, 545] on button "Save" at bounding box center [829, 551] width 49 height 22
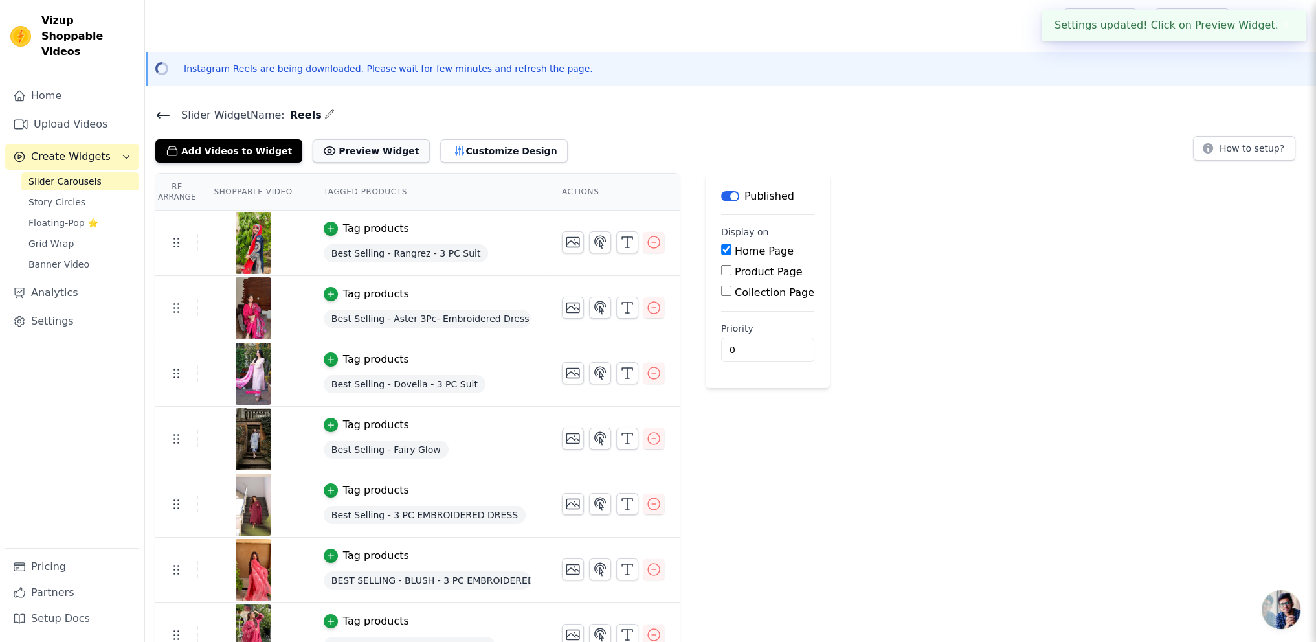
click at [346, 149] on button "Preview Widget" at bounding box center [371, 150] width 117 height 23
click at [471, 142] on button "Customize Design" at bounding box center [504, 150] width 128 height 23
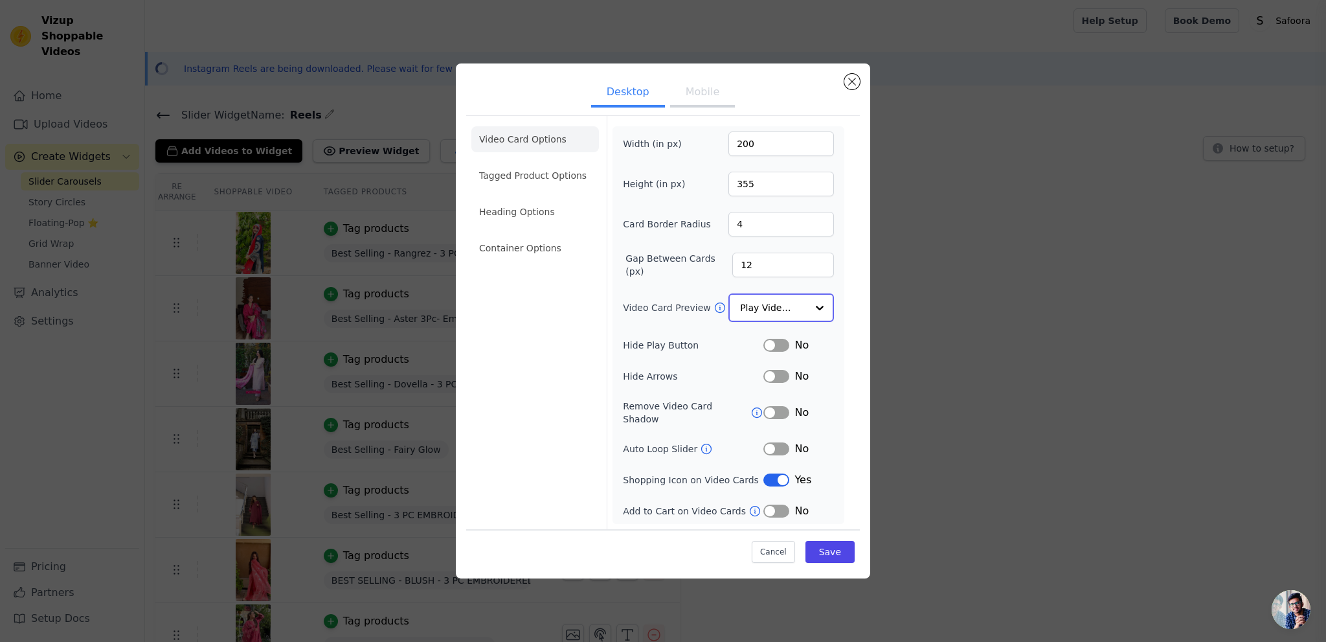
click at [772, 317] on input "Video Card Preview" at bounding box center [773, 308] width 67 height 26
click at [848, 312] on form "Width (in px) 200 Height (in px) 355 Card Border Radius 4 Gap Between Cards (px…" at bounding box center [728, 323] width 243 height 412
click at [703, 95] on button "Mobile" at bounding box center [702, 94] width 65 height 28
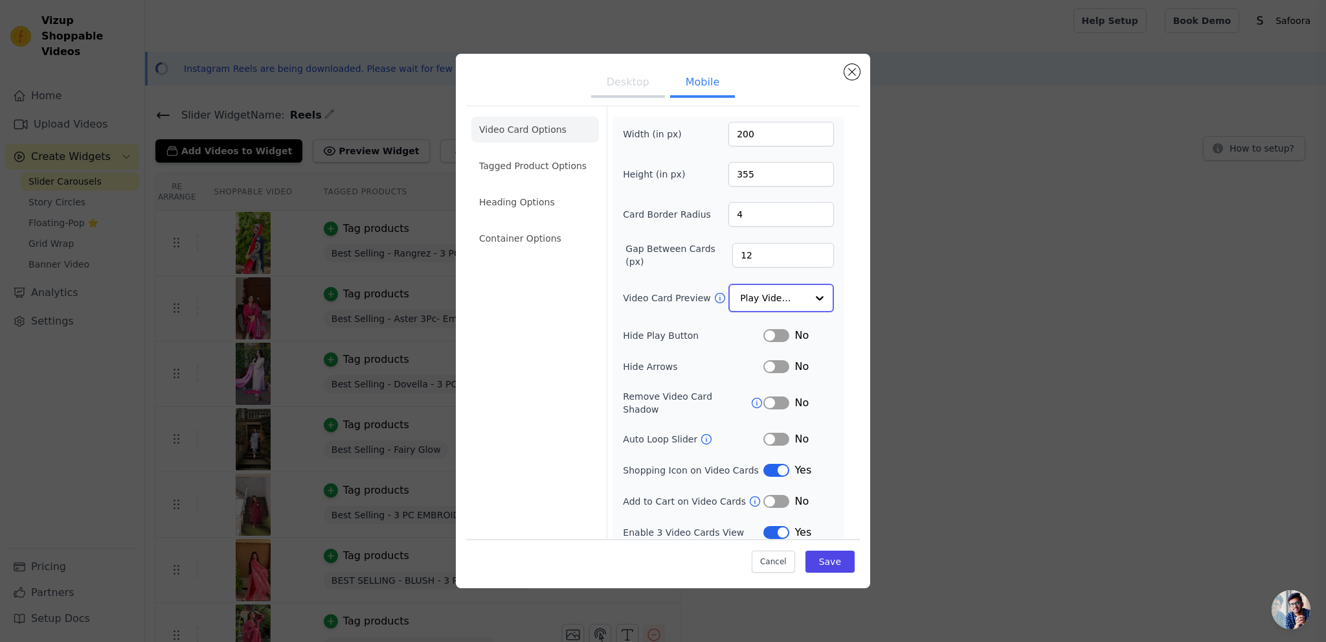
click at [809, 296] on div at bounding box center [820, 298] width 26 height 26
click at [813, 293] on div at bounding box center [820, 298] width 26 height 26
click at [842, 296] on div "Width (in px) 200 Height (in px) 355 Card Border Radius 4 Gap Between Cards (px…" at bounding box center [729, 330] width 232 height 427
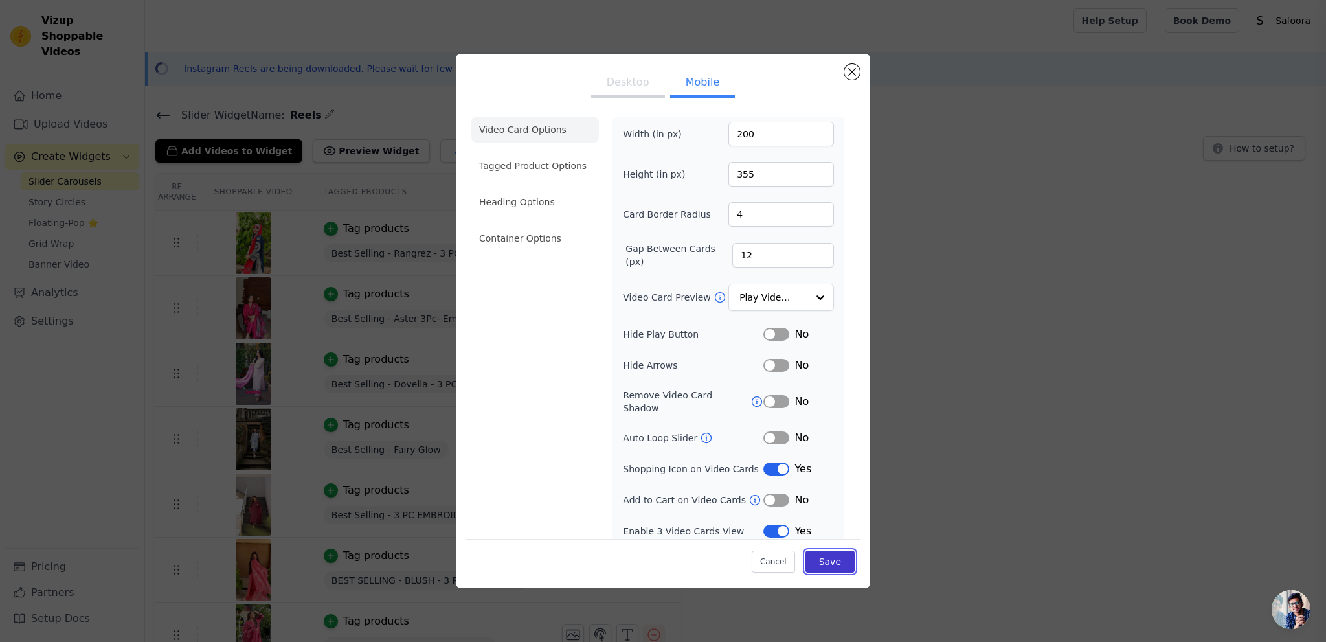
click at [836, 564] on button "Save" at bounding box center [829, 561] width 49 height 22
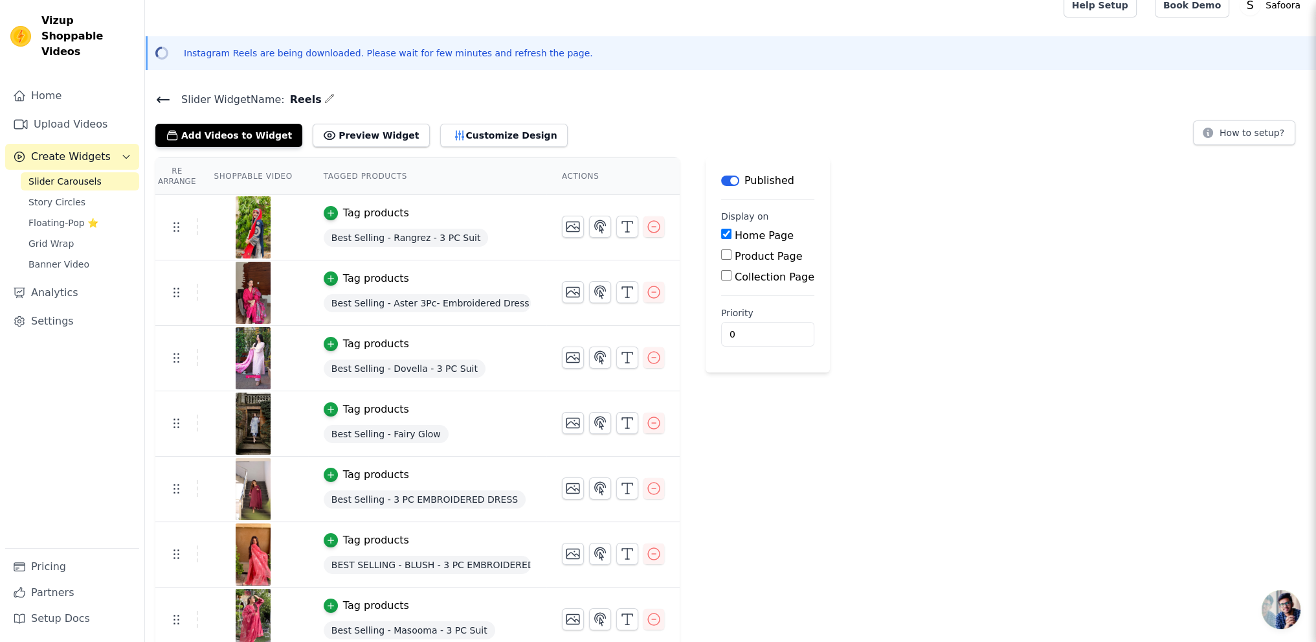
scroll to position [24, 0]
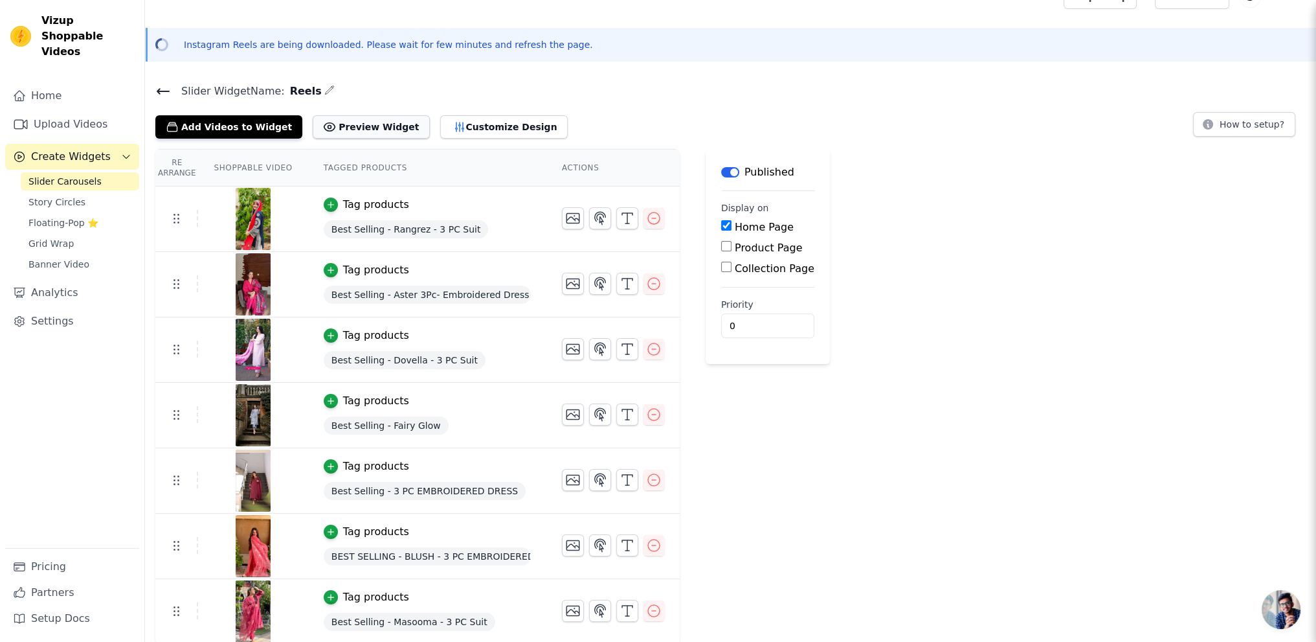
click at [357, 122] on button "Preview Widget" at bounding box center [371, 126] width 117 height 23
click at [454, 130] on button "Customize Design" at bounding box center [504, 126] width 128 height 23
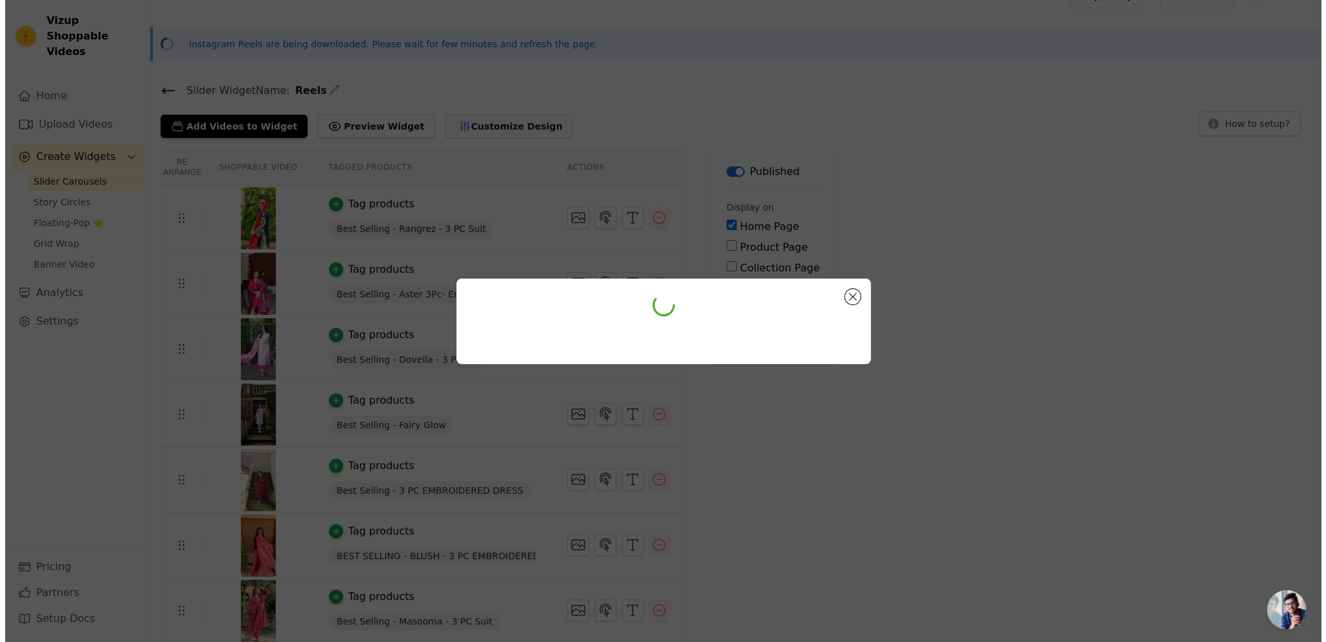
scroll to position [0, 0]
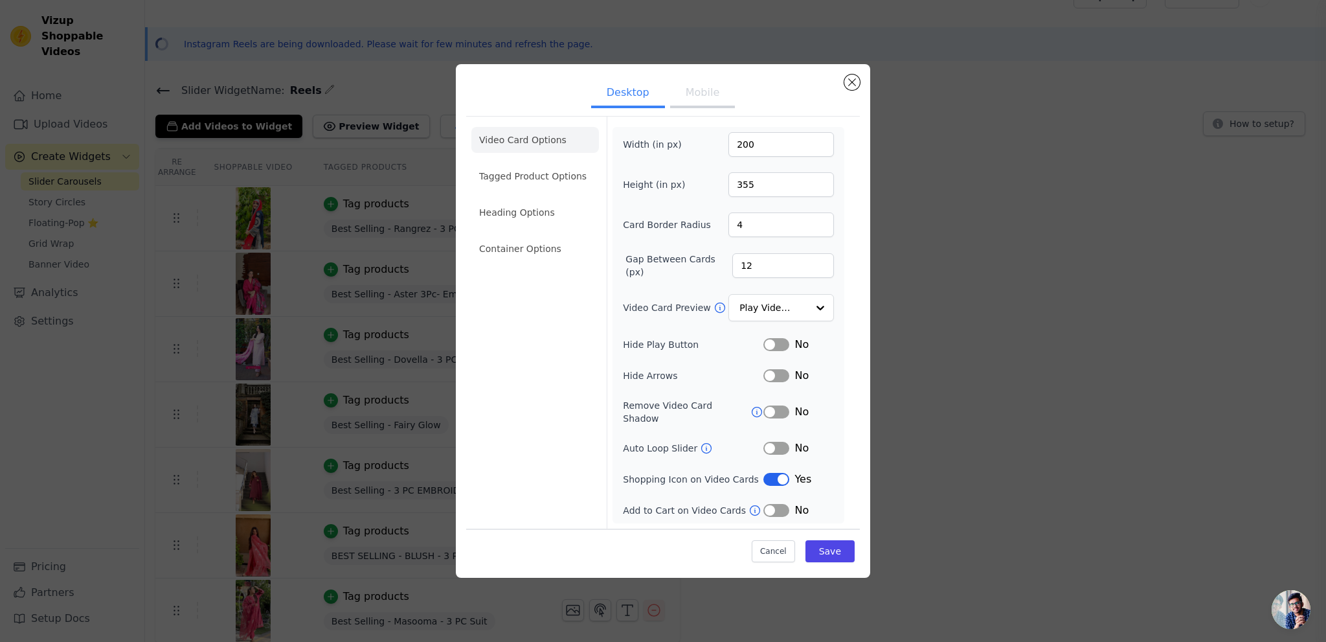
click at [699, 99] on button "Mobile" at bounding box center [702, 94] width 65 height 28
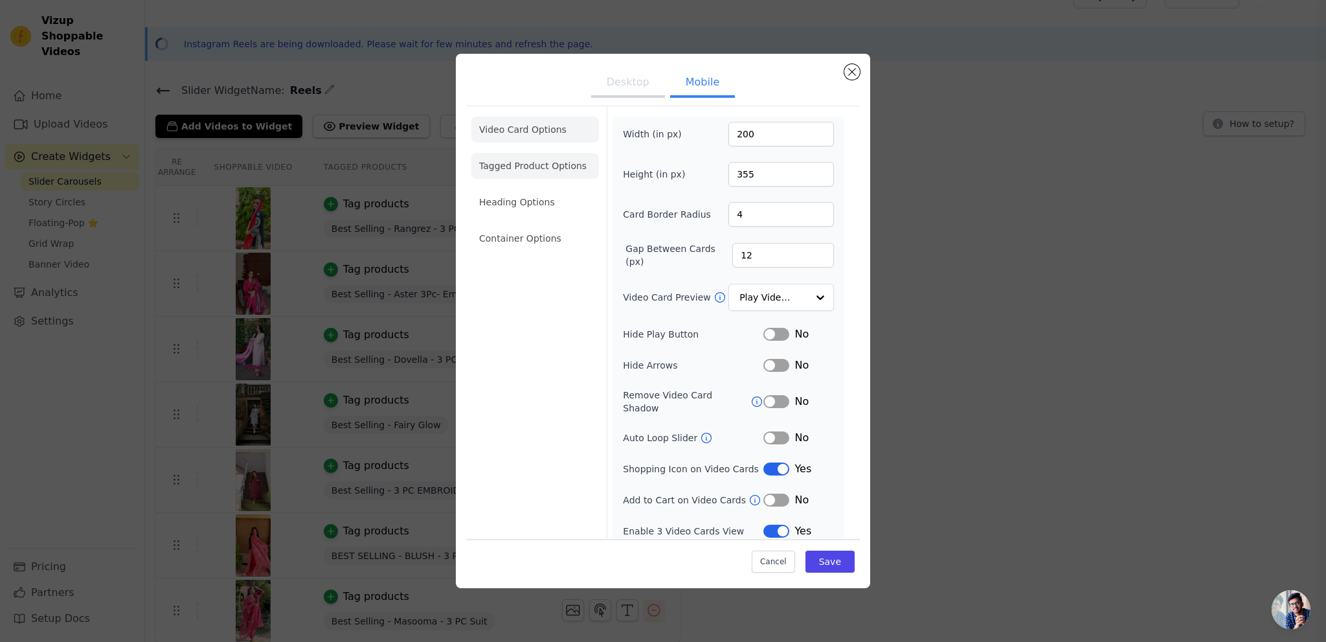
click at [522, 173] on li "Tagged Product Options" at bounding box center [535, 166] width 128 height 26
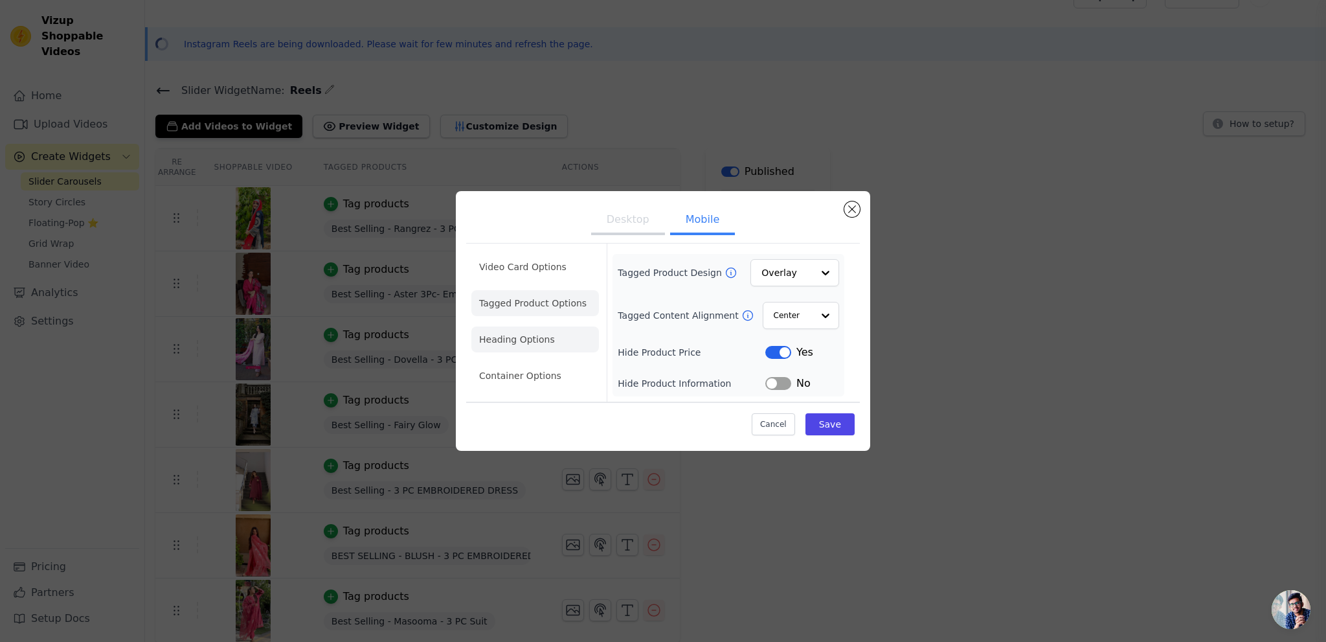
click at [539, 344] on li "Heading Options" at bounding box center [535, 339] width 128 height 26
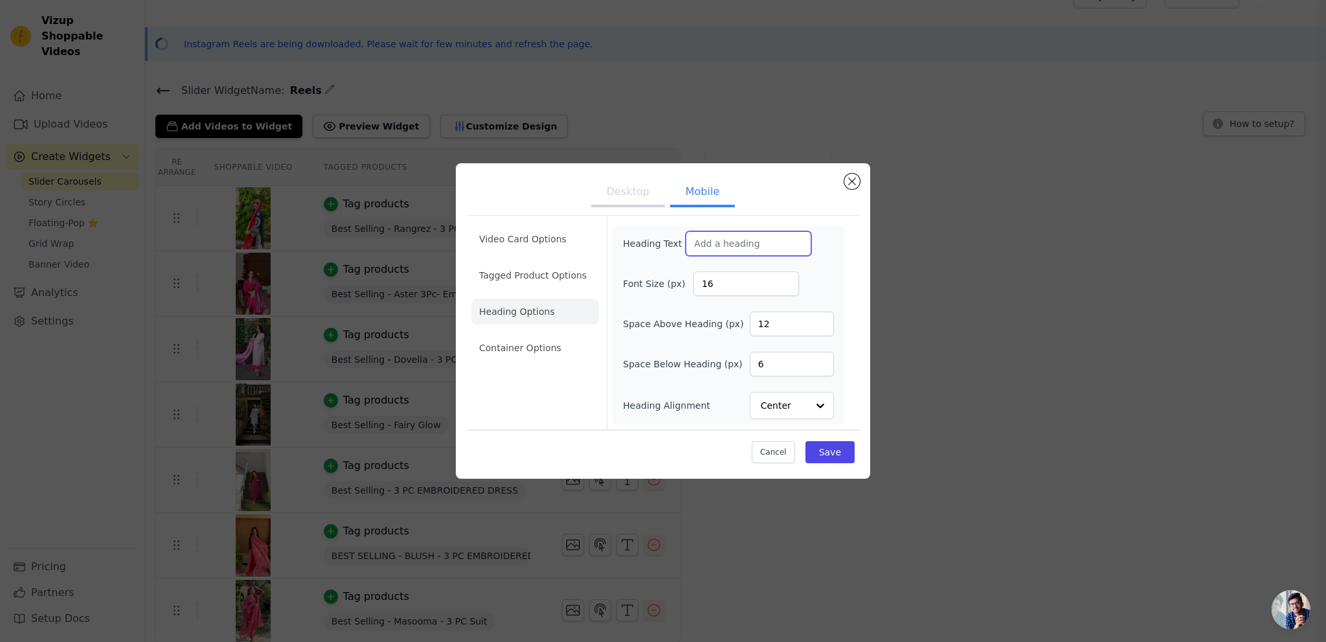
click at [717, 246] on input "Heading Text" at bounding box center [749, 243] width 126 height 25
type input "Style In Motion"
click at [825, 245] on div "Heading Text Style In Motion" at bounding box center [728, 243] width 211 height 25
click at [834, 445] on button "Save" at bounding box center [829, 452] width 49 height 22
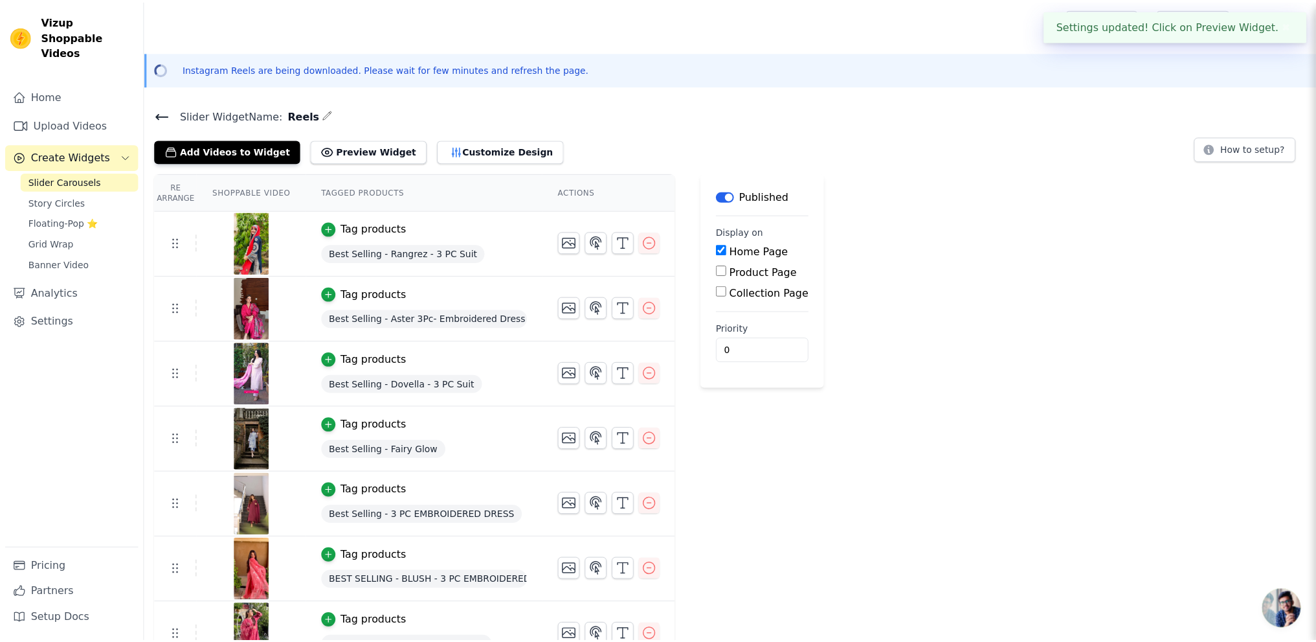
scroll to position [24, 0]
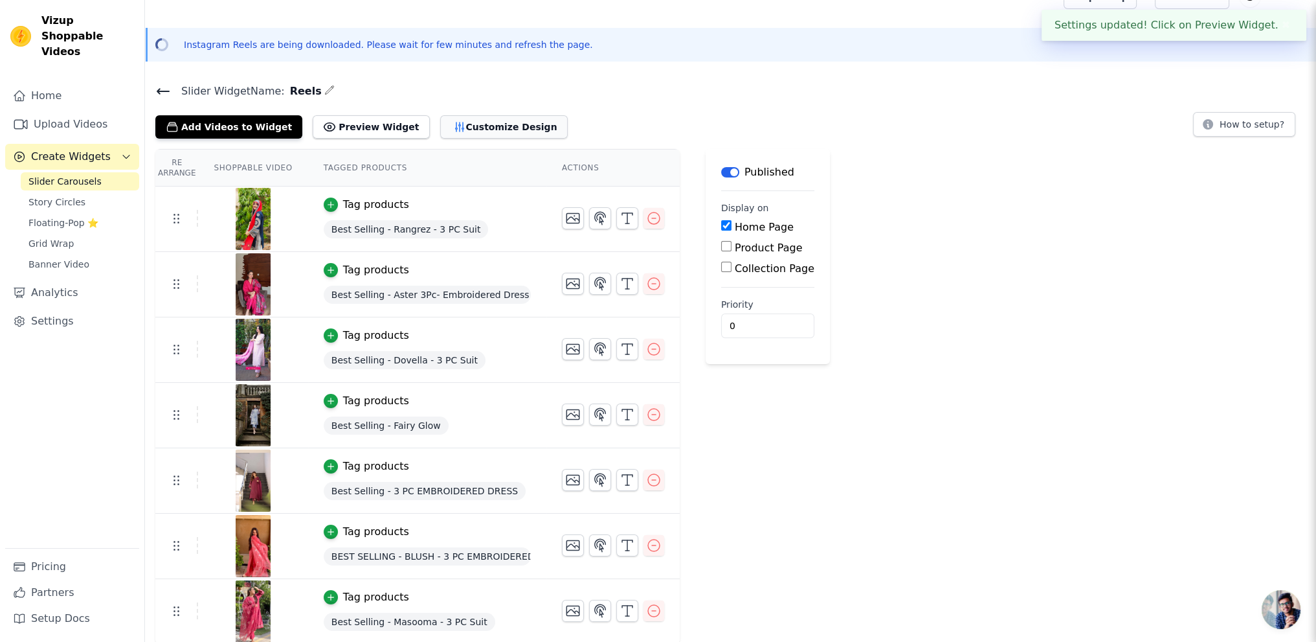
click at [469, 129] on button "Customize Design" at bounding box center [504, 126] width 128 height 23
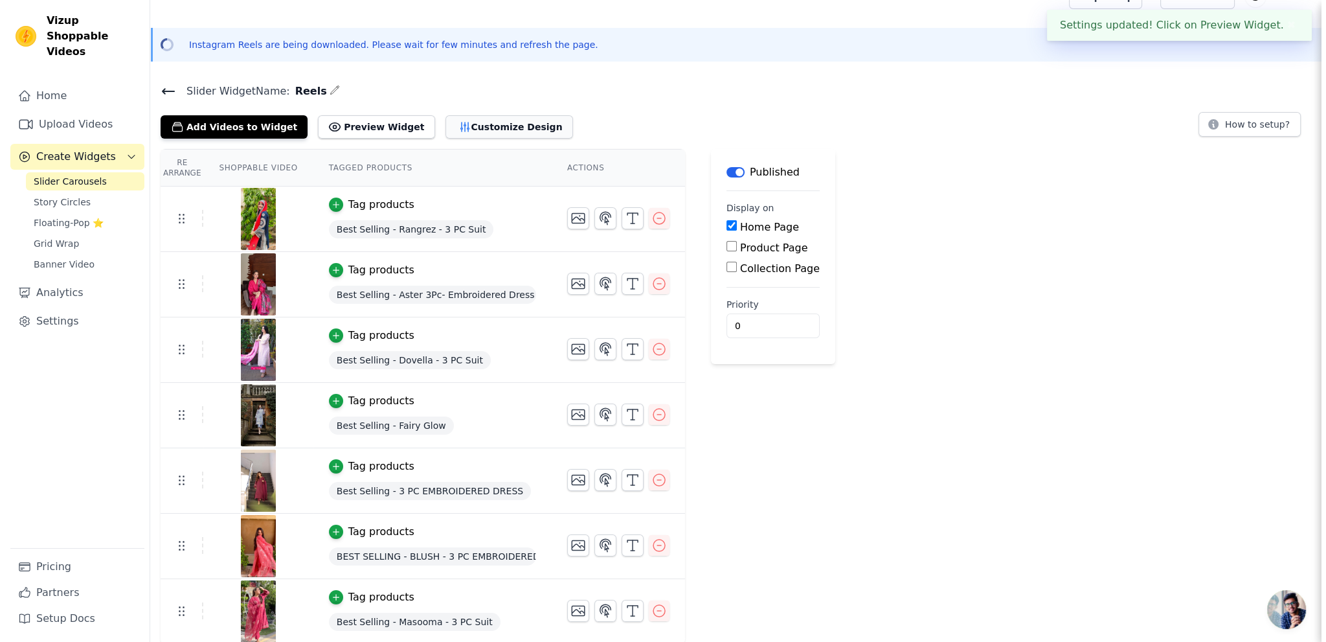
scroll to position [0, 0]
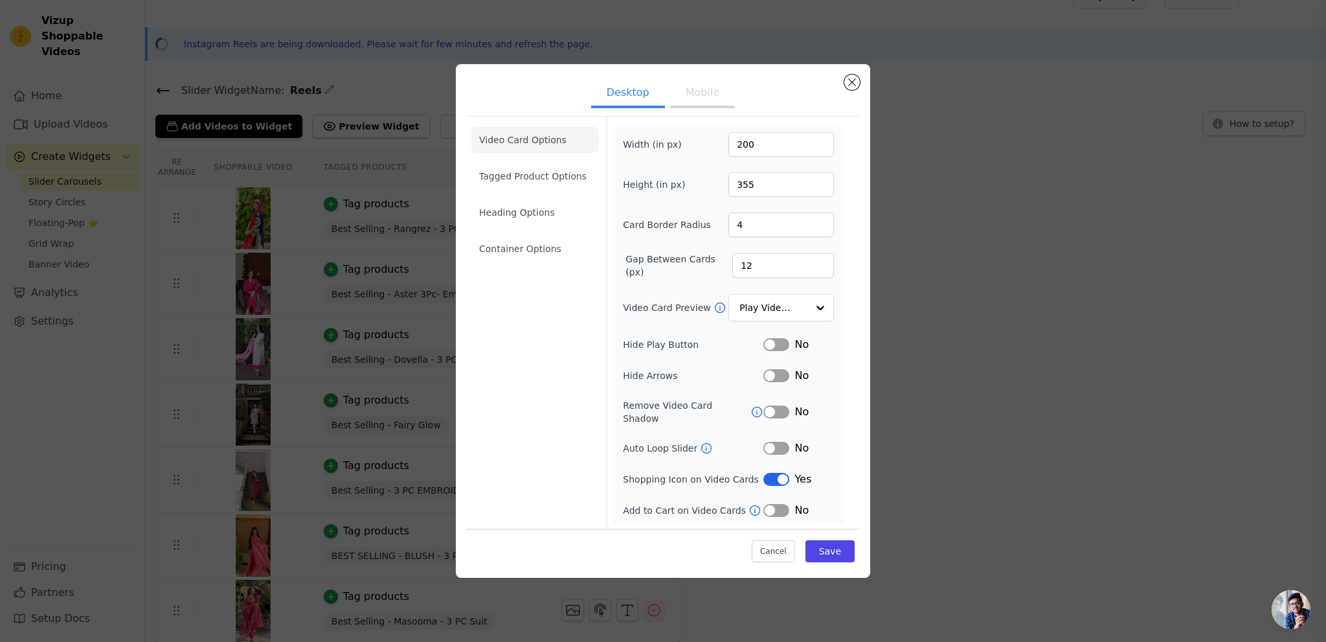
click at [699, 106] on button "Mobile" at bounding box center [702, 94] width 65 height 28
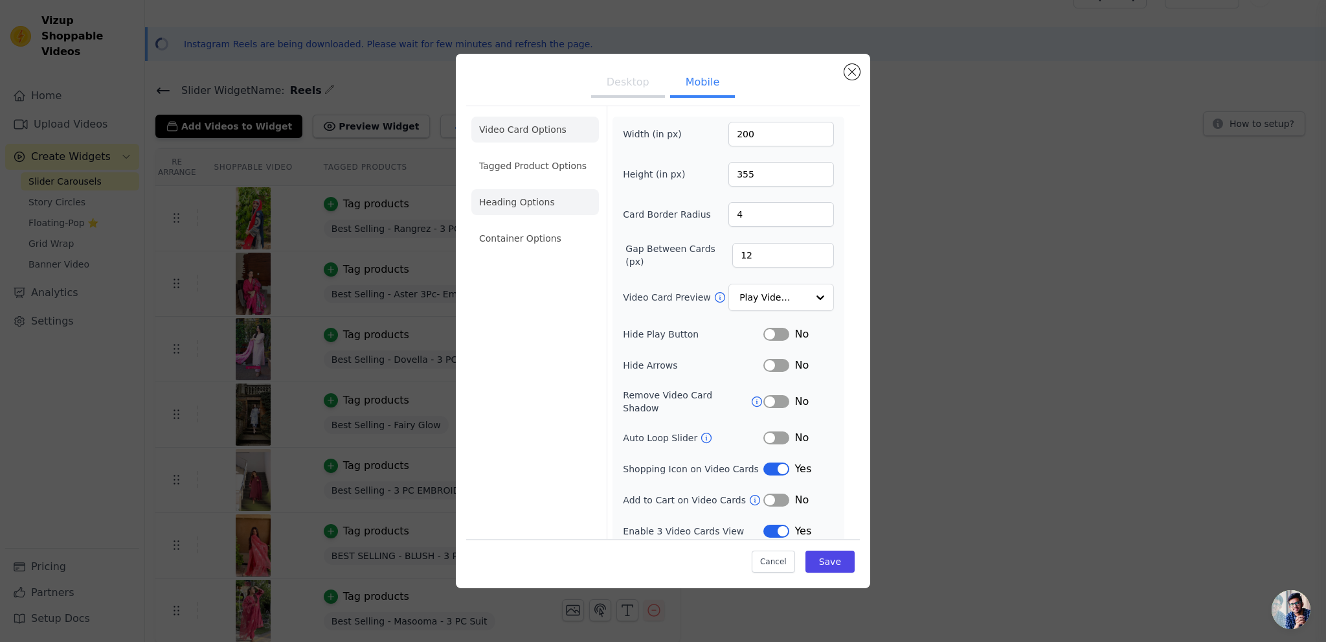
click at [478, 204] on li "Heading Options" at bounding box center [535, 202] width 128 height 26
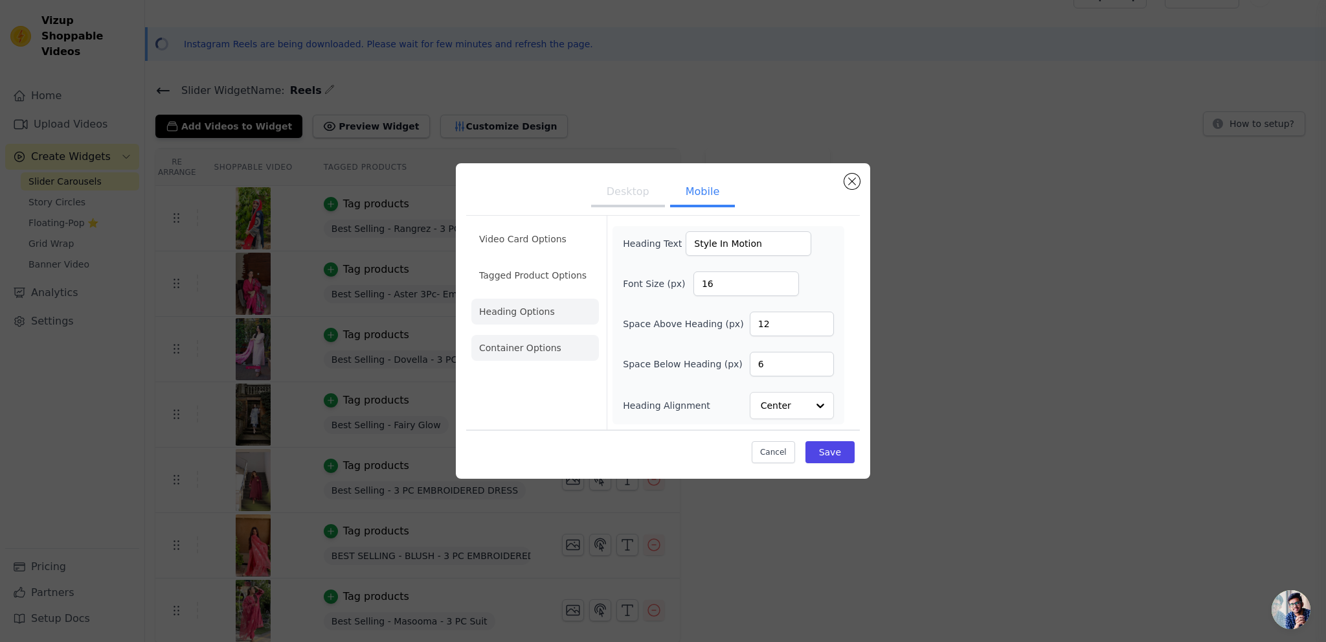
click at [525, 344] on li "Container Options" at bounding box center [535, 348] width 128 height 26
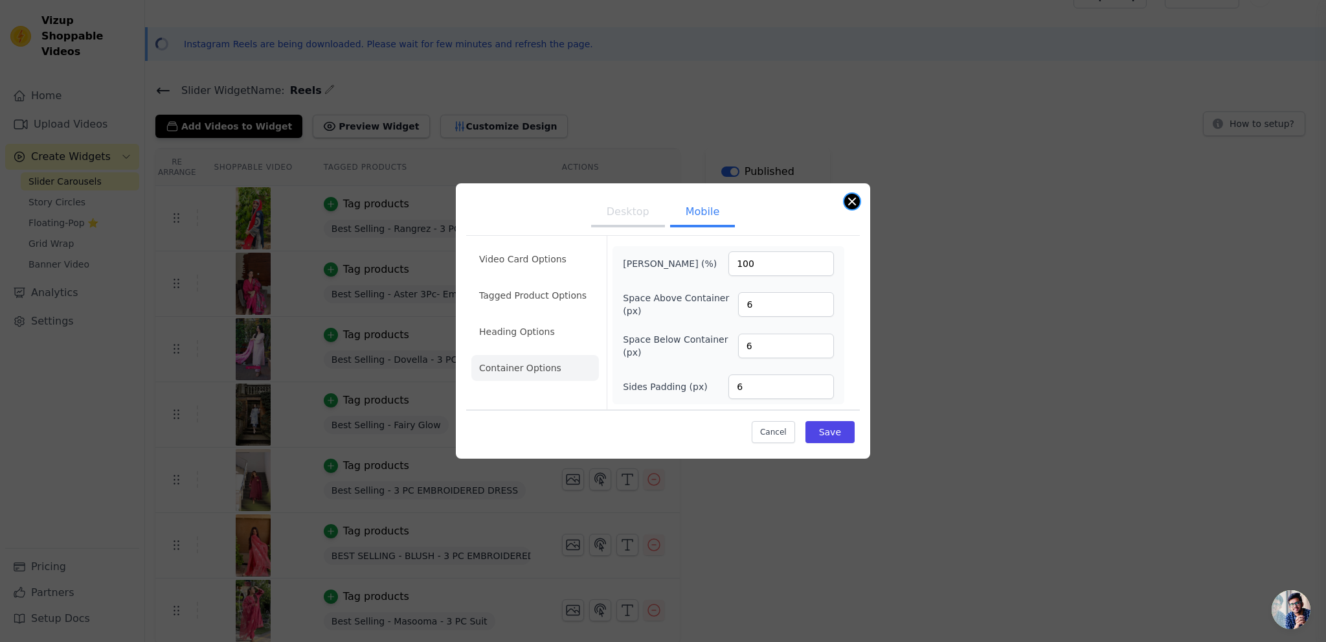
click at [849, 203] on button "Close modal" at bounding box center [852, 202] width 16 height 16
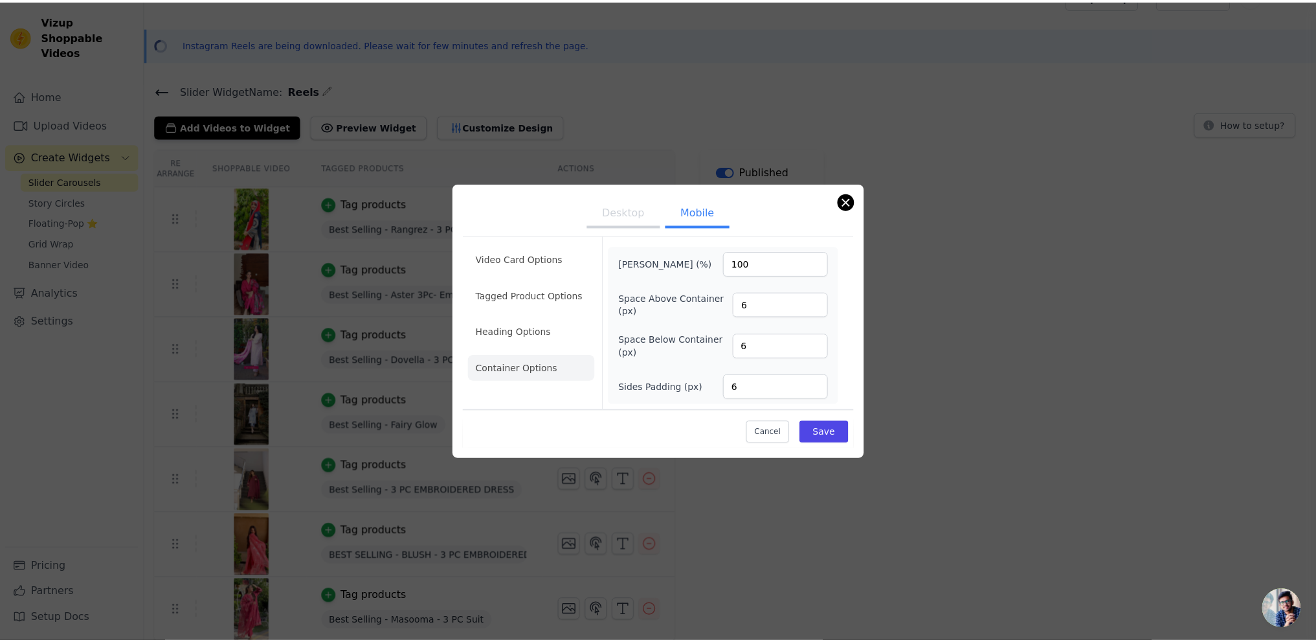
scroll to position [24, 0]
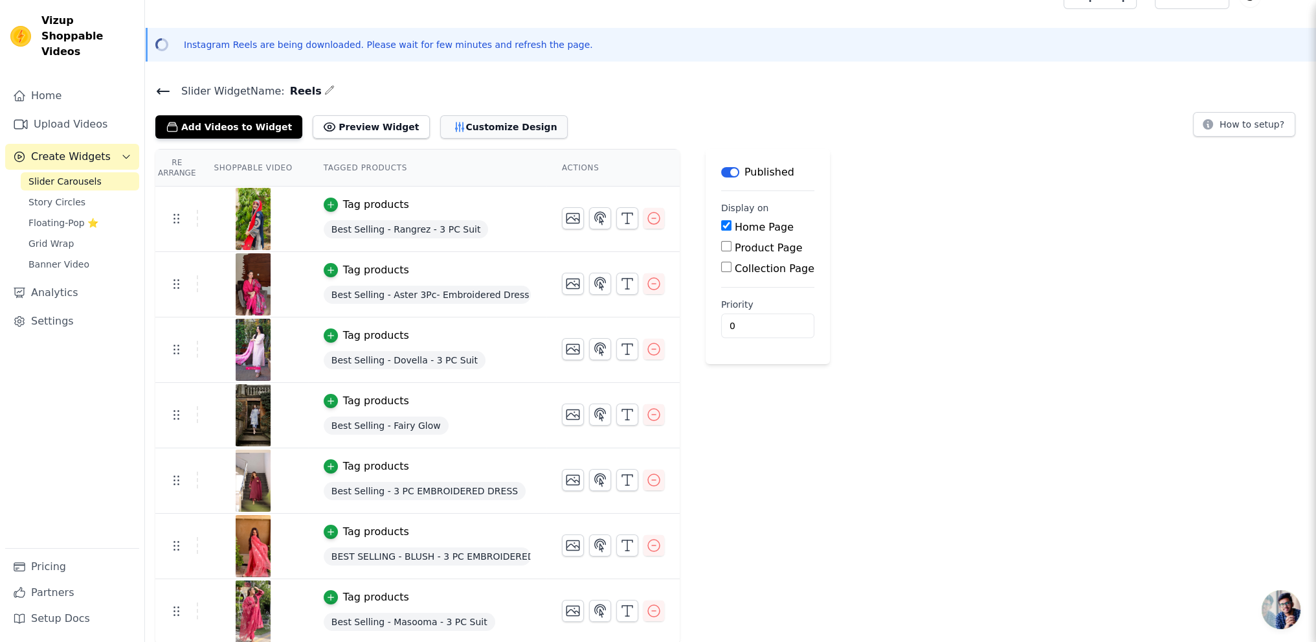
click at [440, 129] on button "Customize Design" at bounding box center [504, 126] width 128 height 23
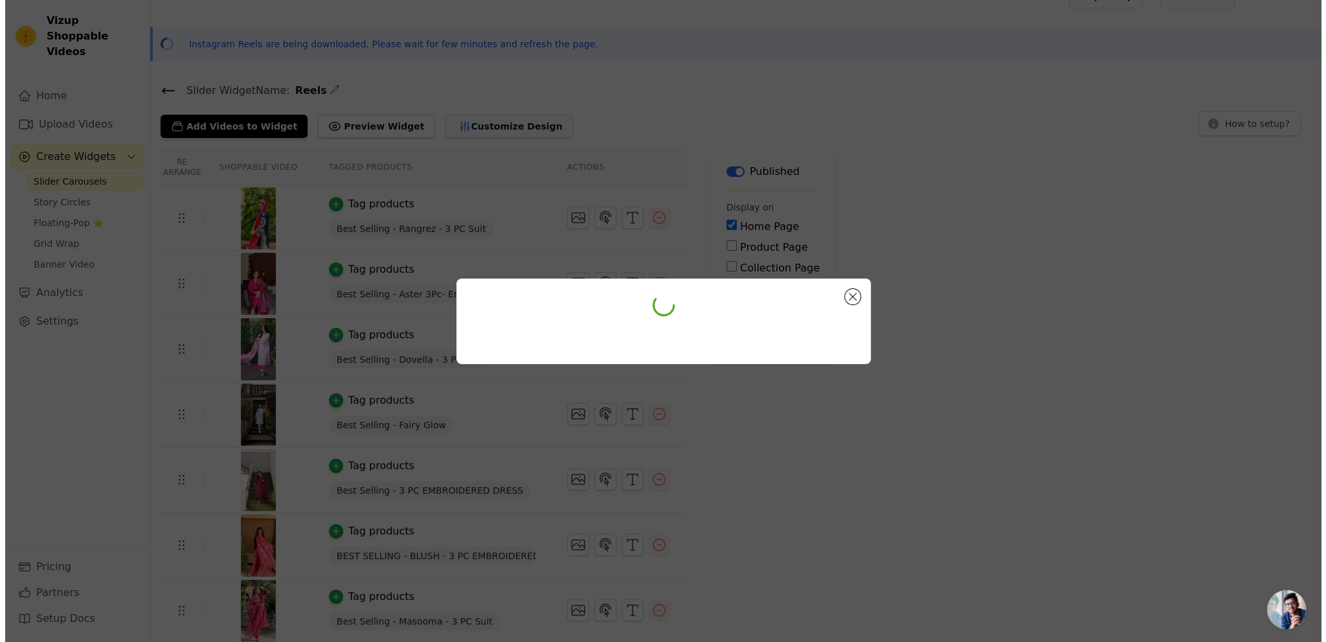
scroll to position [0, 0]
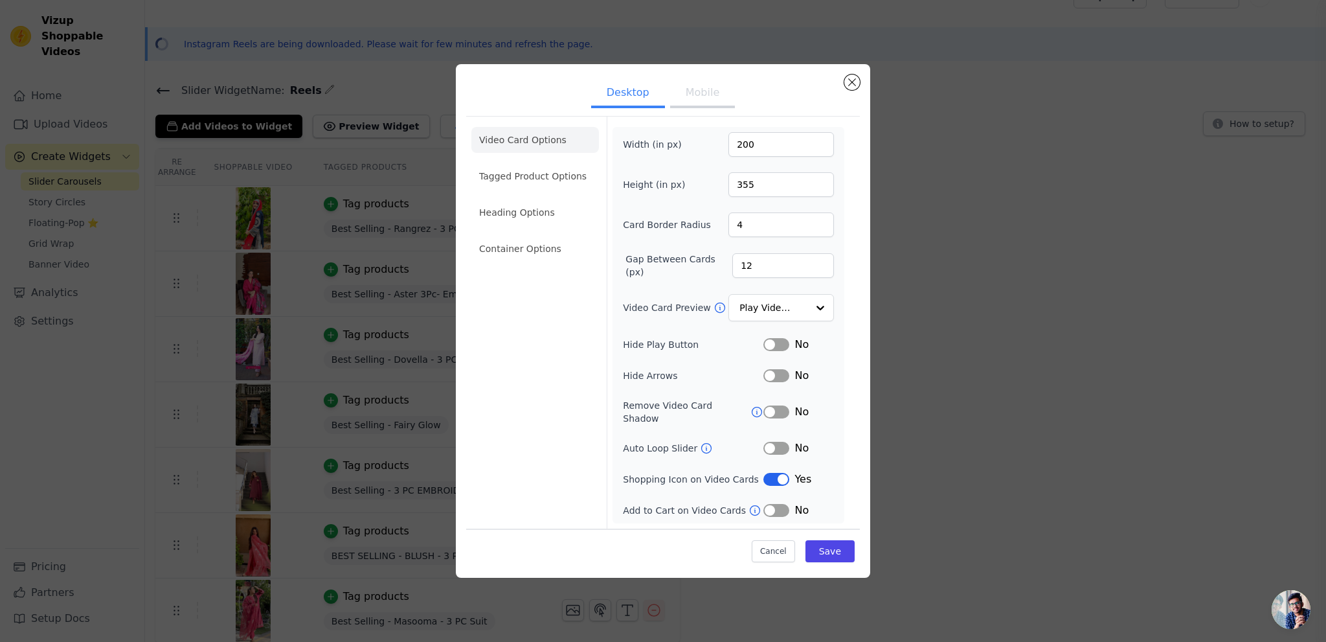
click at [685, 101] on button "Mobile" at bounding box center [702, 94] width 65 height 28
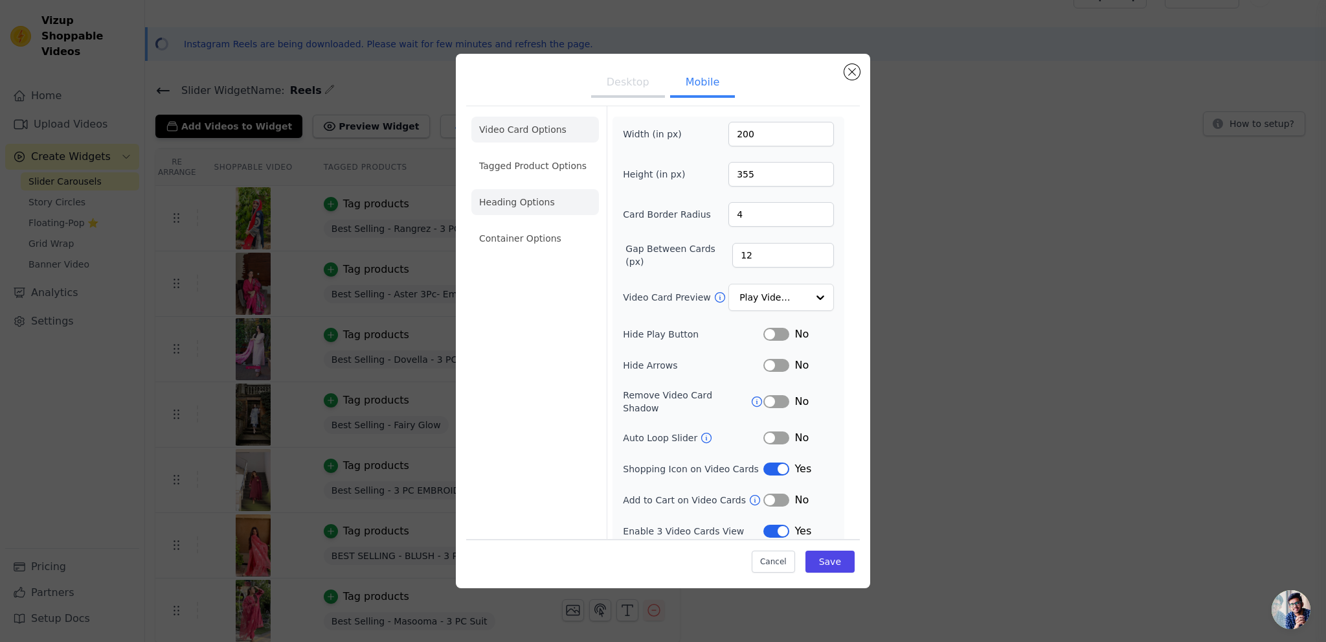
click at [511, 203] on li "Heading Options" at bounding box center [535, 202] width 128 height 26
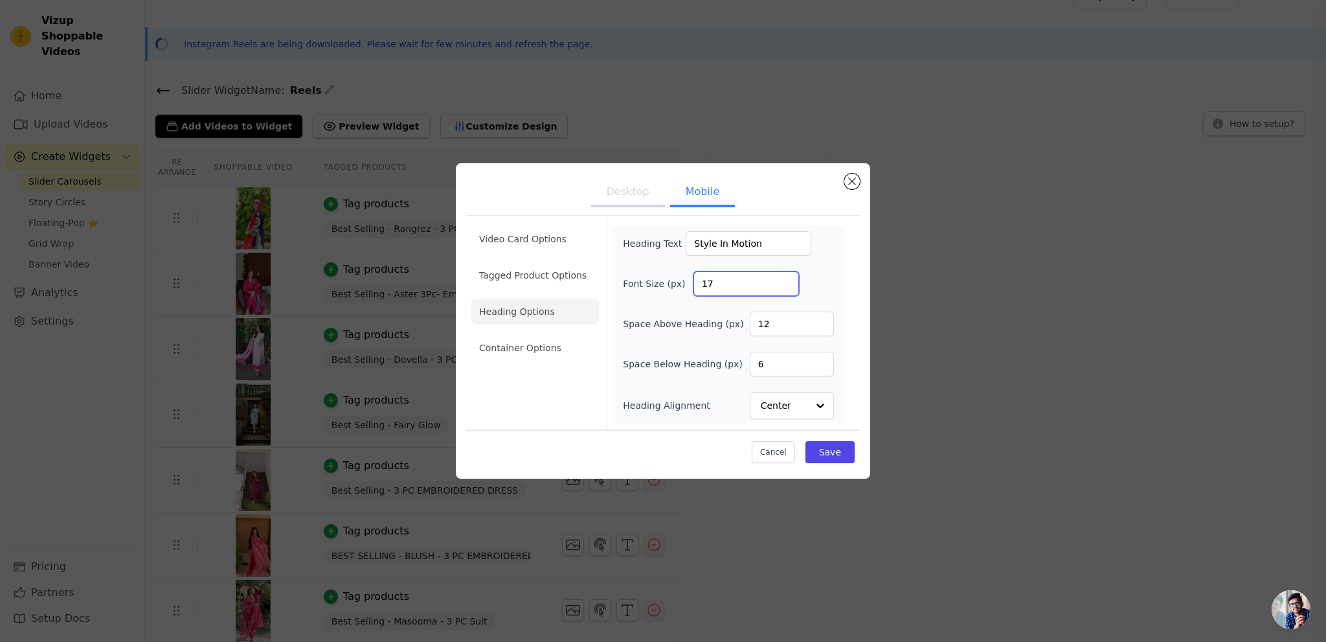
click at [785, 282] on input "17" at bounding box center [746, 283] width 106 height 25
click at [785, 282] on input "18" at bounding box center [746, 283] width 106 height 25
click at [785, 282] on input "19" at bounding box center [746, 283] width 106 height 25
type input "20"
click at [785, 282] on input "20" at bounding box center [746, 283] width 106 height 25
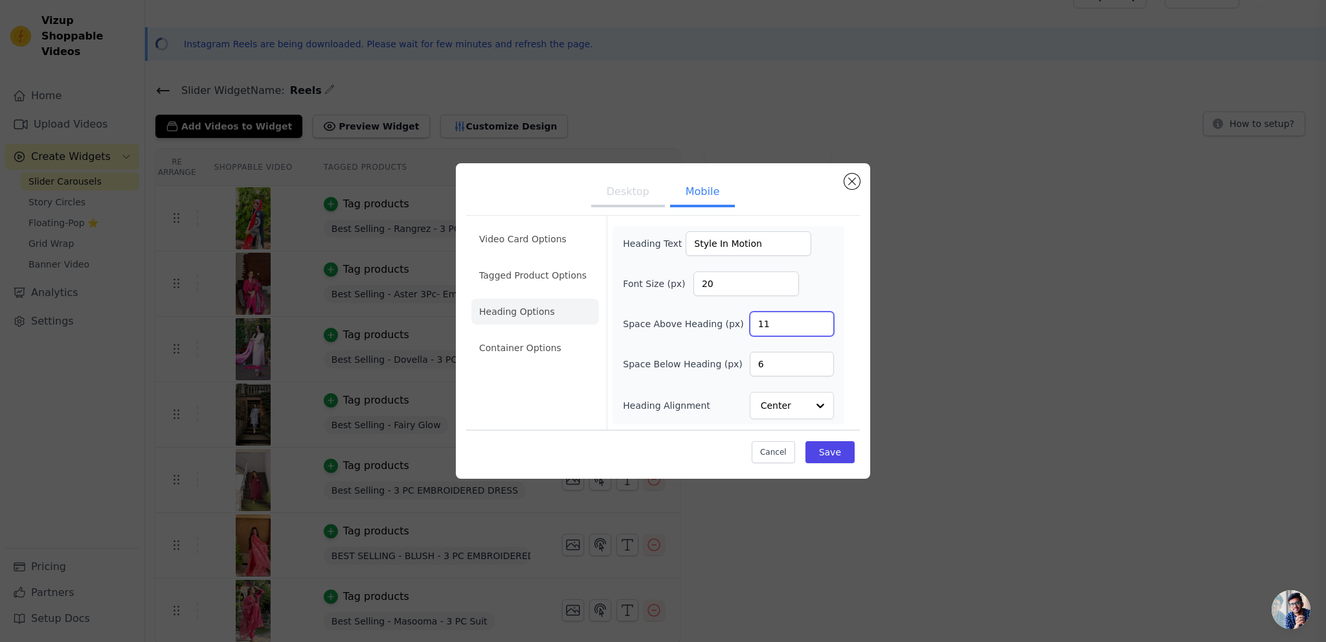
click at [820, 326] on input "11" at bounding box center [792, 323] width 84 height 25
type input "10"
click at [820, 326] on input "10" at bounding box center [792, 323] width 84 height 25
click at [823, 360] on input "7" at bounding box center [792, 364] width 84 height 25
click at [823, 360] on input "8" at bounding box center [792, 364] width 84 height 25
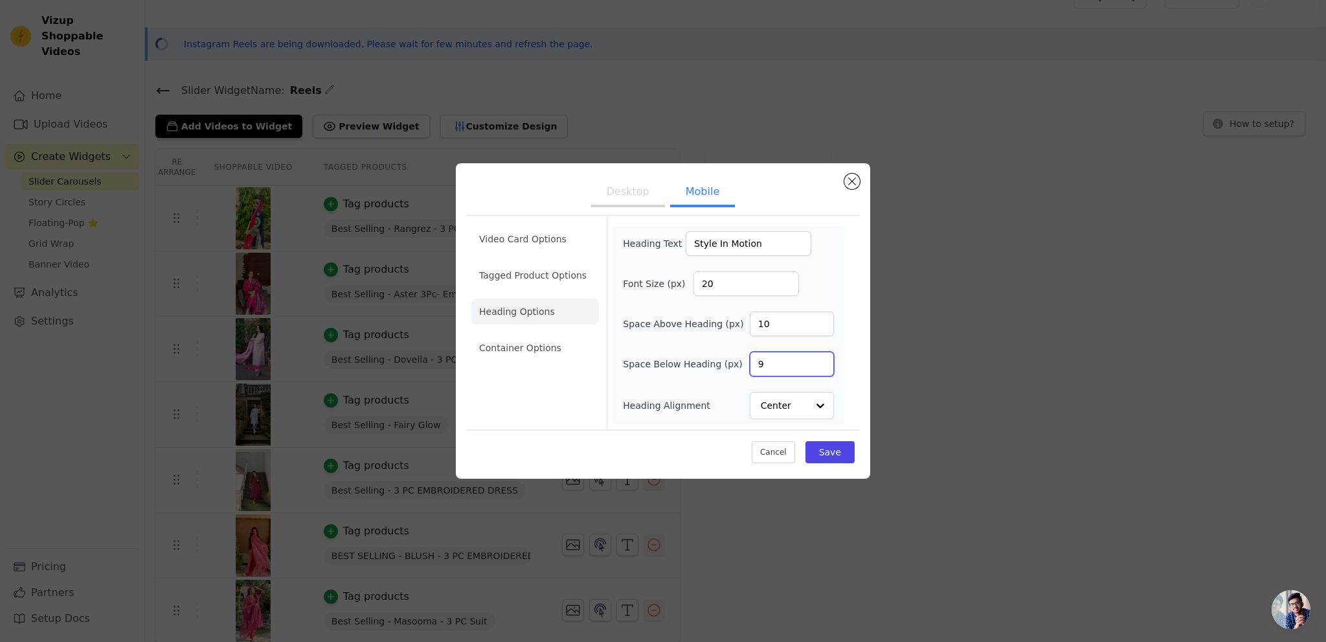
click at [823, 360] on input "9" at bounding box center [792, 364] width 84 height 25
type input "10"
click at [823, 360] on input "10" at bounding box center [792, 364] width 84 height 25
click at [838, 447] on button "Save" at bounding box center [829, 452] width 49 height 22
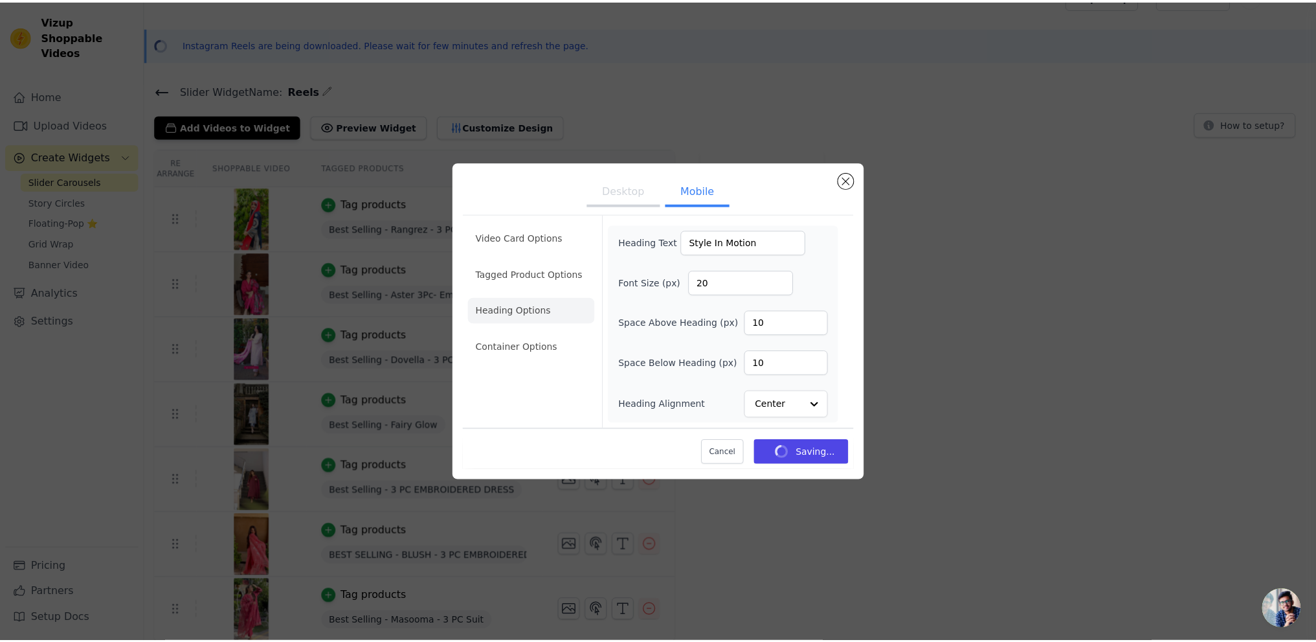
scroll to position [24, 0]
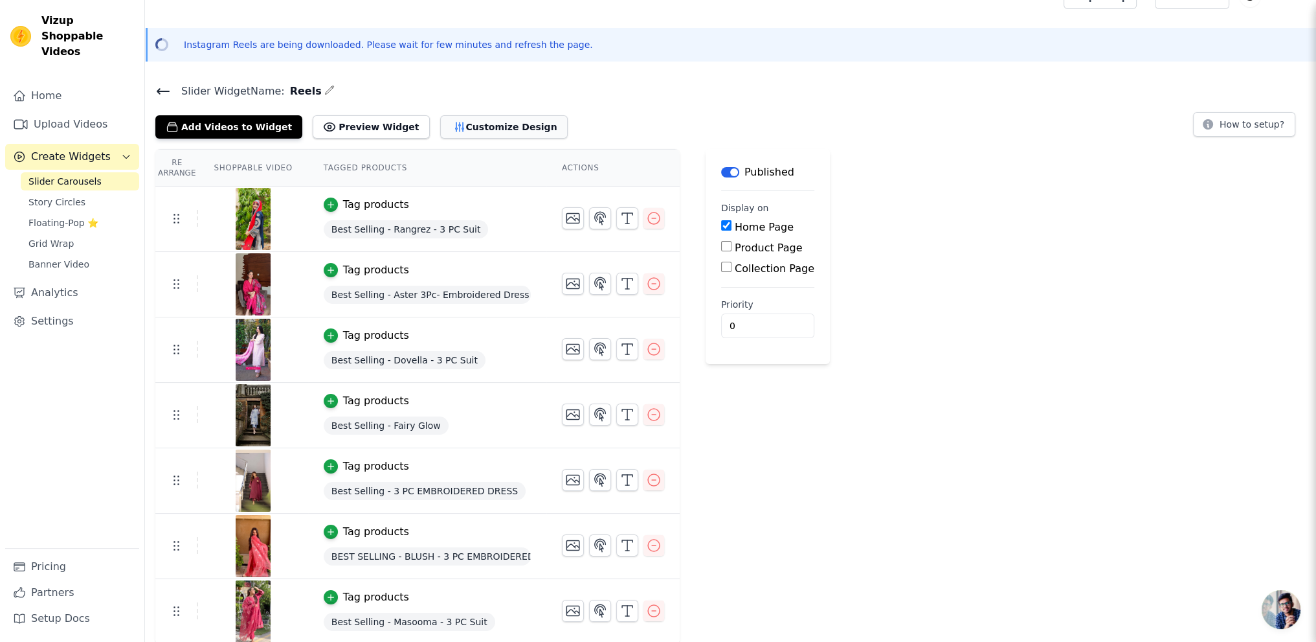
click at [455, 129] on icon "button" at bounding box center [459, 126] width 8 height 9
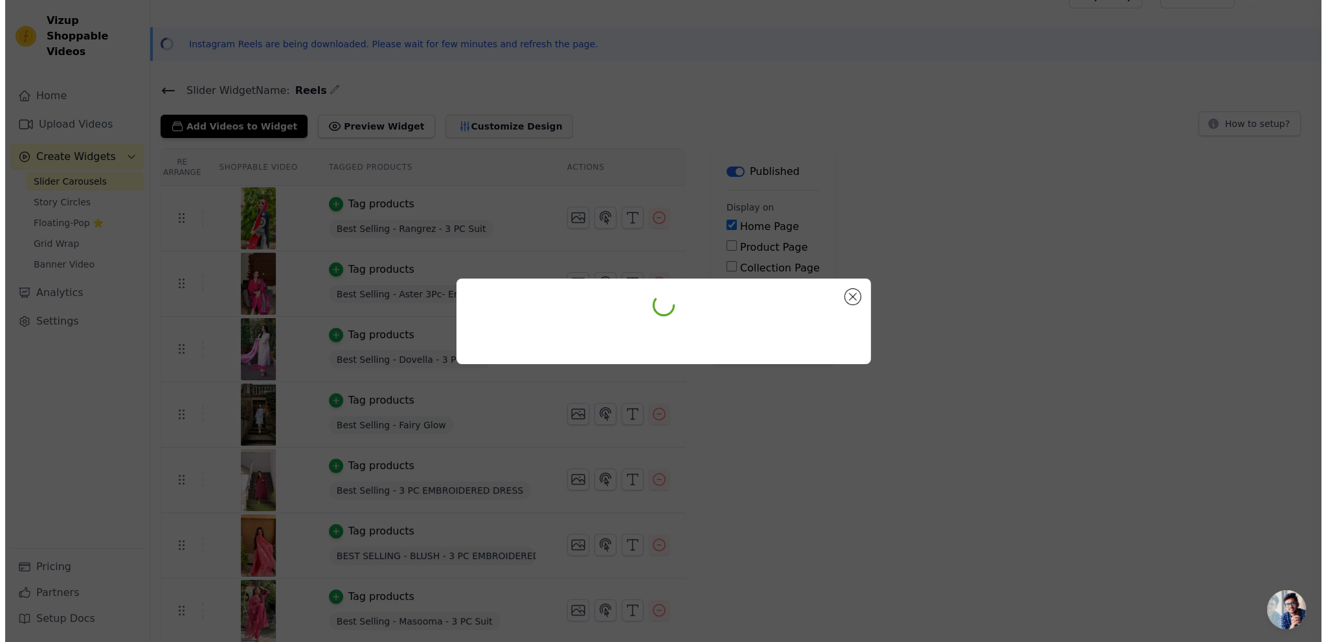
scroll to position [0, 0]
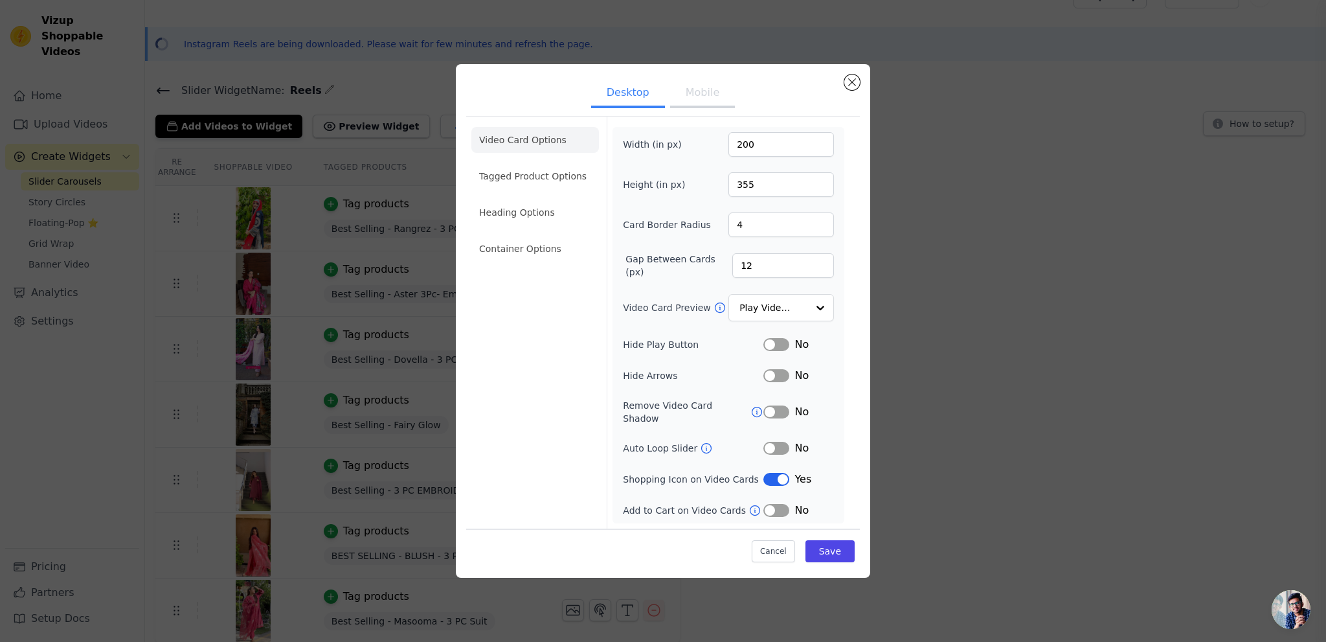
click at [697, 106] on button "Mobile" at bounding box center [702, 94] width 65 height 28
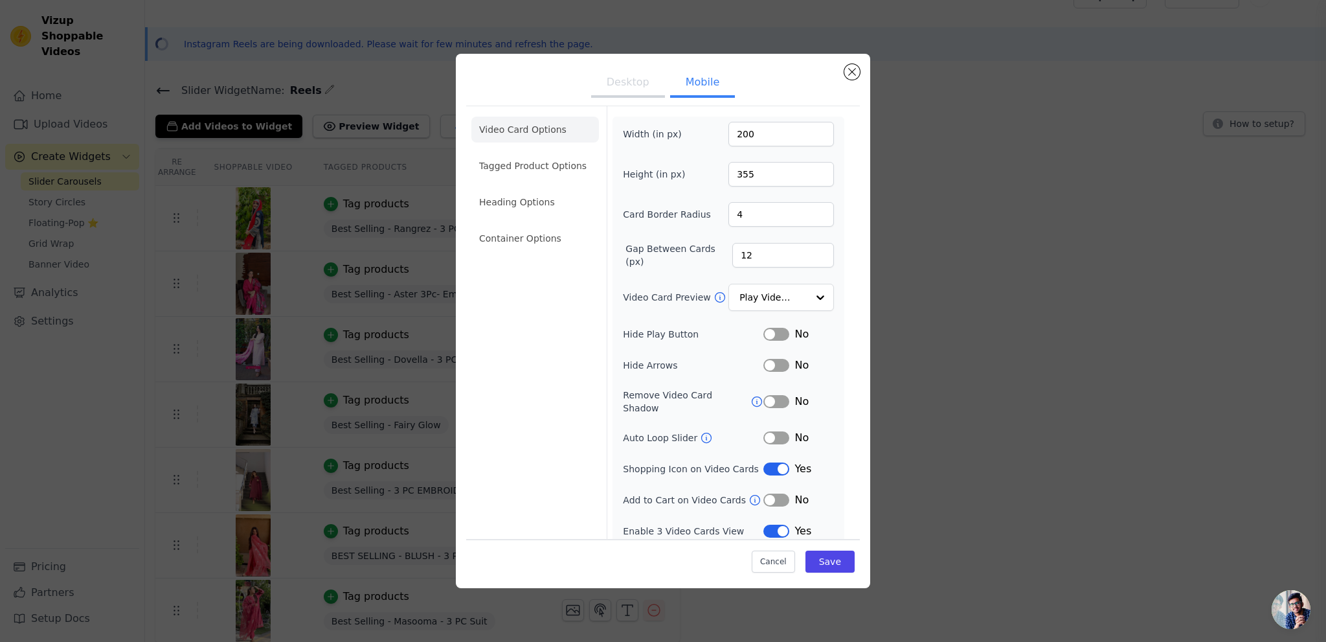
click at [781, 493] on button "Label" at bounding box center [776, 499] width 26 height 13
click at [834, 560] on button "Save" at bounding box center [829, 561] width 49 height 22
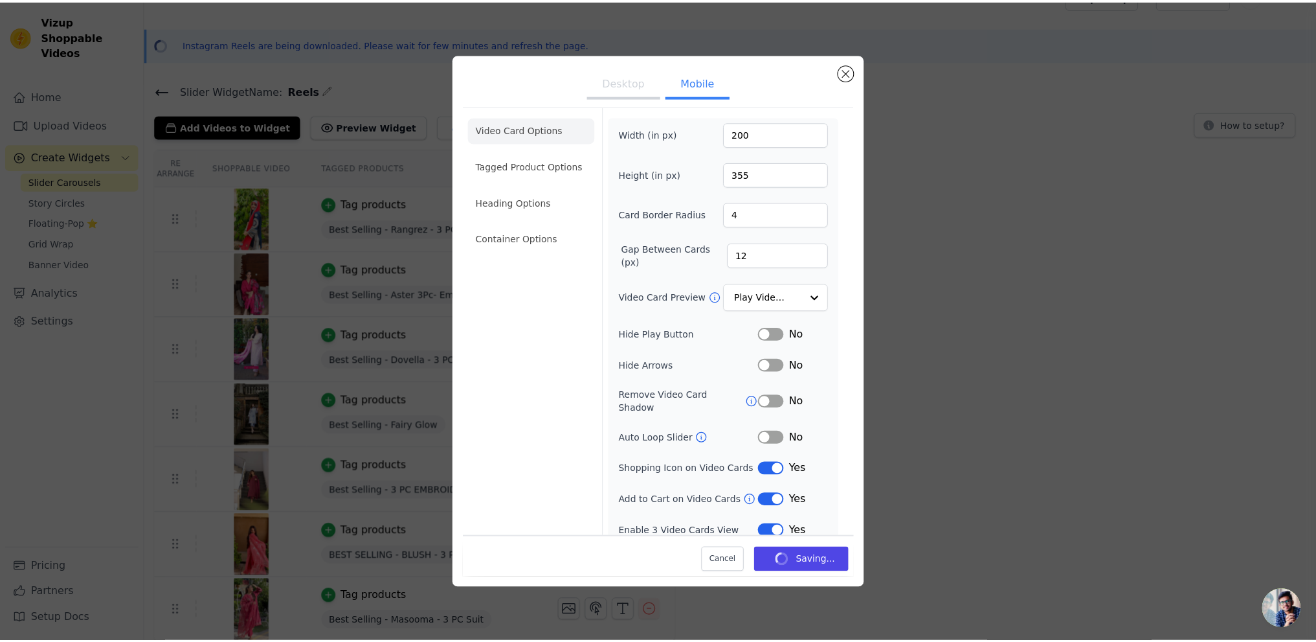
scroll to position [24, 0]
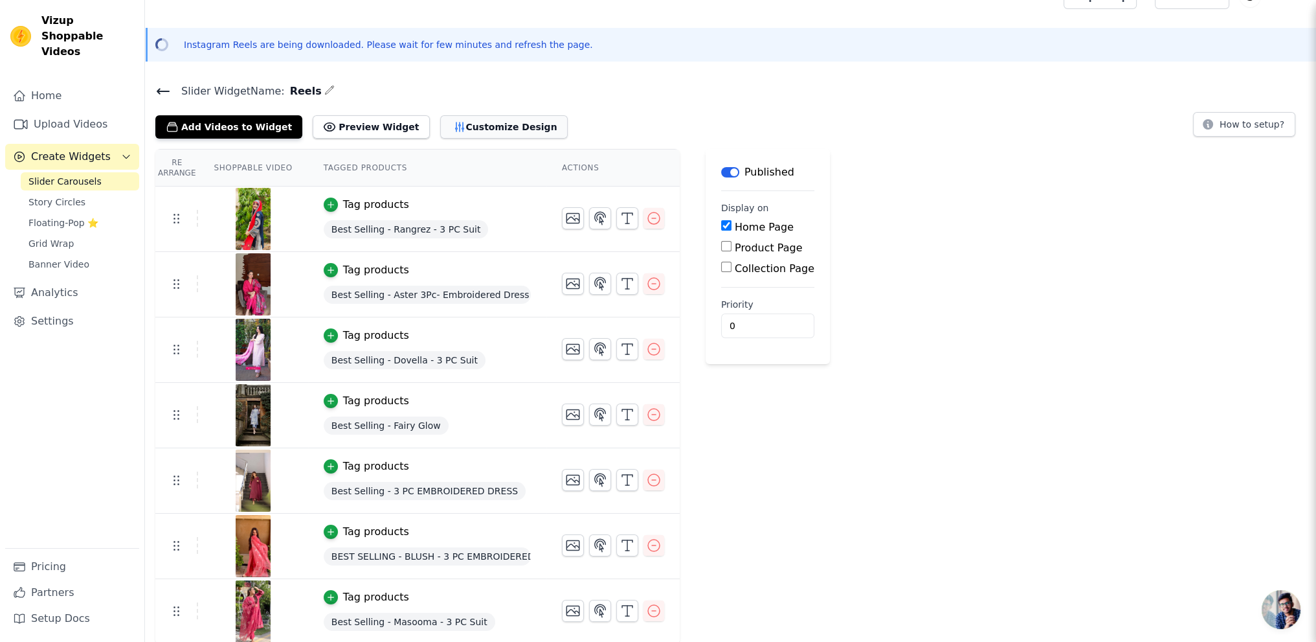
click at [446, 121] on button "Customize Design" at bounding box center [504, 126] width 128 height 23
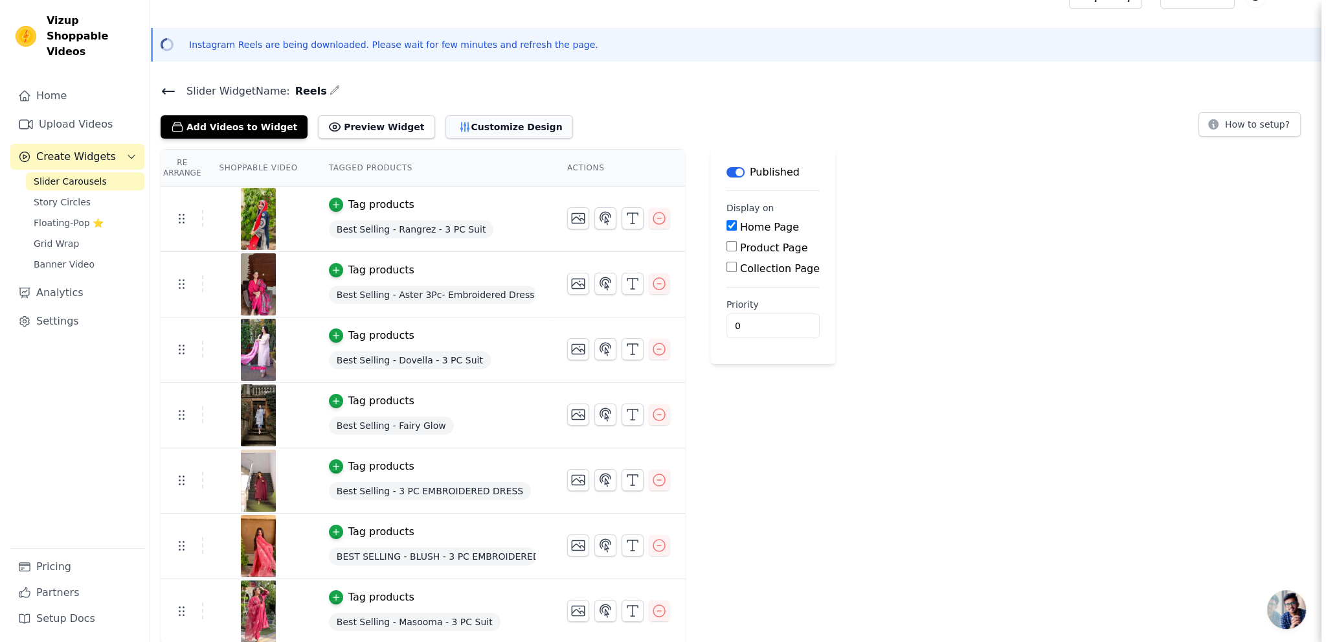
scroll to position [0, 0]
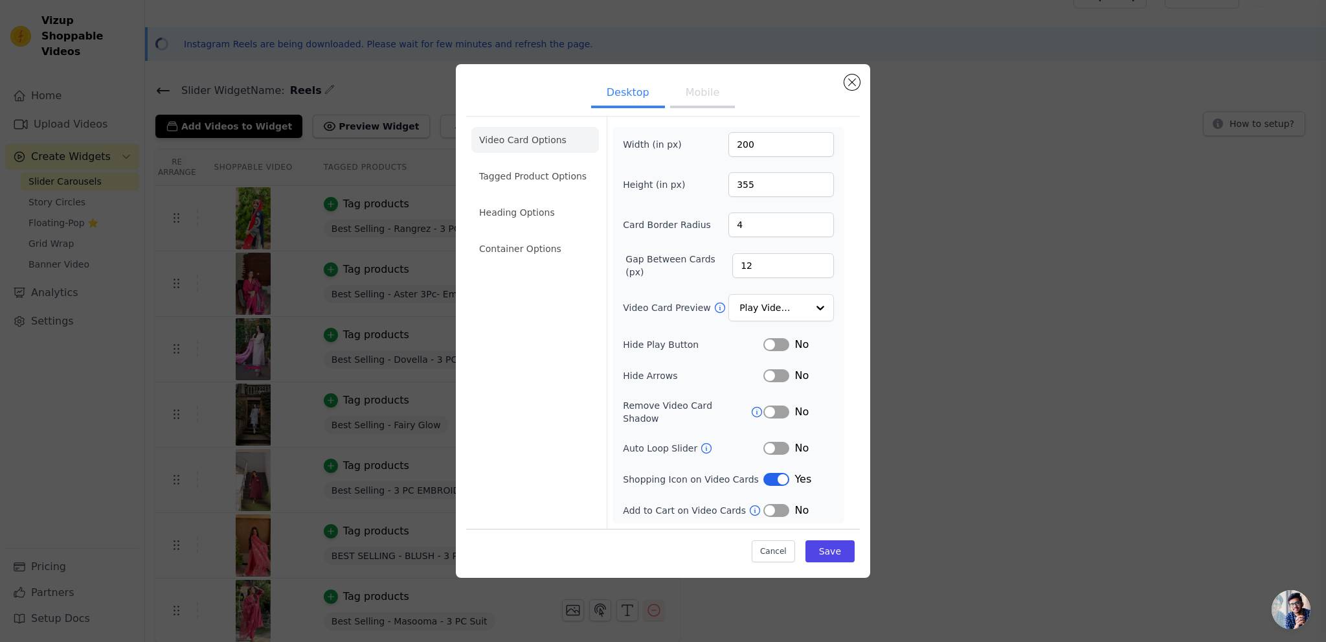
click at [689, 94] on button "Mobile" at bounding box center [702, 94] width 65 height 28
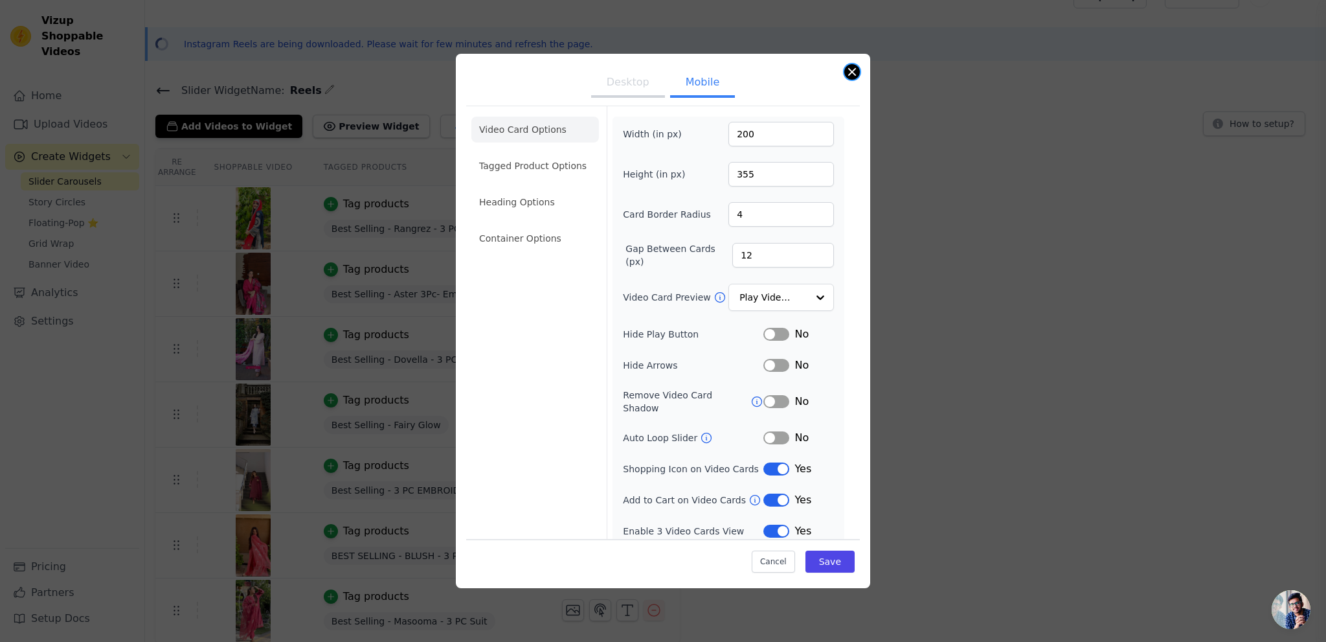
click at [856, 76] on button "Close modal" at bounding box center [852, 72] width 16 height 16
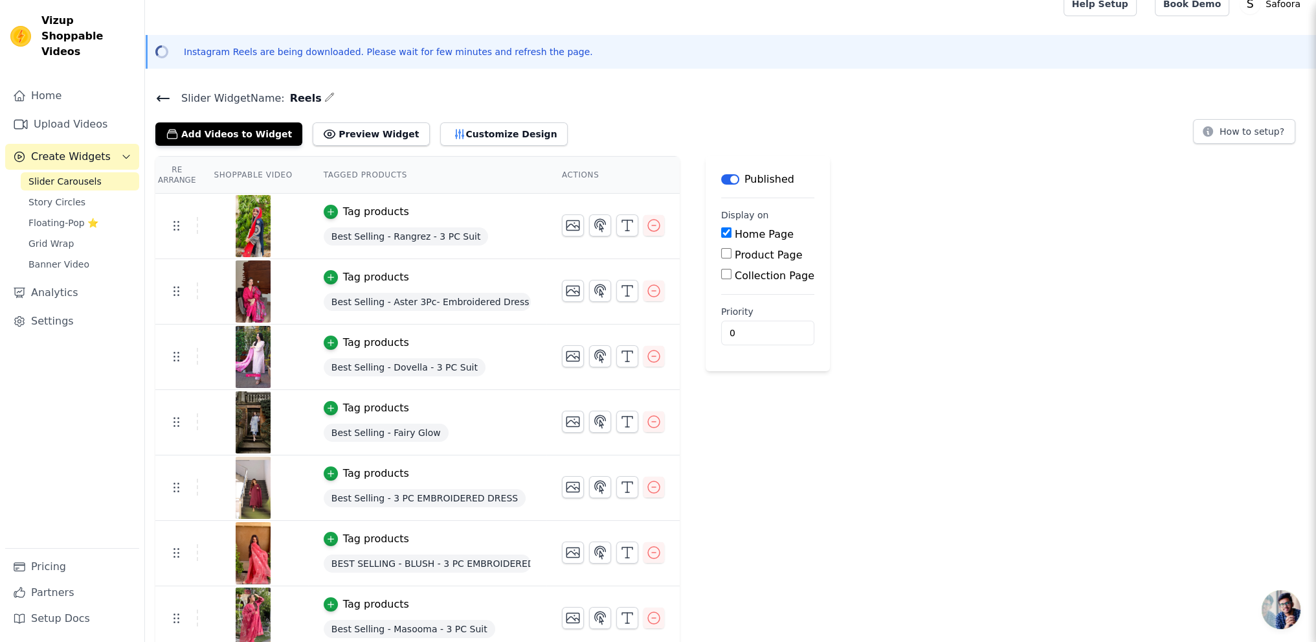
scroll to position [24, 0]
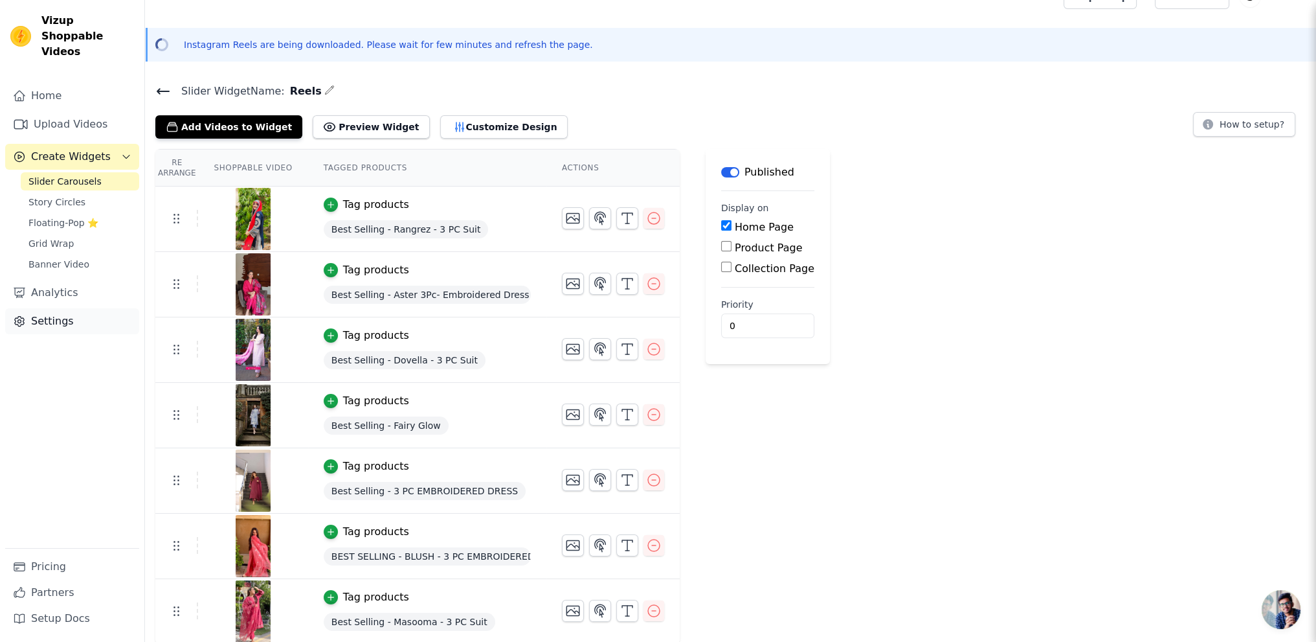
click at [64, 308] on link "Settings" at bounding box center [72, 321] width 134 height 26
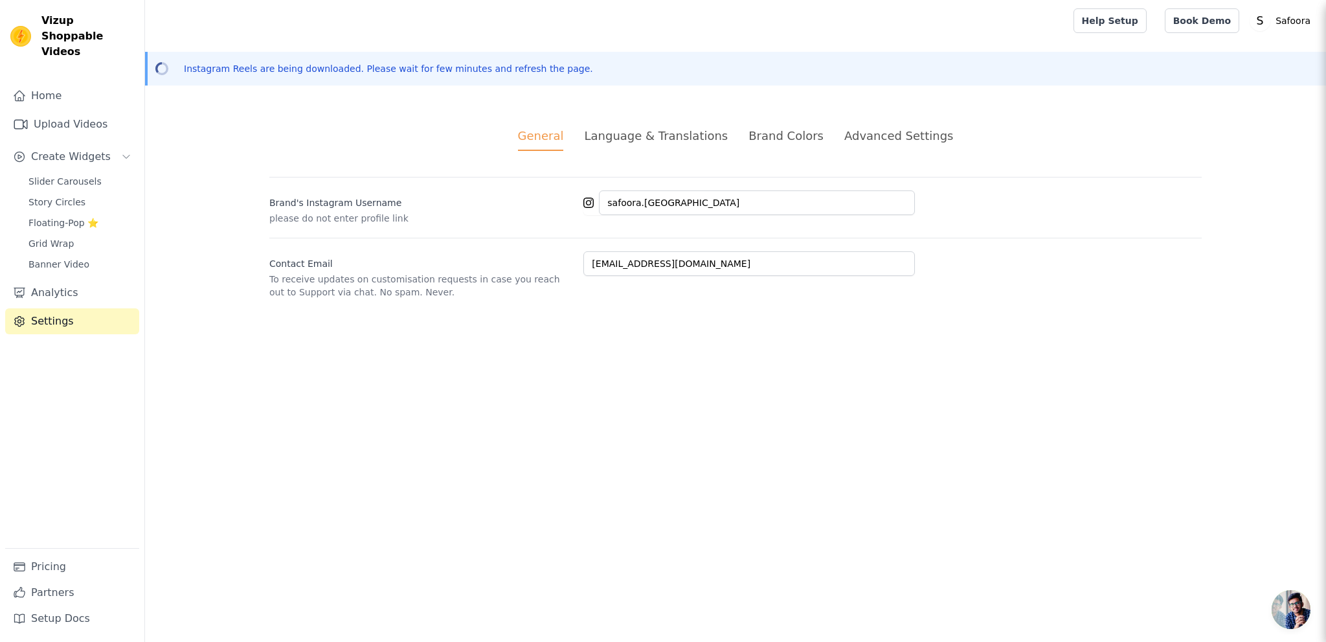
click at [776, 135] on div "Brand Colors" at bounding box center [785, 135] width 75 height 17
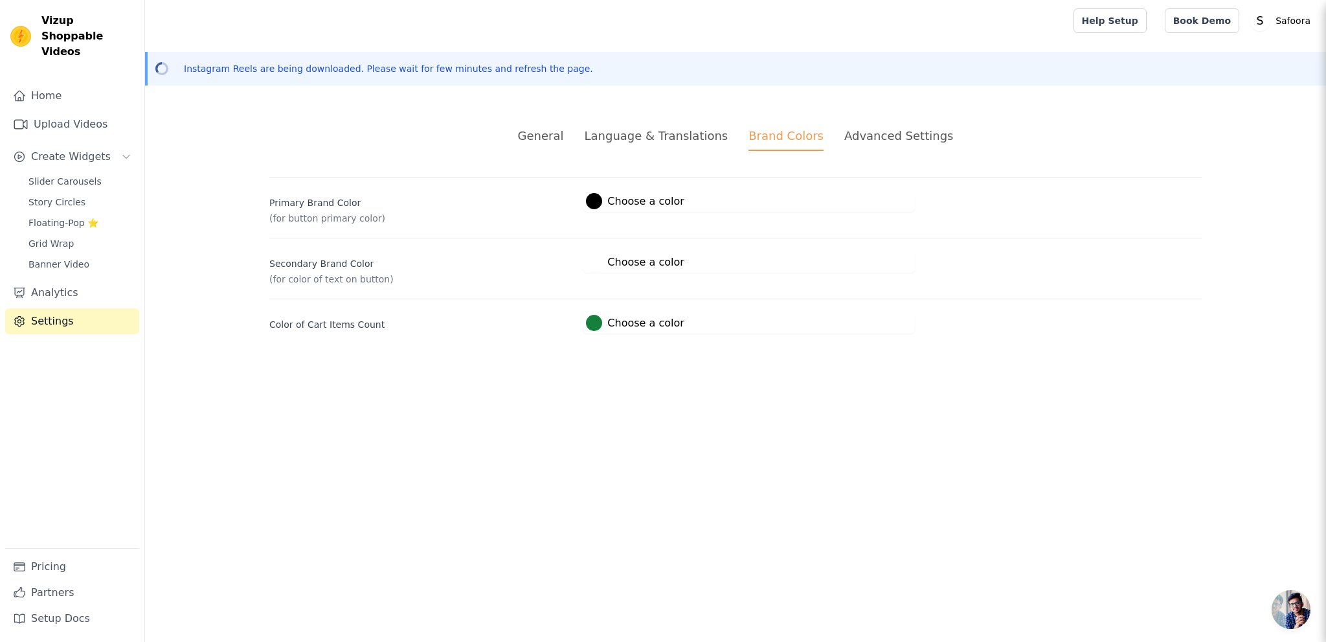
click at [888, 142] on div "Advanced Settings" at bounding box center [898, 135] width 109 height 17
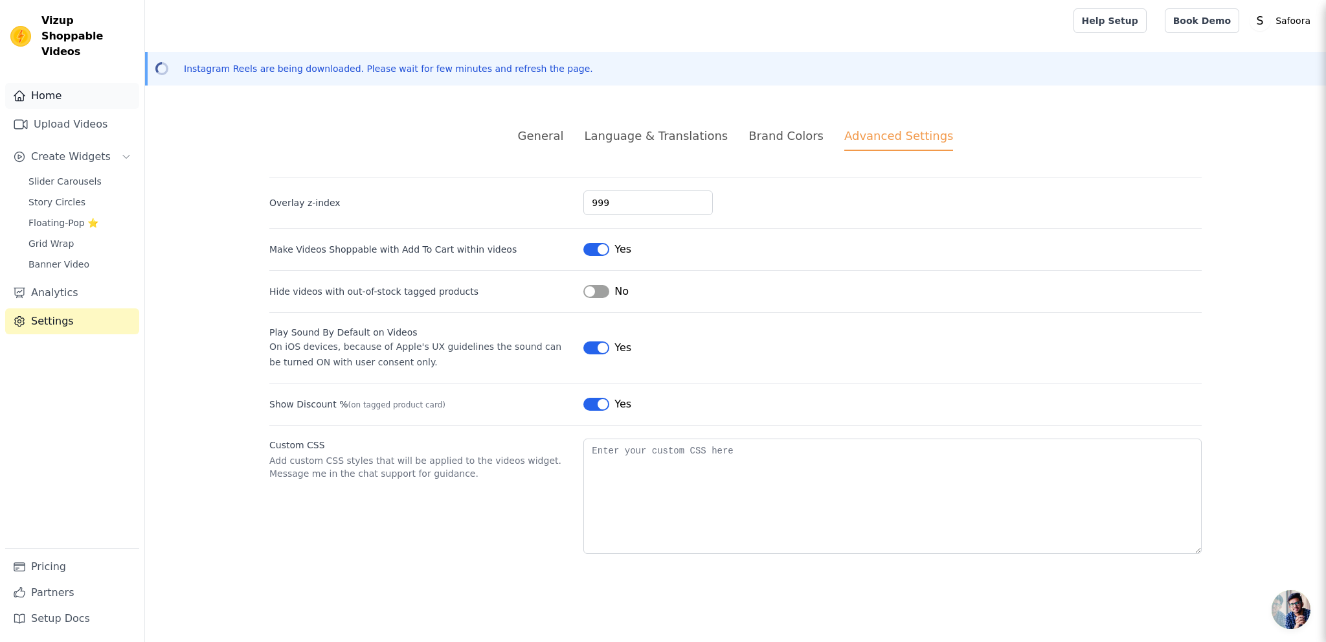
click at [66, 87] on link "Home" at bounding box center [72, 96] width 134 height 26
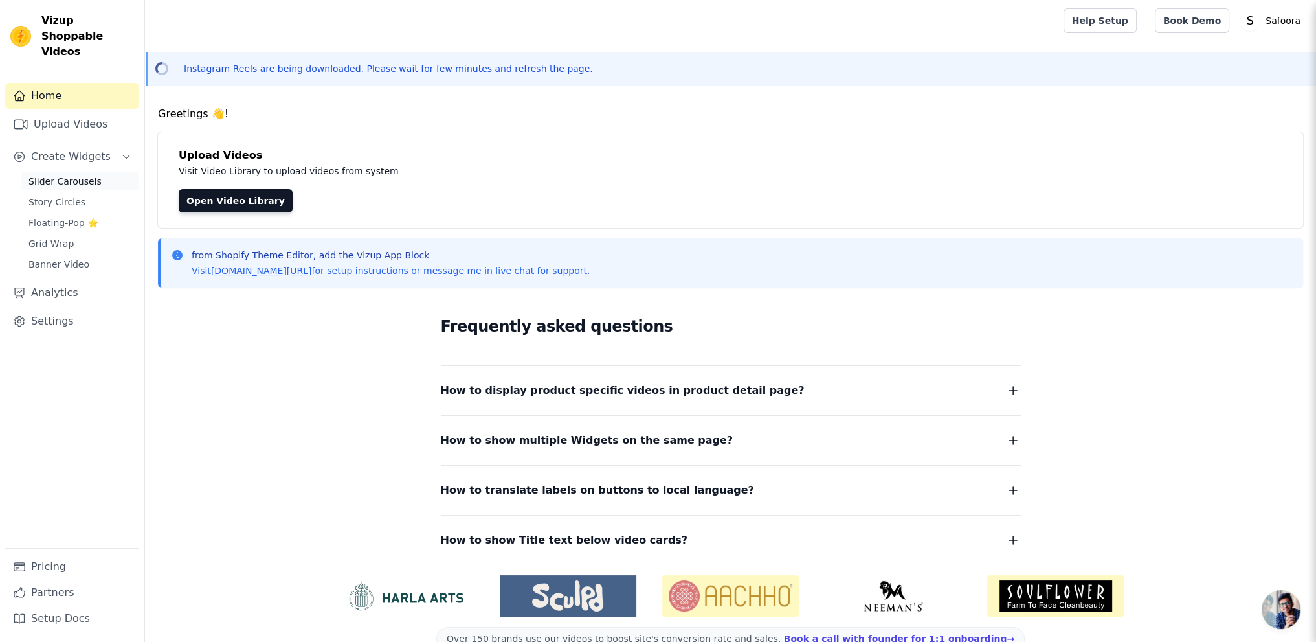
click at [49, 175] on span "Slider Carousels" at bounding box center [64, 181] width 73 height 13
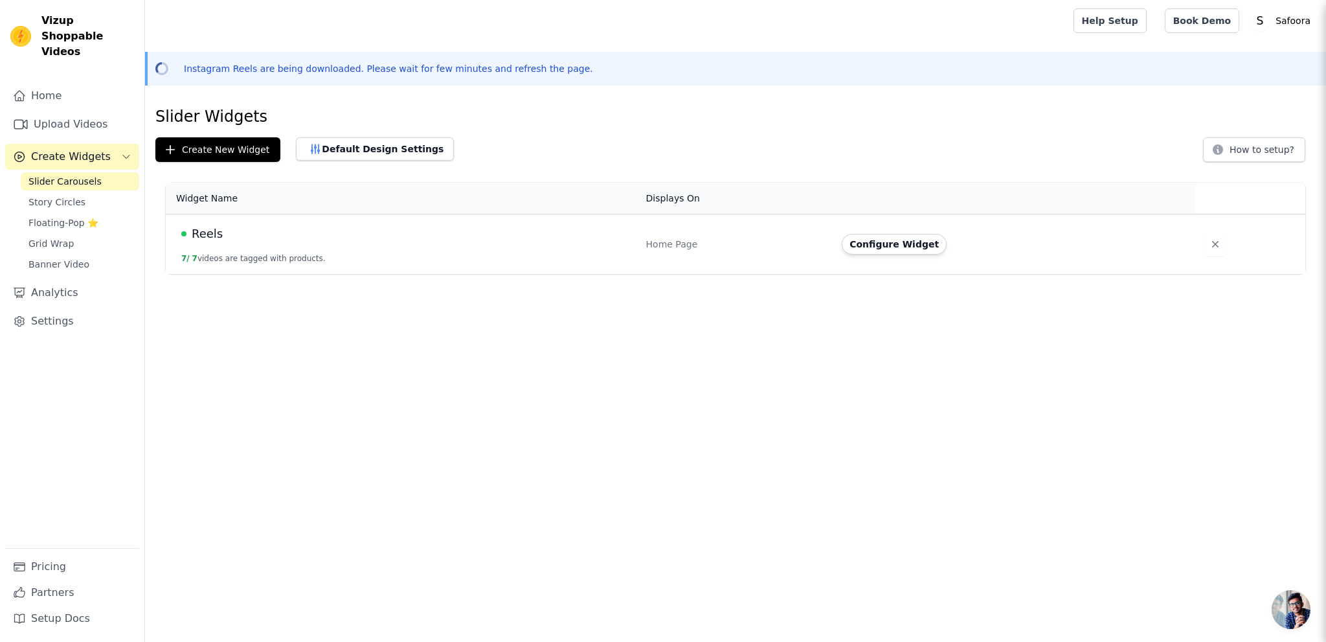
click at [500, 245] on td "Reels 7 / 7 videos are tagged with products." at bounding box center [402, 244] width 473 height 60
click at [215, 232] on span "Reels" at bounding box center [207, 234] width 31 height 18
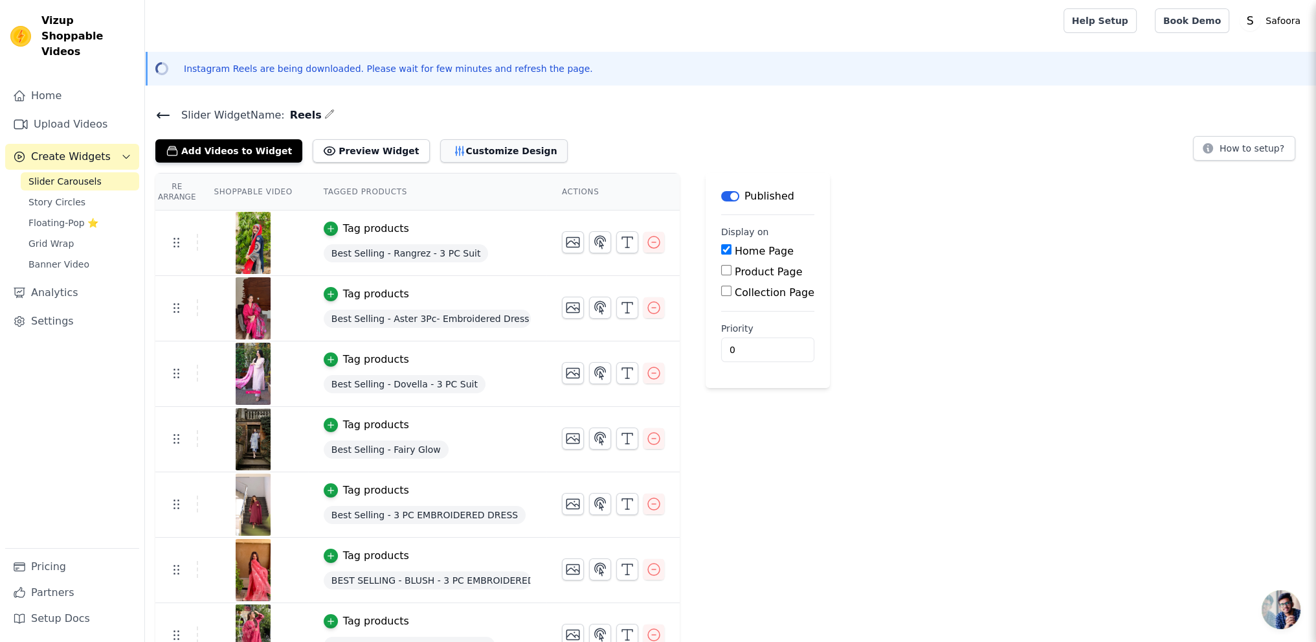
click at [455, 153] on button "Customize Design" at bounding box center [504, 150] width 128 height 23
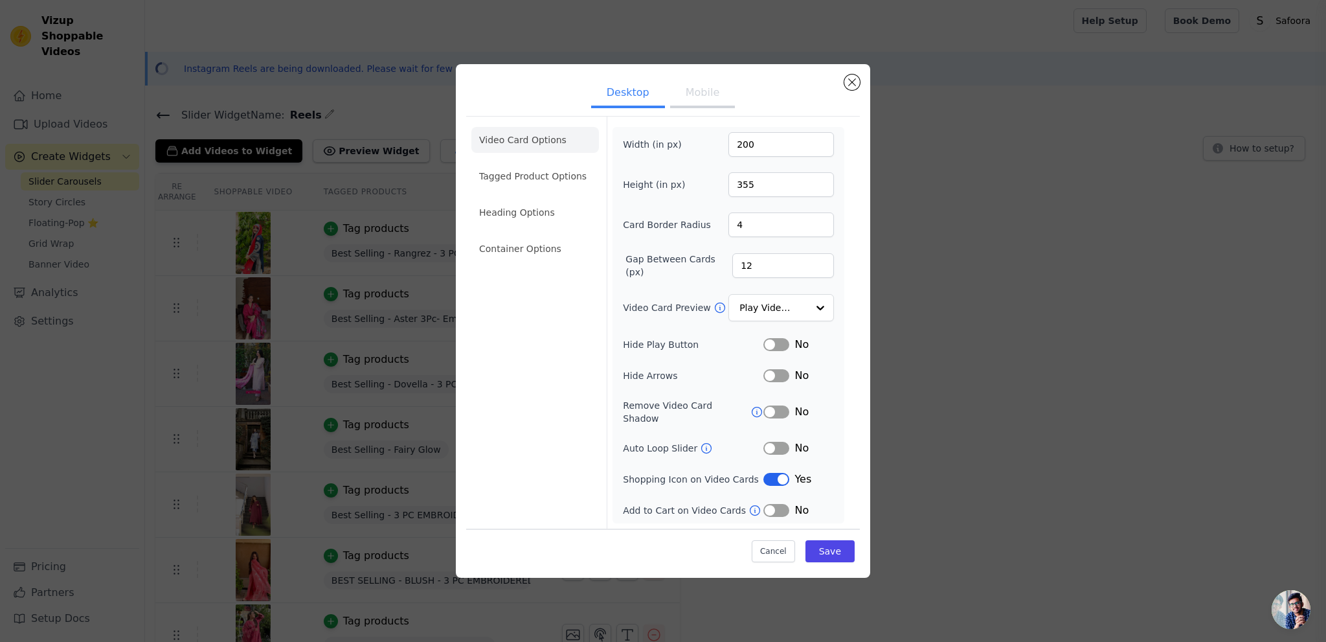
click at [680, 104] on button "Mobile" at bounding box center [702, 94] width 65 height 28
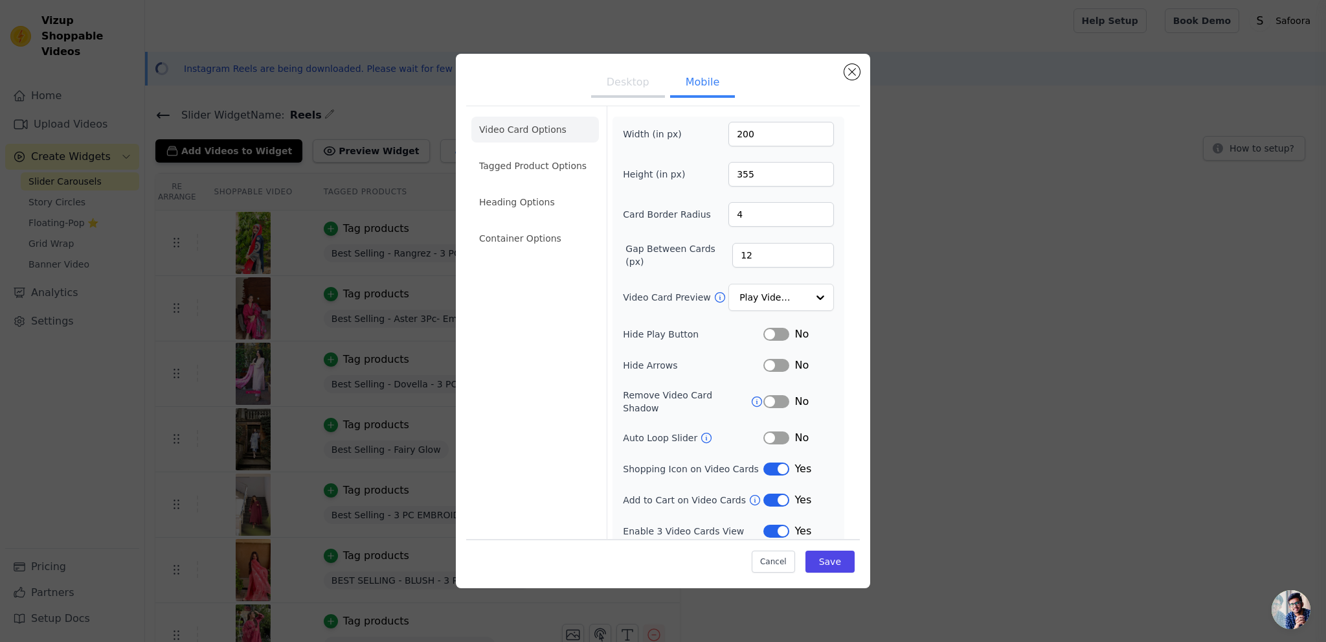
click at [770, 493] on button "Label" at bounding box center [776, 499] width 26 height 13
click at [834, 559] on button "Save" at bounding box center [829, 561] width 49 height 22
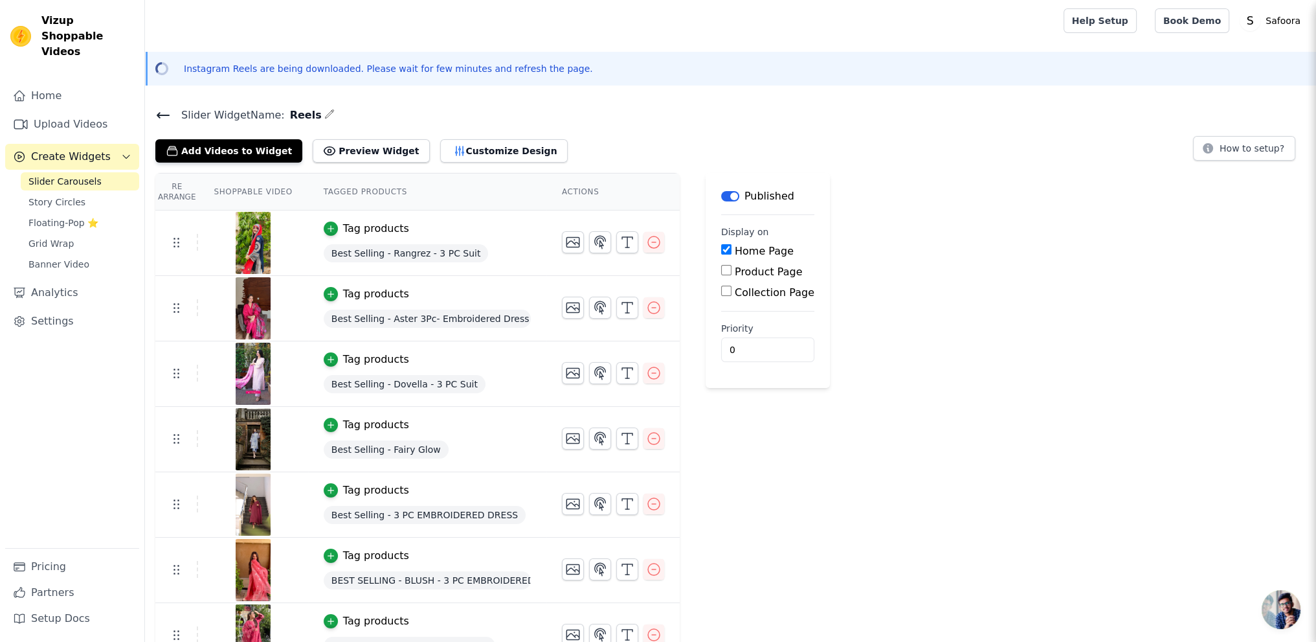
click at [457, 162] on div "Slider Widget Name: Reels Add Videos to Widget Preview Widget Customize Design …" at bounding box center [730, 387] width 1171 height 562
click at [454, 150] on button "Customize Design" at bounding box center [504, 150] width 128 height 23
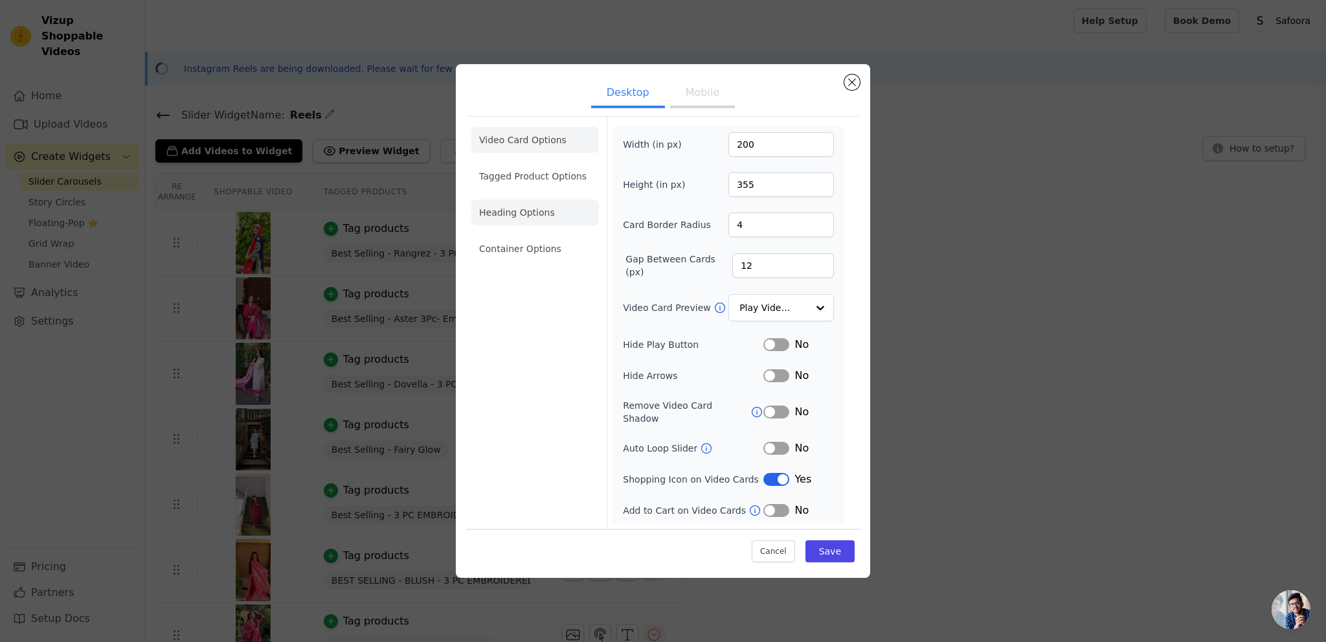
click at [517, 225] on li "Heading Options" at bounding box center [535, 212] width 128 height 26
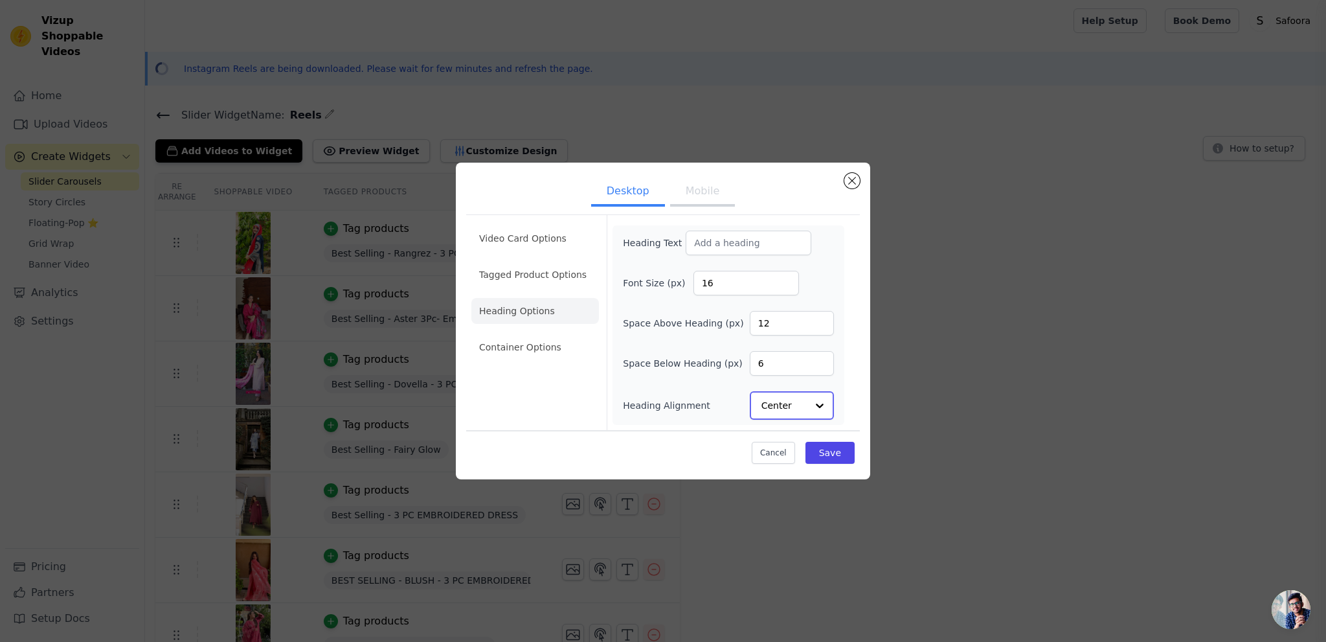
click at [801, 400] on input "Heading Alignment" at bounding box center [783, 405] width 45 height 26
click at [723, 246] on input "Heading Text" at bounding box center [749, 243] width 126 height 25
type input "Style In Motion"
click at [805, 269] on div "Heading Text Style In Motion Font Size (px) 16 Space Above Heading (px) 12 Spac…" at bounding box center [728, 325] width 211 height 188
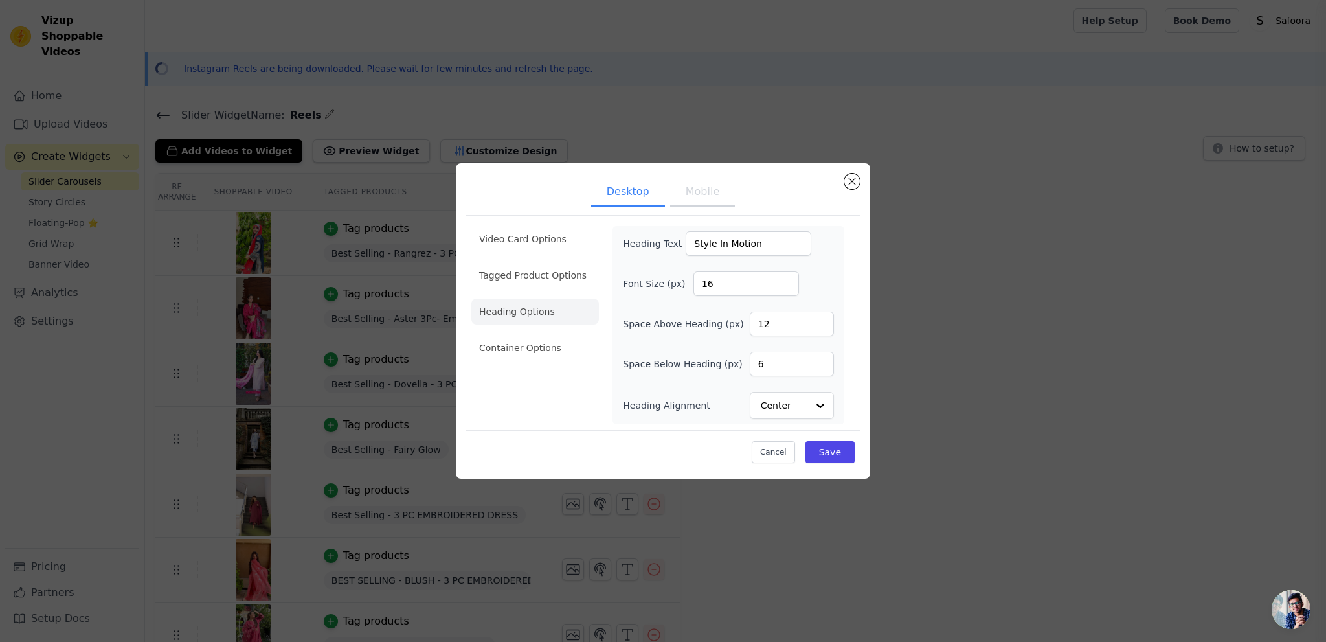
click at [838, 267] on div "Heading Text Style In Motion Font Size (px) 16 Space Above Heading (px) 12 Spac…" at bounding box center [729, 325] width 232 height 198
click at [831, 458] on button "Save" at bounding box center [829, 452] width 49 height 22
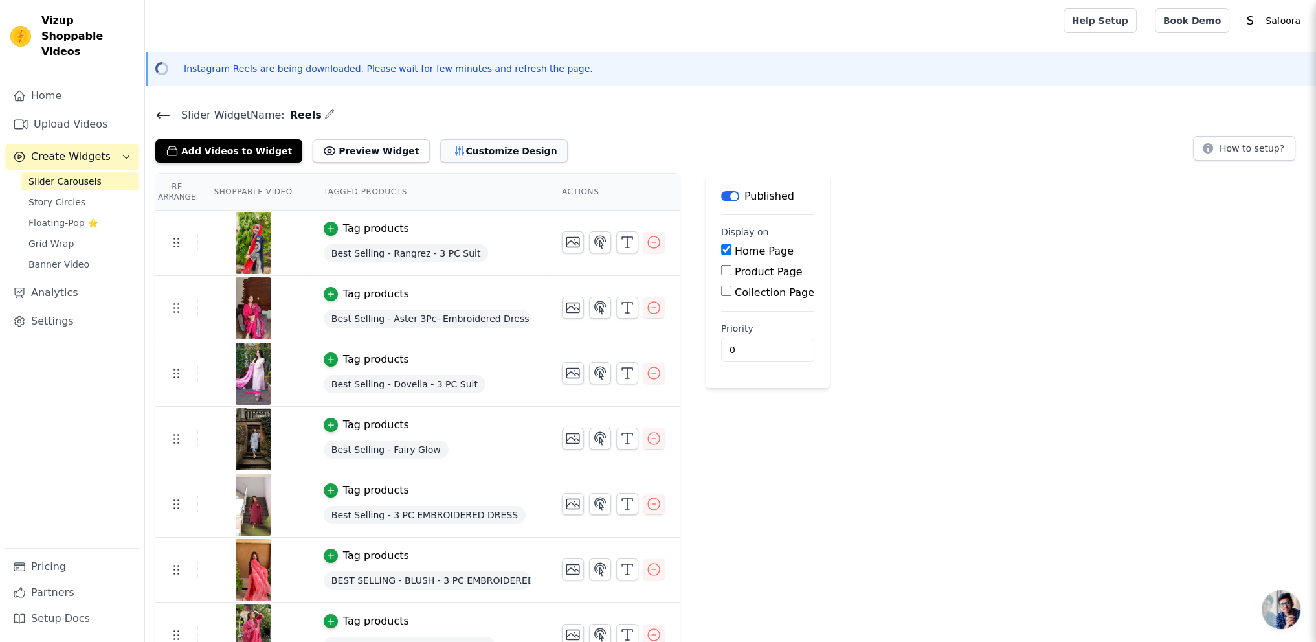
click at [440, 154] on button "Customize Design" at bounding box center [504, 150] width 128 height 23
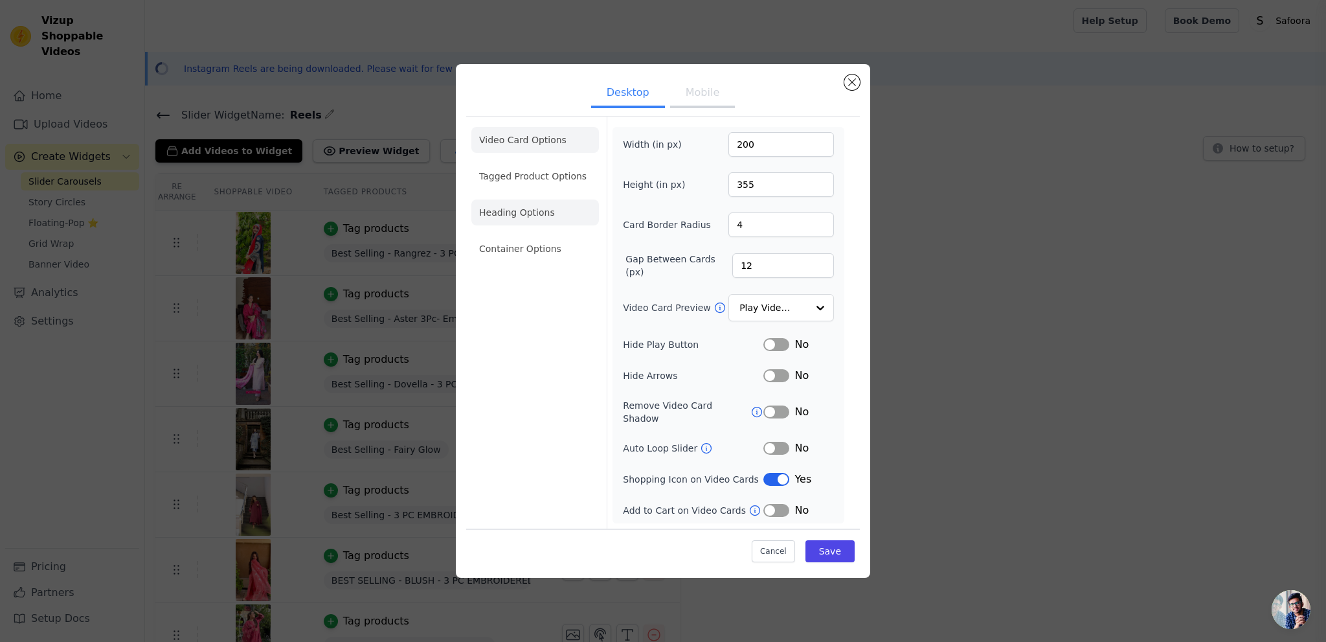
click at [526, 217] on li "Heading Options" at bounding box center [535, 212] width 128 height 26
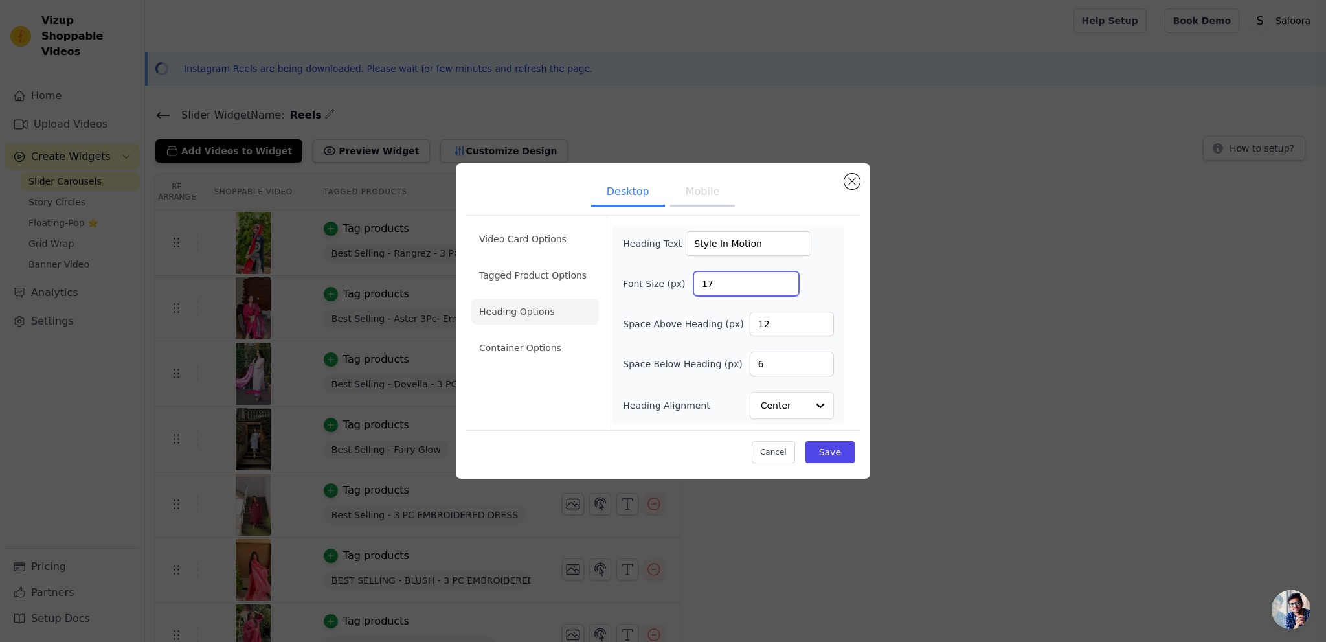
click at [782, 281] on input "17" at bounding box center [746, 283] width 106 height 25
click at [782, 281] on input "18" at bounding box center [746, 283] width 106 height 25
click at [782, 281] on input "19" at bounding box center [746, 283] width 106 height 25
click at [782, 281] on input "20" at bounding box center [746, 283] width 106 height 25
click at [782, 281] on input "21" at bounding box center [746, 283] width 106 height 25
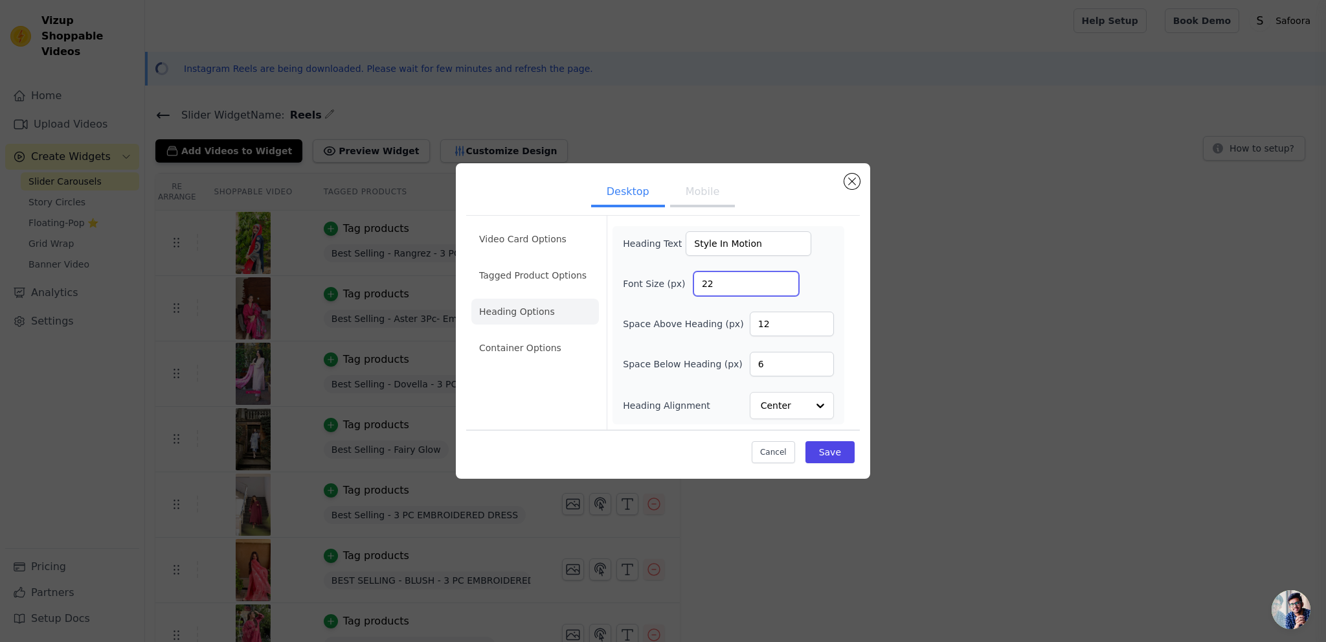
click at [782, 281] on input "22" at bounding box center [746, 283] width 106 height 25
click at [782, 281] on input "23" at bounding box center [746, 283] width 106 height 25
click at [782, 281] on input "24" at bounding box center [746, 283] width 106 height 25
type input "25"
click at [782, 281] on input "25" at bounding box center [746, 283] width 106 height 25
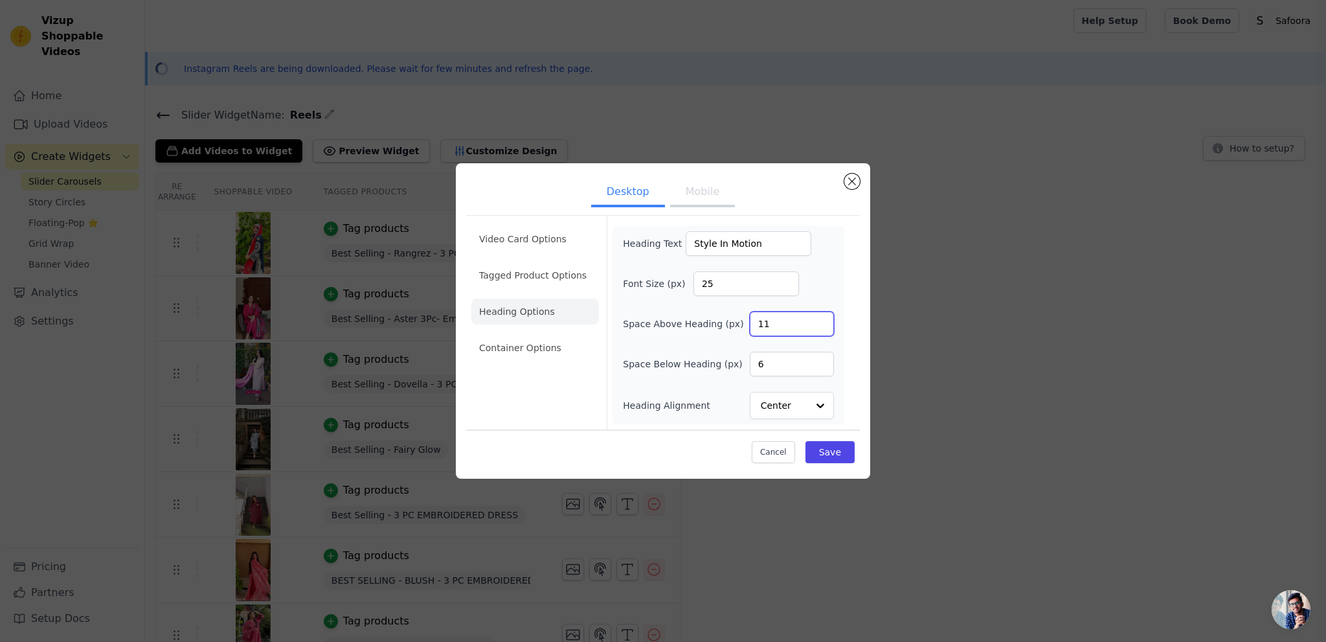
click at [823, 330] on input "11" at bounding box center [792, 323] width 84 height 25
type input "10"
click at [823, 330] on input "10" at bounding box center [792, 323] width 84 height 25
click at [820, 359] on input "7" at bounding box center [792, 364] width 84 height 25
click at [820, 359] on input "8" at bounding box center [792, 364] width 84 height 25
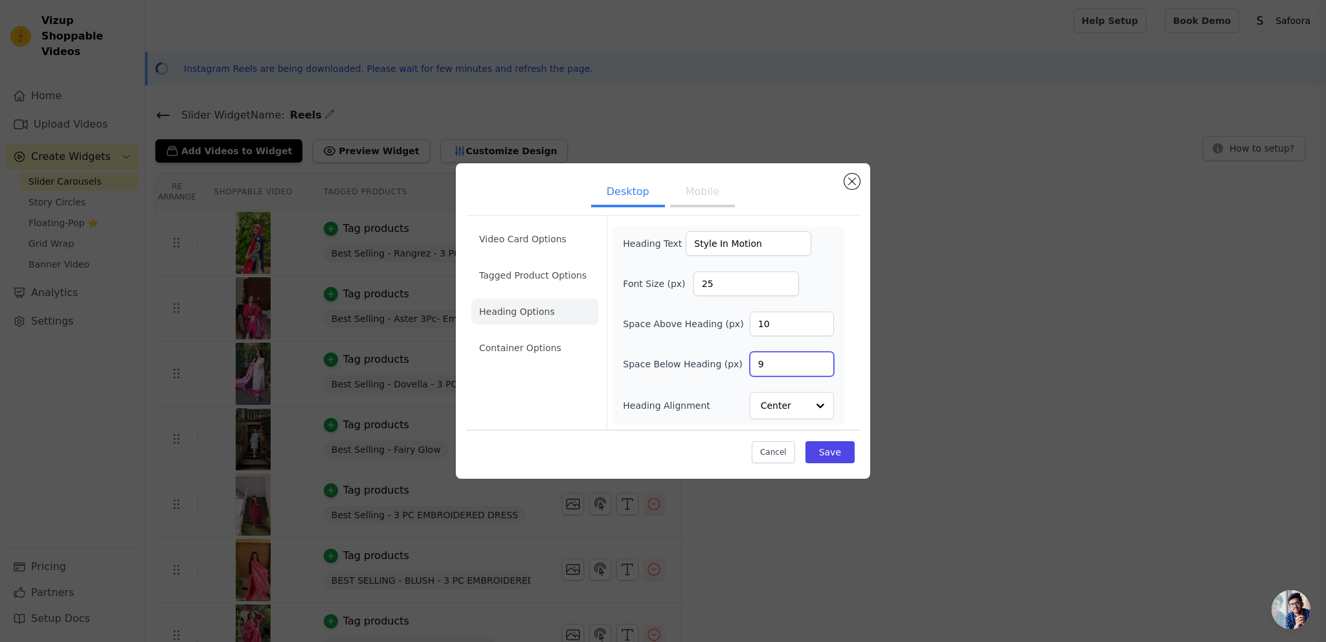
click at [820, 359] on input "9" at bounding box center [792, 364] width 84 height 25
type input "10"
click at [820, 359] on input "10" at bounding box center [792, 364] width 84 height 25
click at [834, 451] on button "Save" at bounding box center [829, 452] width 49 height 22
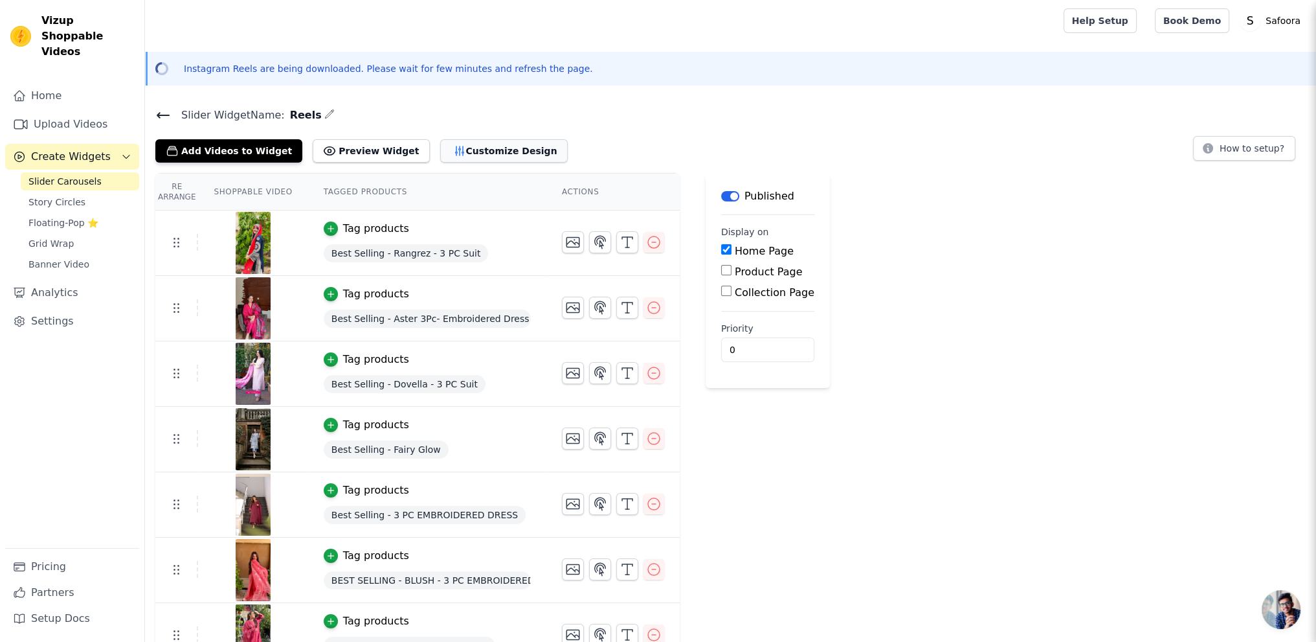
click at [440, 144] on button "Customize Design" at bounding box center [504, 150] width 128 height 23
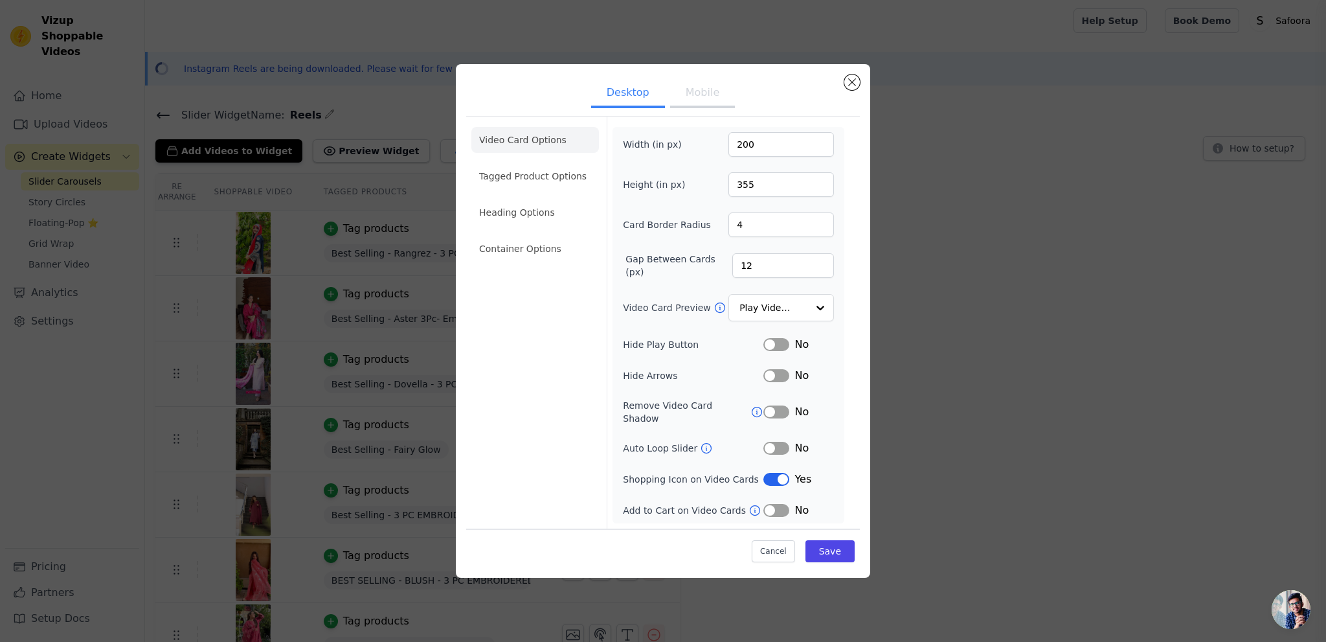
click at [699, 104] on button "Mobile" at bounding box center [702, 94] width 65 height 28
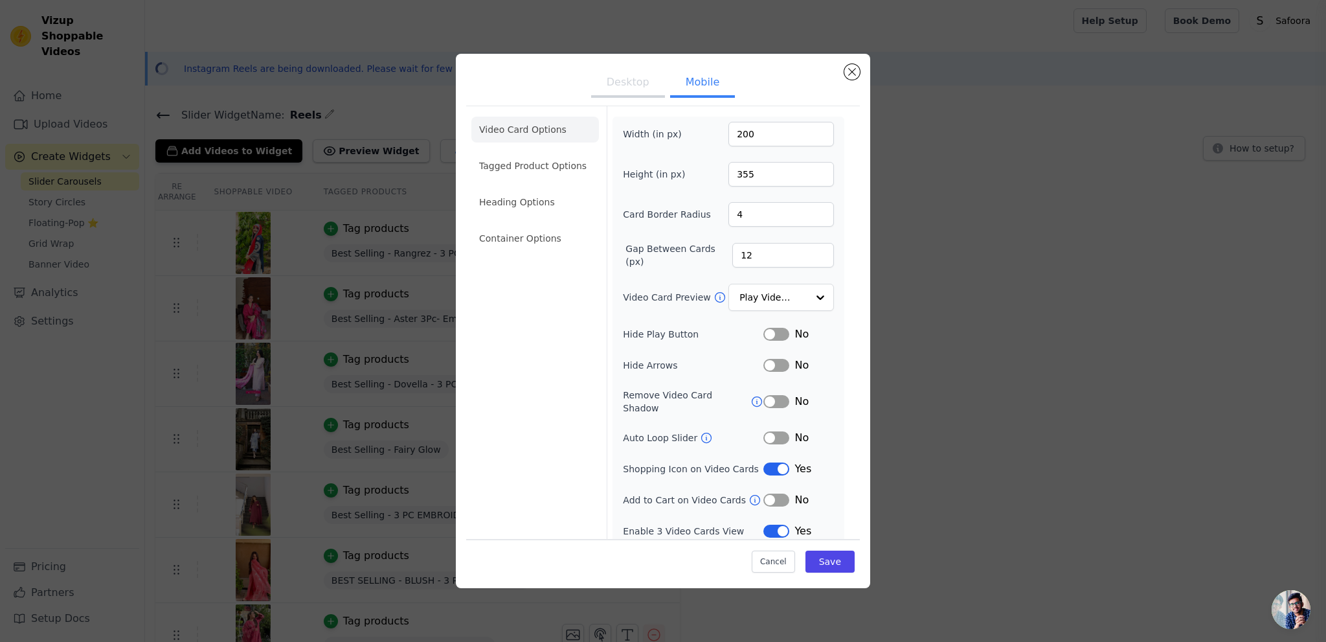
click at [632, 87] on button "Desktop" at bounding box center [628, 83] width 74 height 28
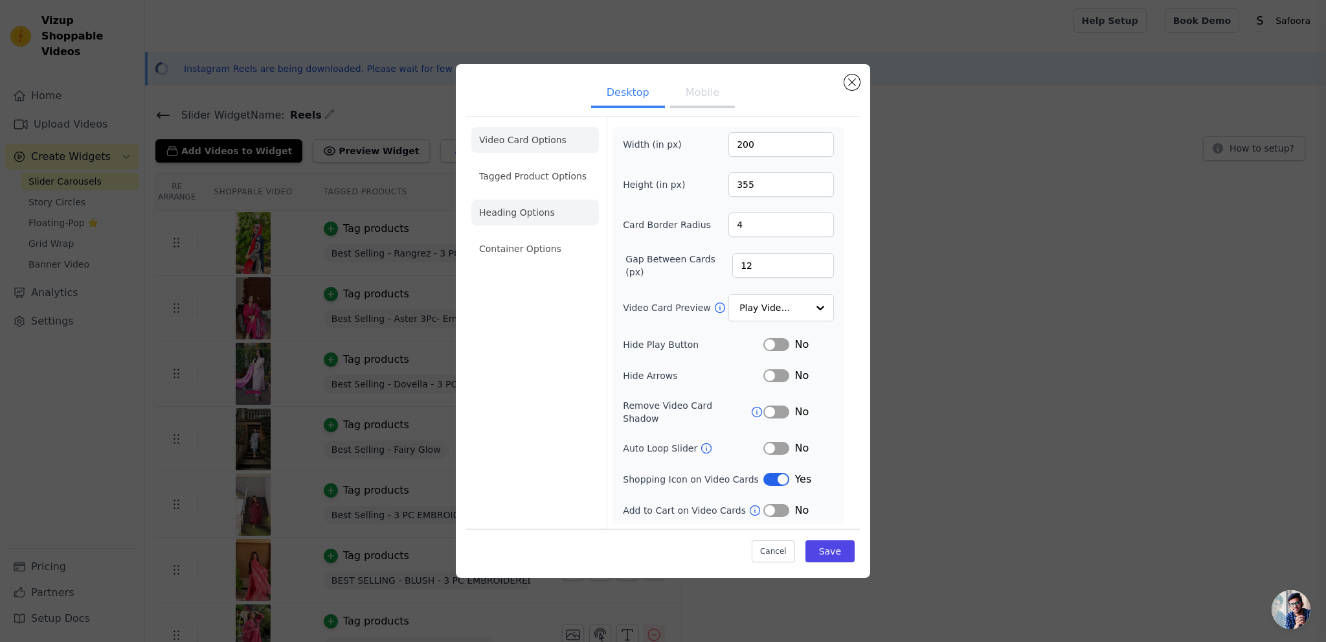
click at [515, 223] on li "Heading Options" at bounding box center [535, 212] width 128 height 26
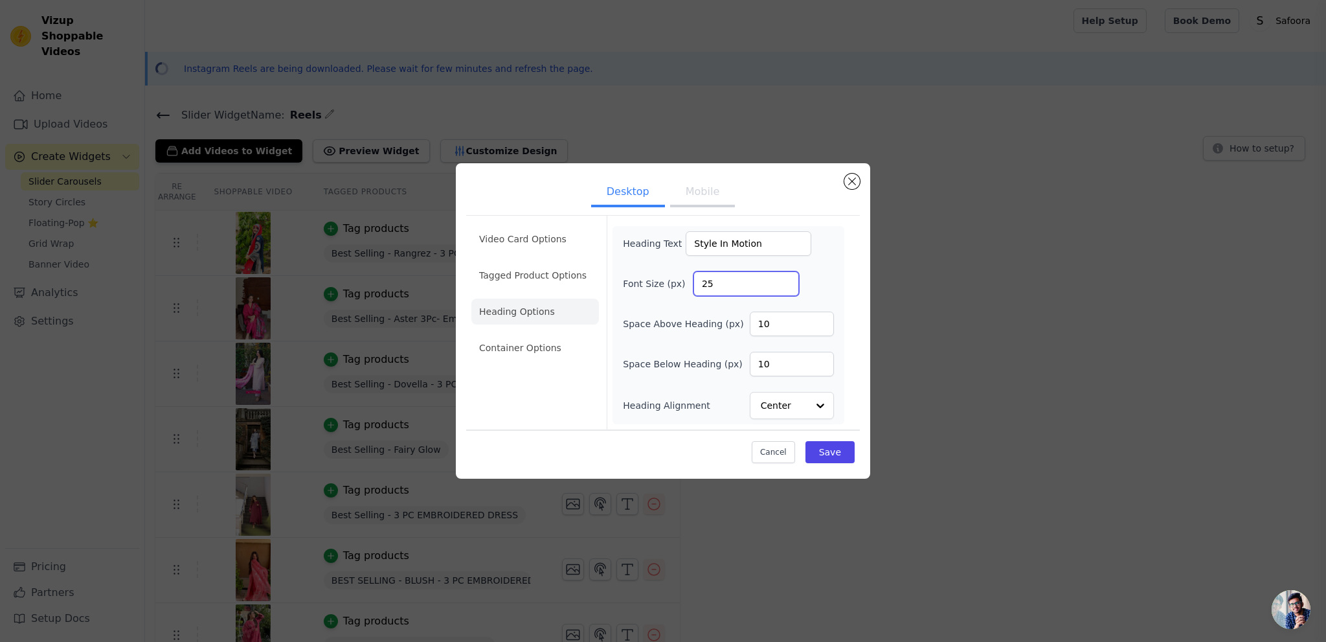
click at [784, 276] on input "25" at bounding box center [746, 283] width 106 height 25
click at [784, 281] on input "26" at bounding box center [746, 283] width 106 height 25
click at [784, 281] on input "27" at bounding box center [746, 283] width 106 height 25
click at [784, 281] on input "28" at bounding box center [746, 283] width 106 height 25
click at [784, 281] on input "29" at bounding box center [746, 283] width 106 height 25
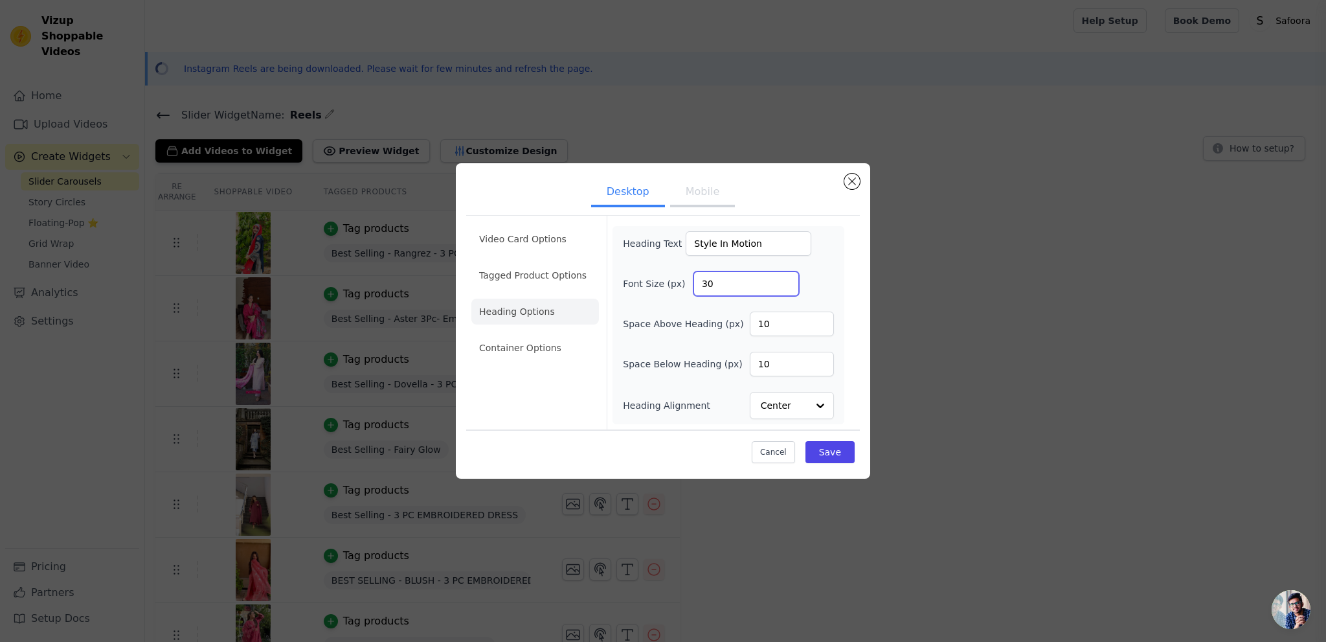
type input "30"
click at [784, 281] on input "30" at bounding box center [746, 283] width 106 height 25
click at [820, 282] on div "Font Size (px) 30" at bounding box center [728, 283] width 211 height 25
click at [820, 360] on input "11" at bounding box center [792, 364] width 84 height 25
click at [820, 360] on input "12" at bounding box center [792, 364] width 84 height 25
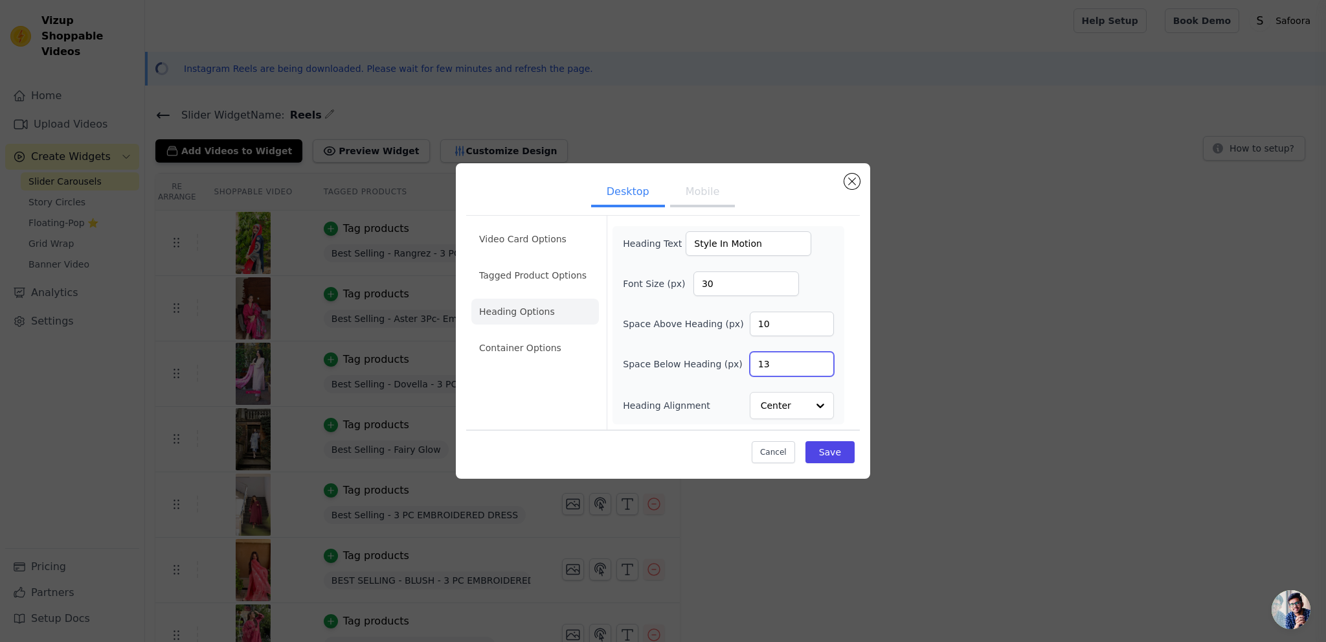
click at [820, 360] on input "13" at bounding box center [792, 364] width 84 height 25
click at [820, 360] on input "14" at bounding box center [792, 364] width 84 height 25
type input "15"
click at [820, 360] on input "15" at bounding box center [792, 364] width 84 height 25
click at [829, 449] on button "Save" at bounding box center [829, 452] width 49 height 22
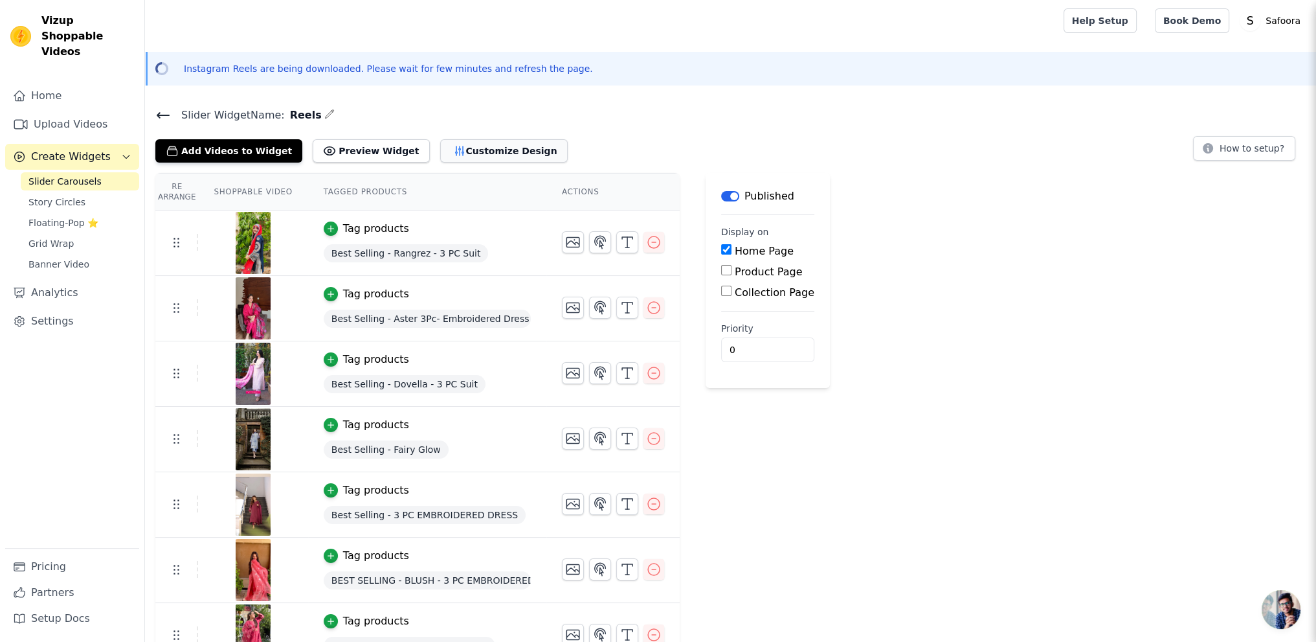
click at [454, 148] on button "Customize Design" at bounding box center [504, 150] width 128 height 23
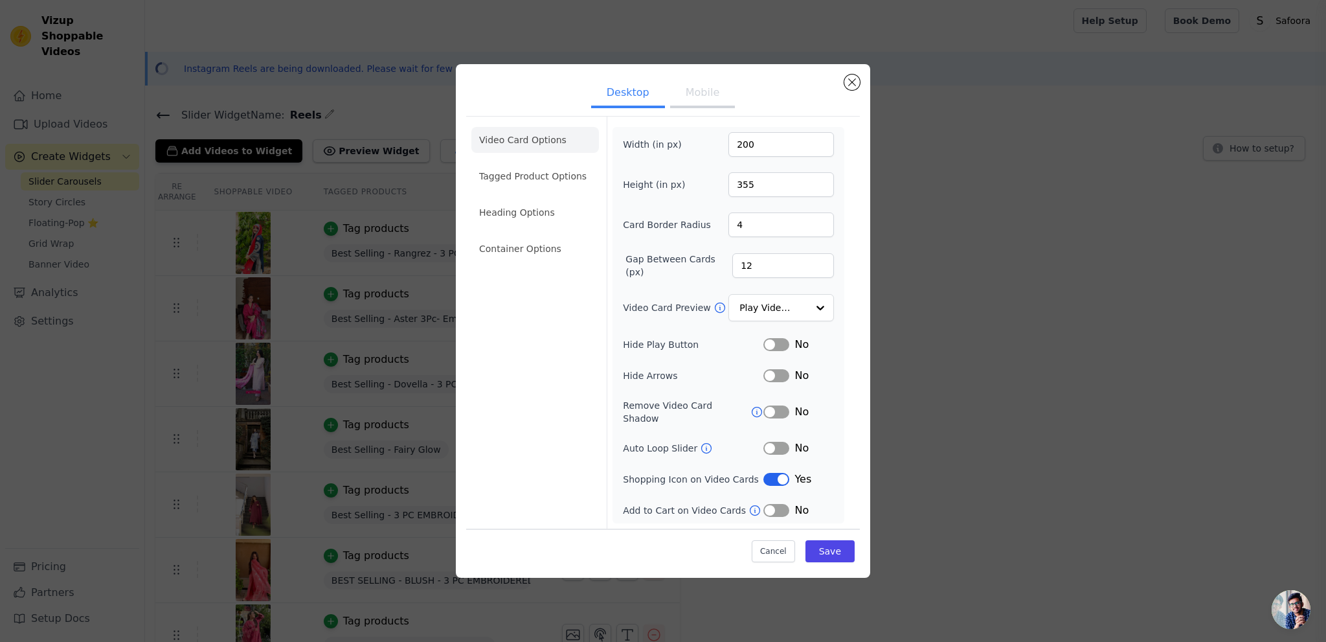
click at [696, 89] on button "Mobile" at bounding box center [702, 94] width 65 height 28
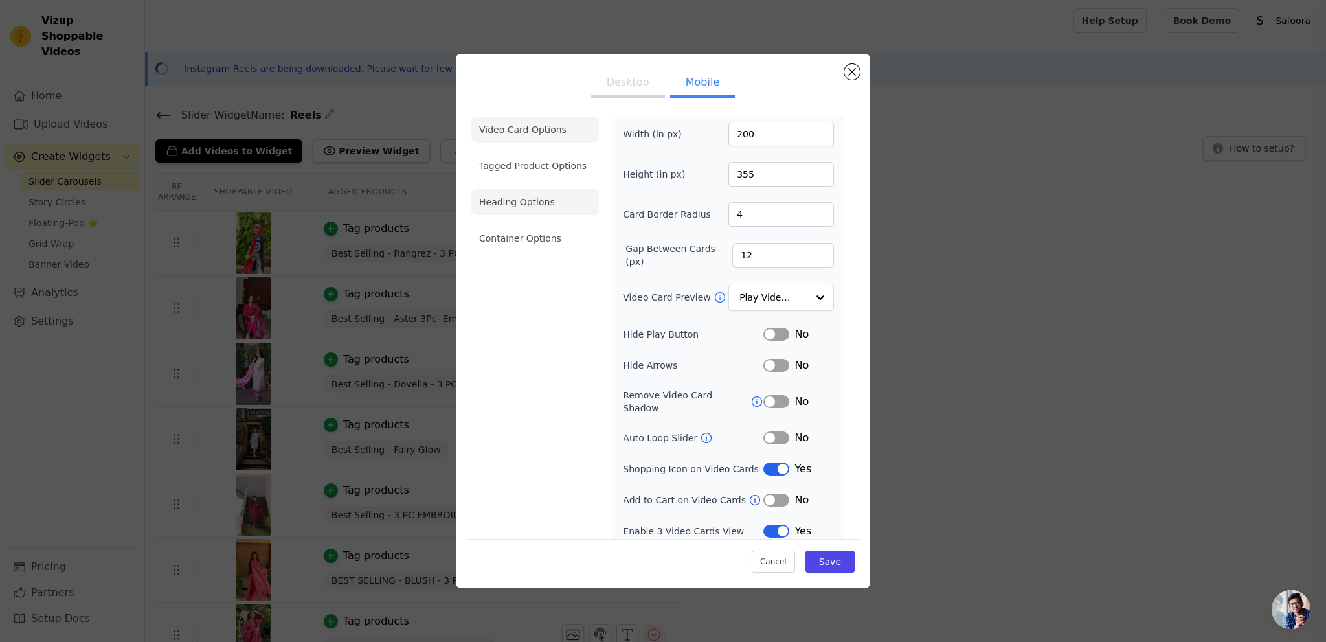
click at [510, 204] on li "Heading Options" at bounding box center [535, 202] width 128 height 26
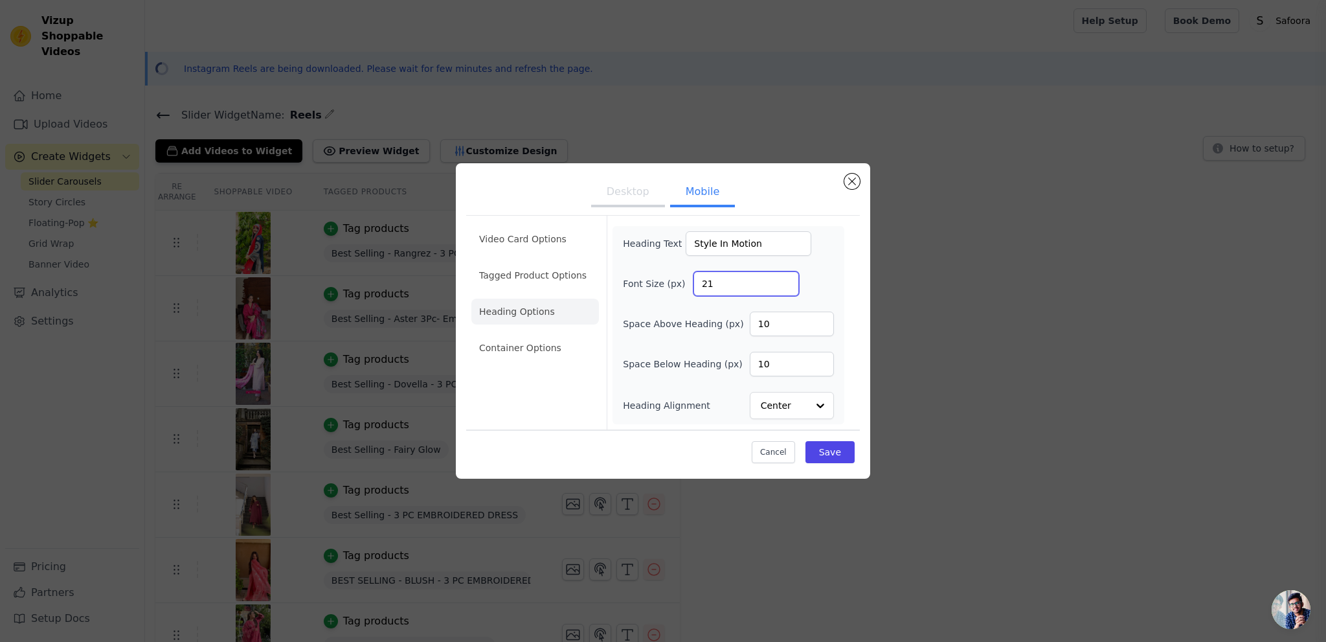
click at [784, 279] on input "21" at bounding box center [746, 283] width 106 height 25
type input "22"
click at [784, 279] on input "22" at bounding box center [746, 283] width 106 height 25
click at [818, 358] on input "11" at bounding box center [792, 364] width 84 height 25
click at [818, 358] on input "12" at bounding box center [792, 364] width 84 height 25
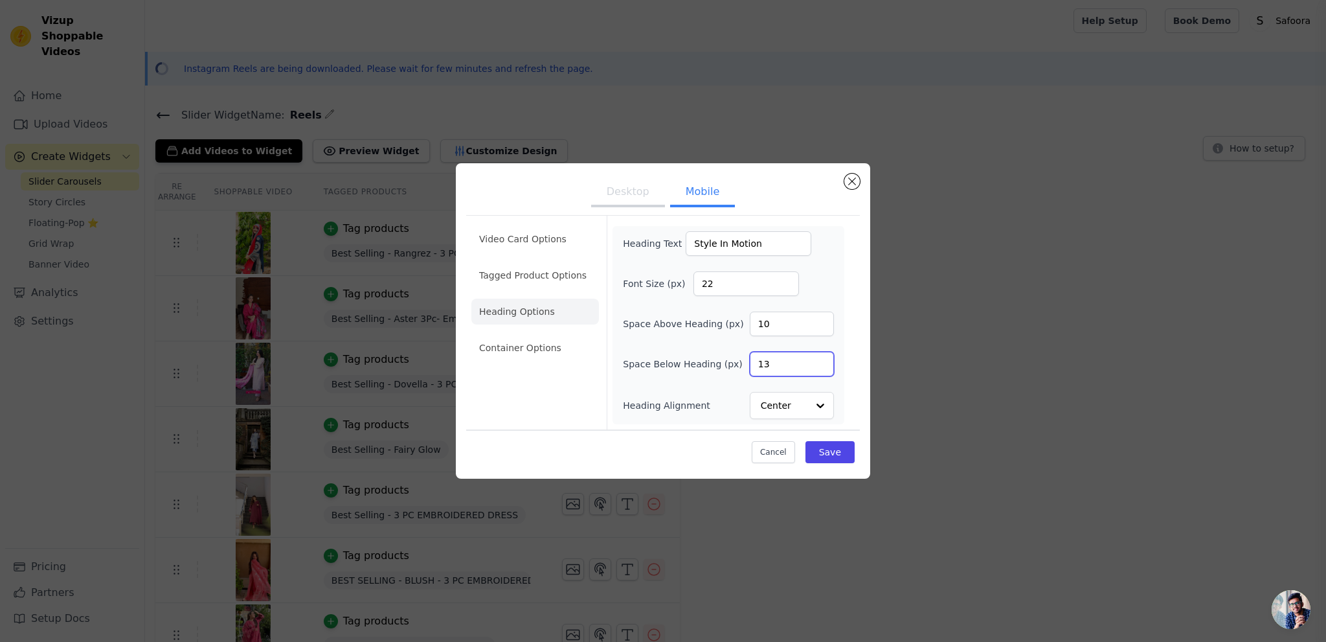
type input "13"
click at [818, 358] on input "13" at bounding box center [792, 364] width 84 height 25
click at [829, 450] on button "Save" at bounding box center [829, 452] width 49 height 22
